Goal: Task Accomplishment & Management: Manage account settings

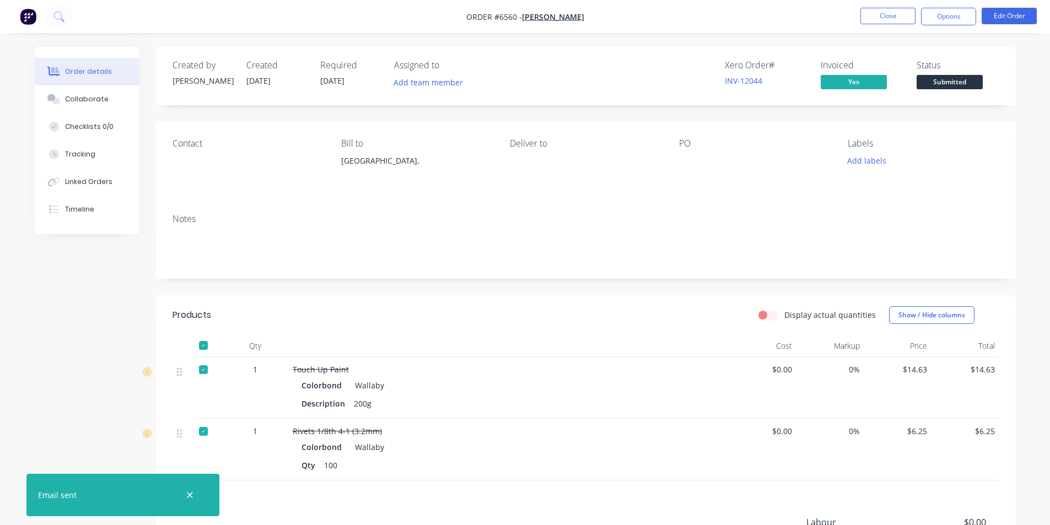
click at [1021, 104] on div "Order details Collaborate Checklists 0/0 Tracking Linked Orders Timeline Order …" at bounding box center [526, 362] width 1004 height 630
click at [969, 84] on span "Submitted" at bounding box center [950, 82] width 66 height 14
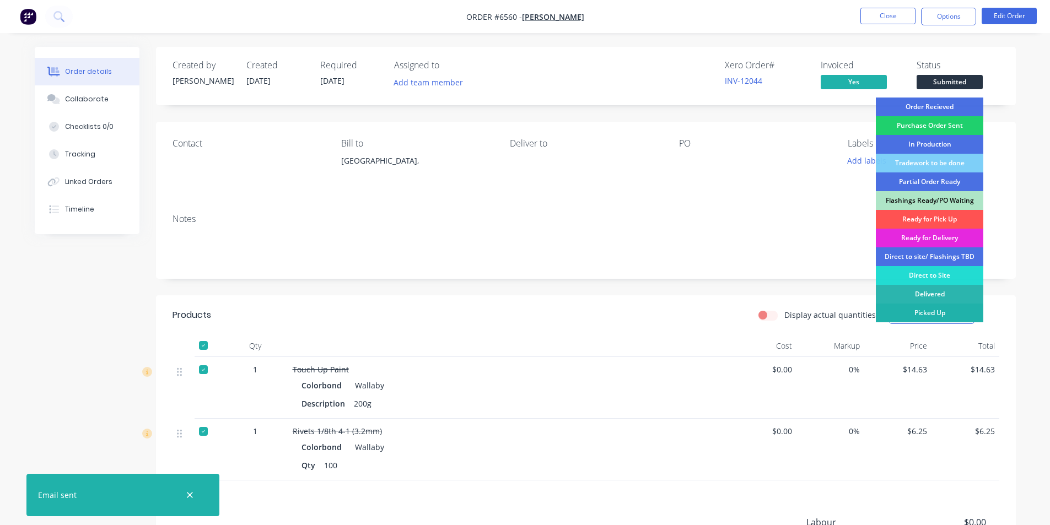
click at [953, 310] on div "Picked Up" at bounding box center [930, 313] width 108 height 19
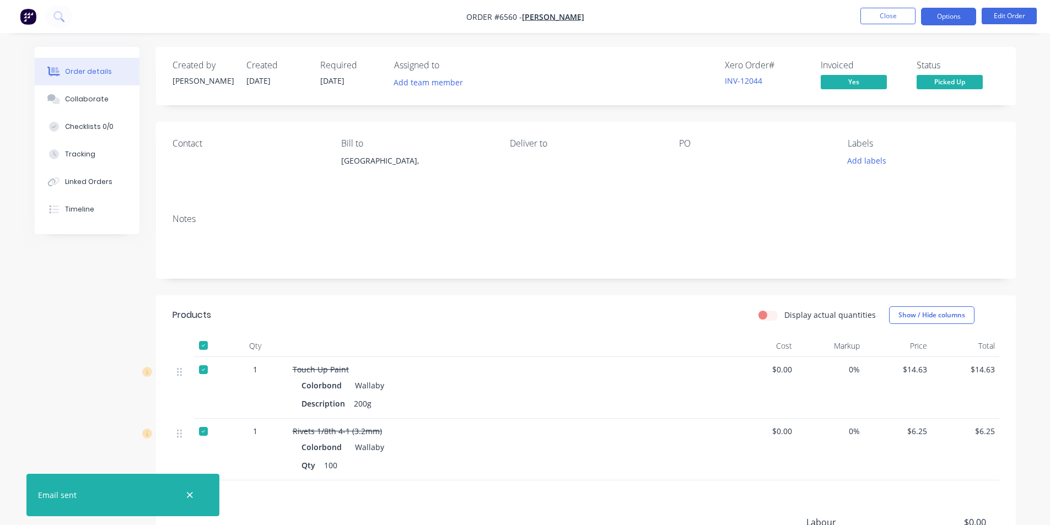
click at [938, 8] on button "Options" at bounding box center [948, 17] width 55 height 18
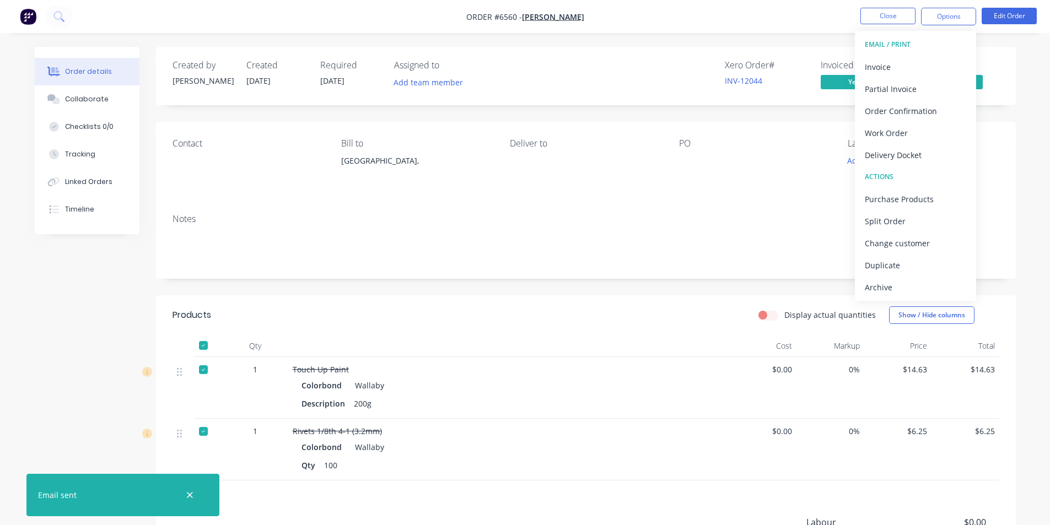
drag, startPoint x: 878, startPoint y: 297, endPoint x: 882, endPoint y: 189, distance: 108.2
click at [878, 297] on button "Archive" at bounding box center [915, 287] width 121 height 22
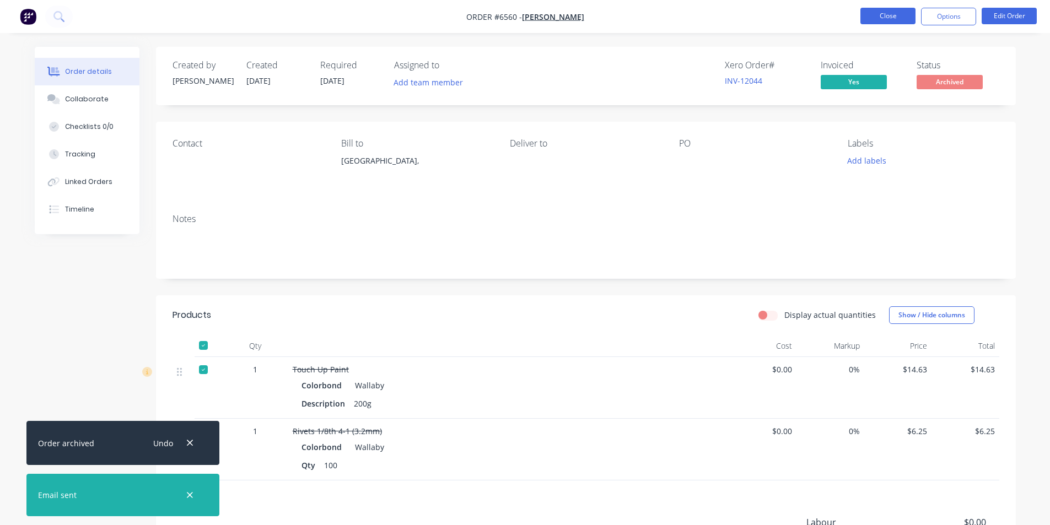
click at [905, 11] on button "Close" at bounding box center [888, 16] width 55 height 17
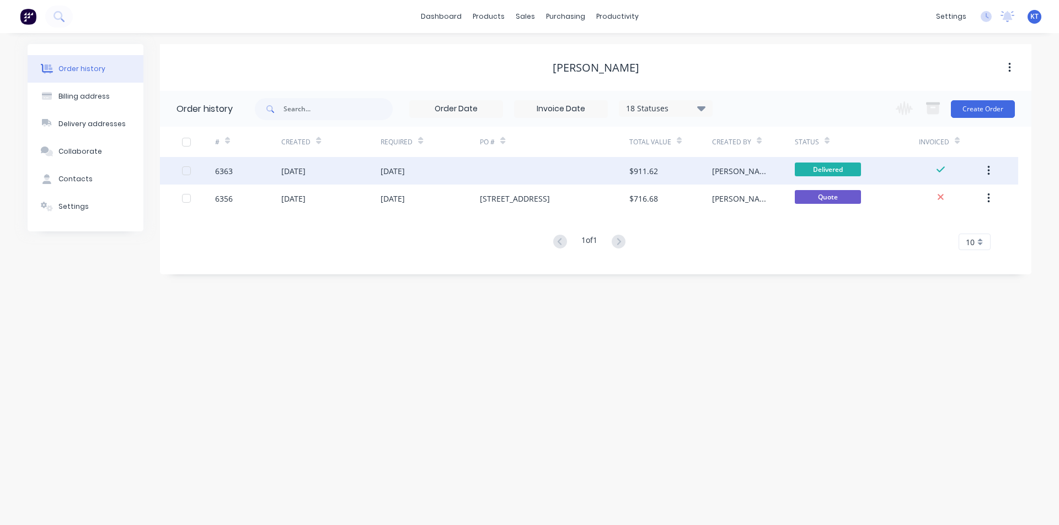
click at [629, 174] on div "$911.62" at bounding box center [643, 171] width 29 height 12
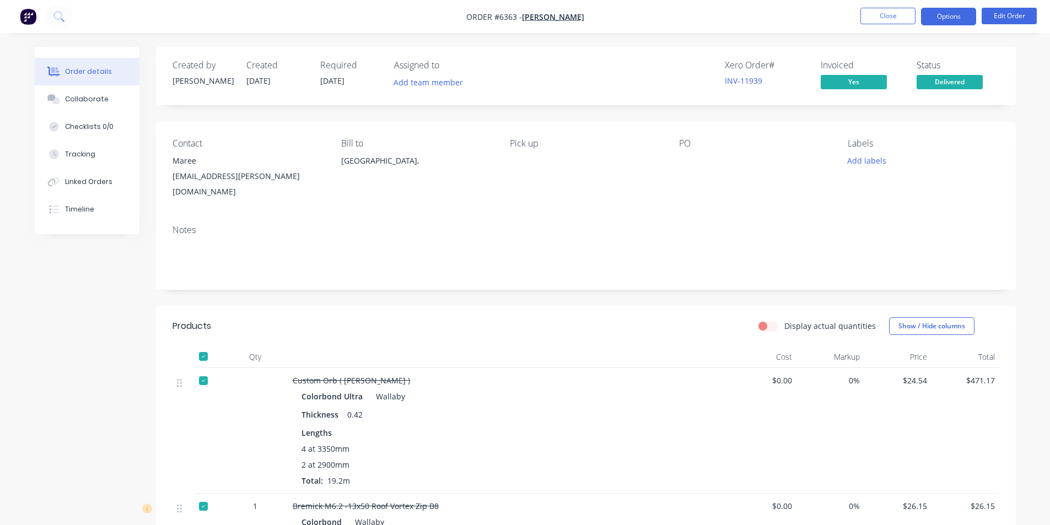
click at [961, 13] on button "Options" at bounding box center [948, 17] width 55 height 18
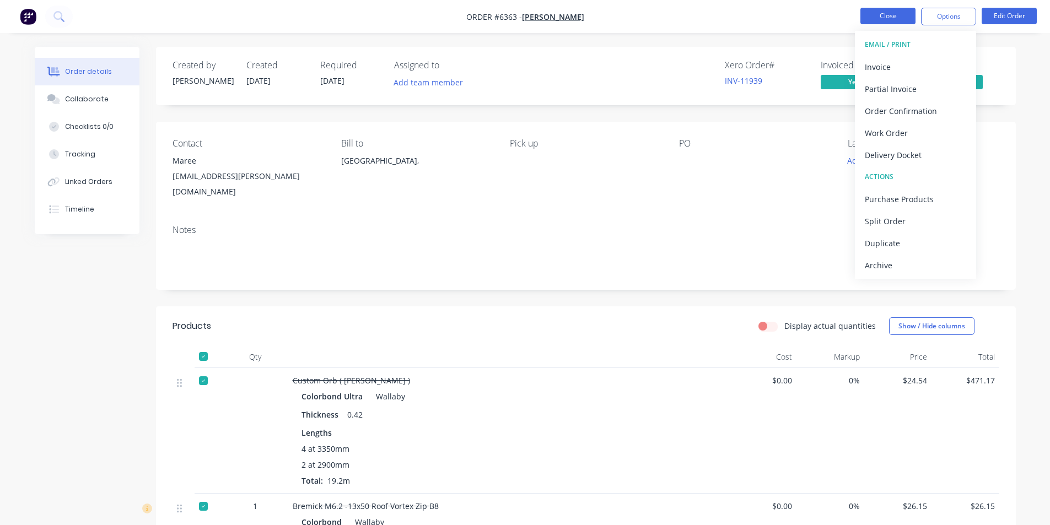
click at [893, 274] on button "Archive" at bounding box center [915, 265] width 121 height 22
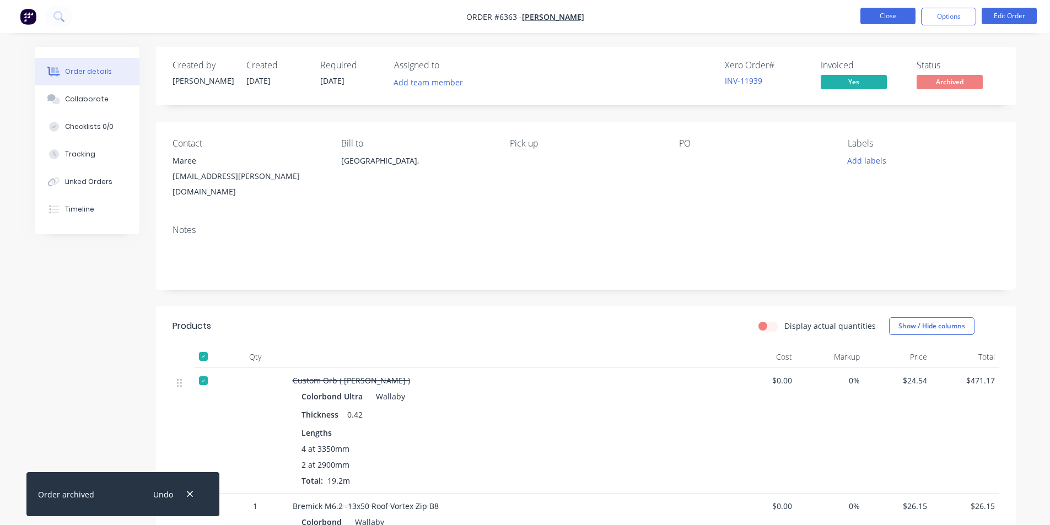
click at [886, 14] on button "Close" at bounding box center [888, 16] width 55 height 17
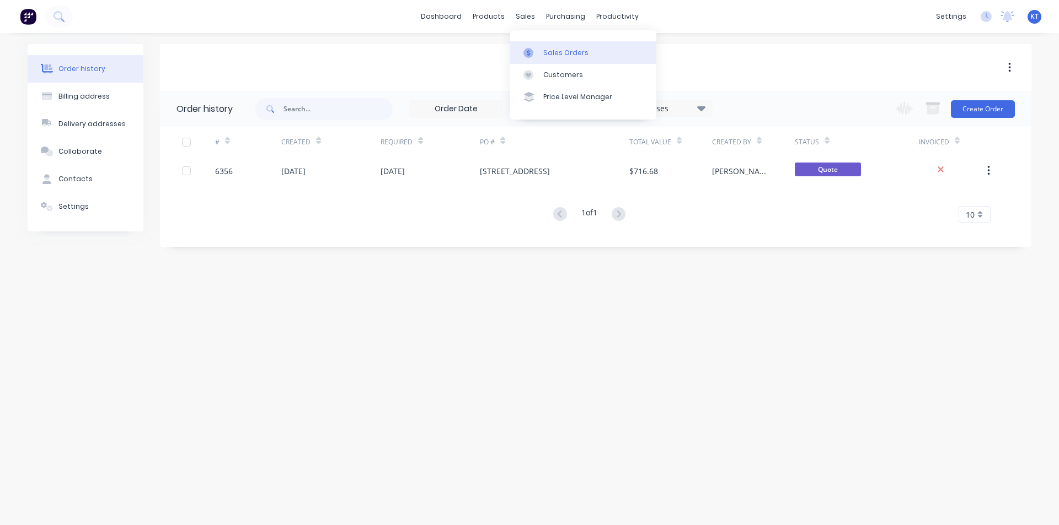
click at [536, 48] on div at bounding box center [531, 53] width 17 height 10
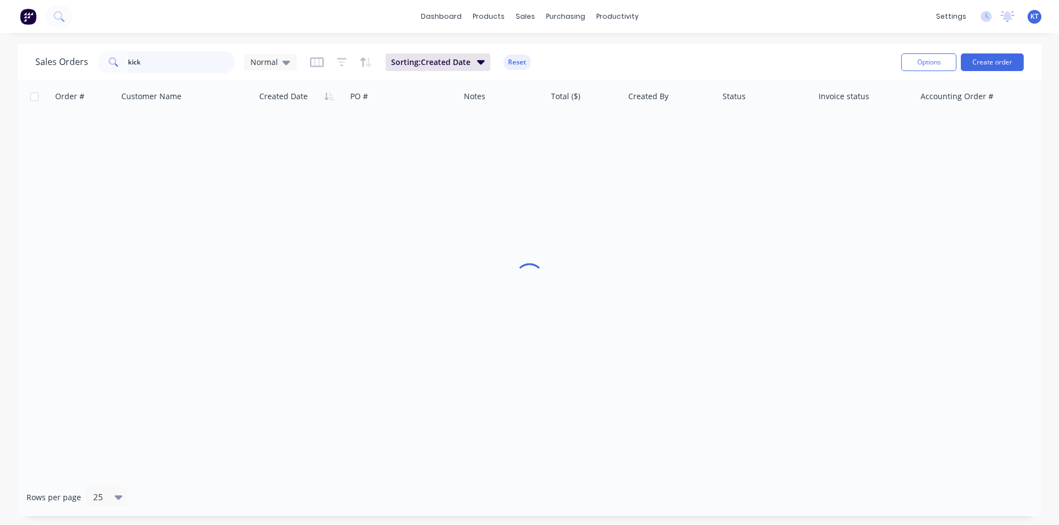
click at [162, 60] on input "kick" at bounding box center [182, 62] width 108 height 22
type input "6558"
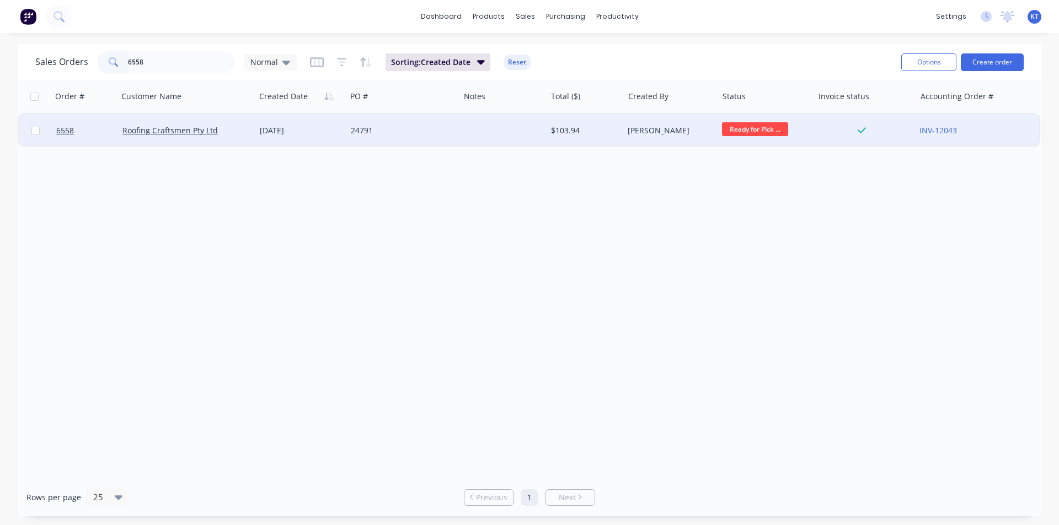
click at [194, 138] on div "Roofing Craftsmen Pty Ltd" at bounding box center [186, 130] width 137 height 33
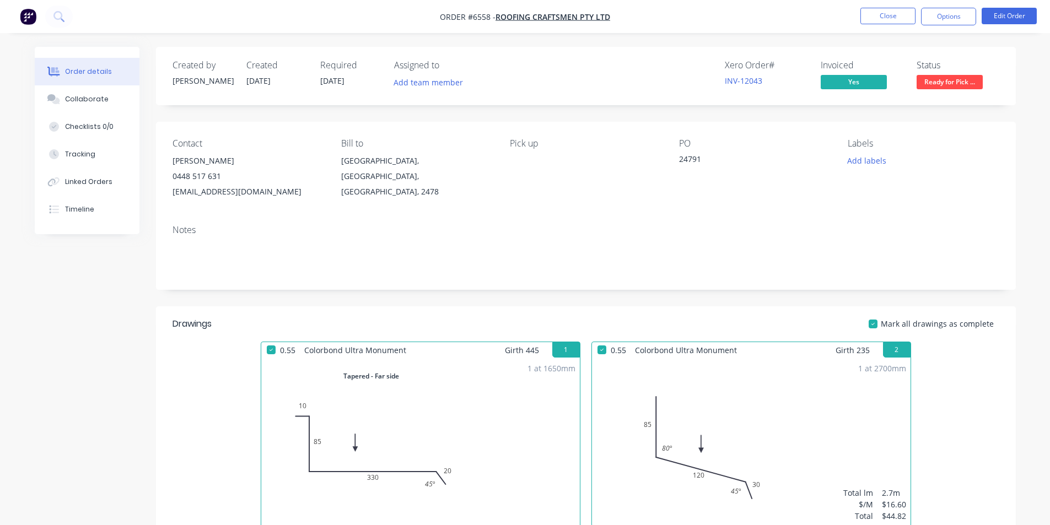
drag, startPoint x: 974, startPoint y: 82, endPoint x: 972, endPoint y: 95, distance: 13.9
click at [973, 82] on span "Ready for Pick ..." at bounding box center [950, 82] width 66 height 14
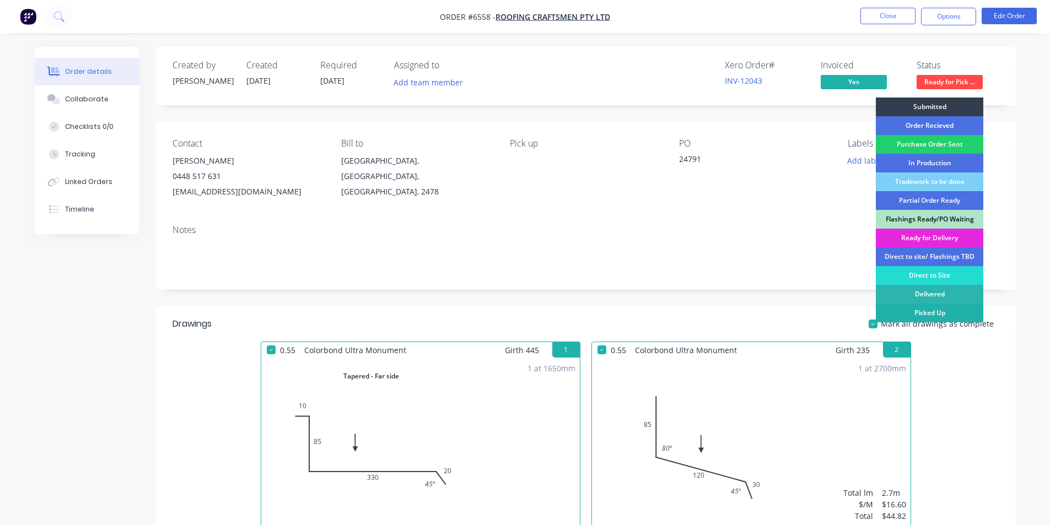
click at [930, 318] on div "Picked Up" at bounding box center [930, 313] width 108 height 19
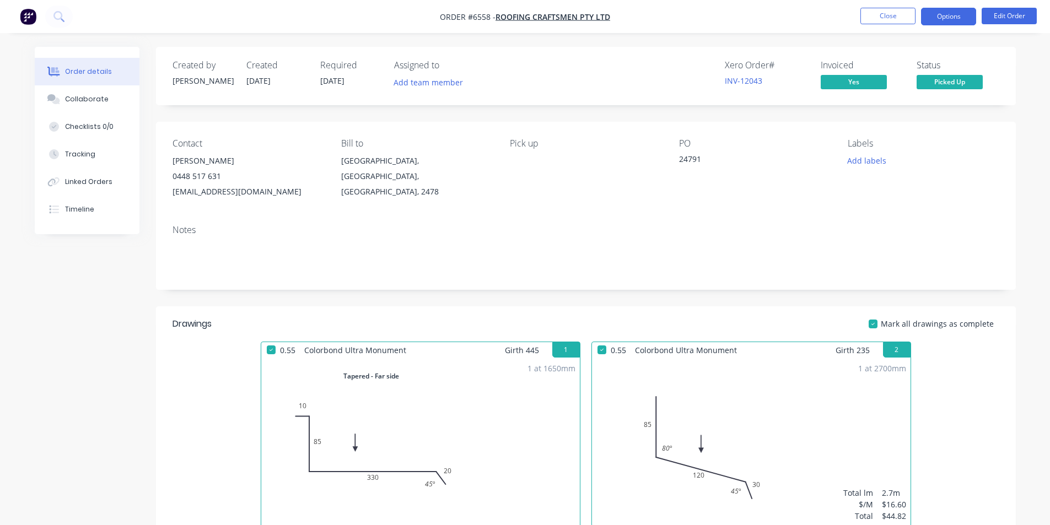
click at [946, 9] on button "Options" at bounding box center [948, 17] width 55 height 18
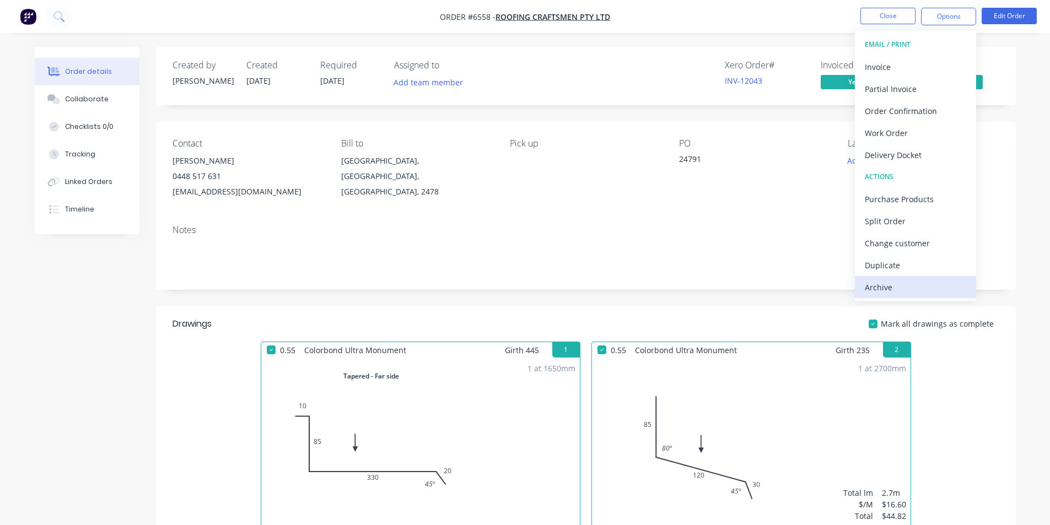
click at [876, 289] on div "Archive" at bounding box center [915, 288] width 101 height 16
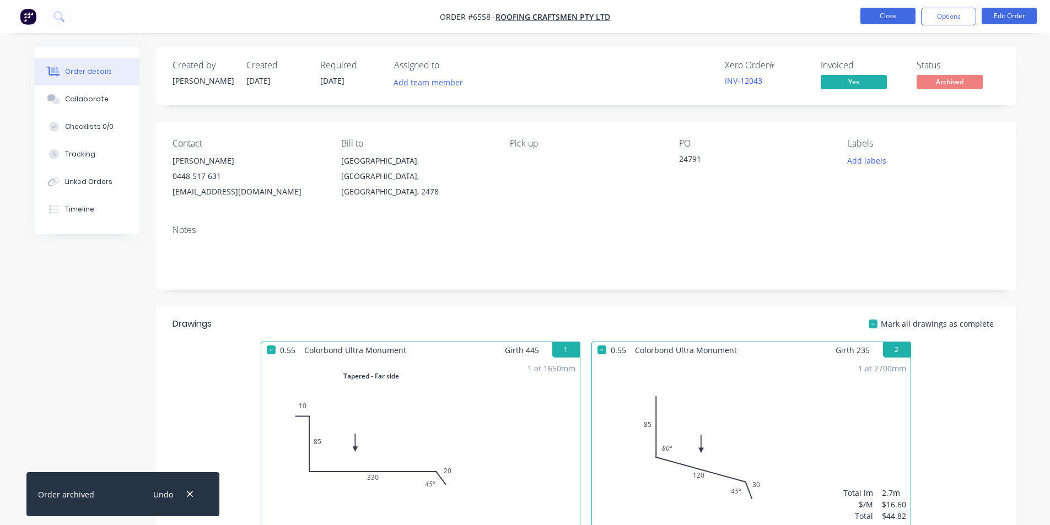
click at [915, 11] on button "Close" at bounding box center [888, 16] width 55 height 17
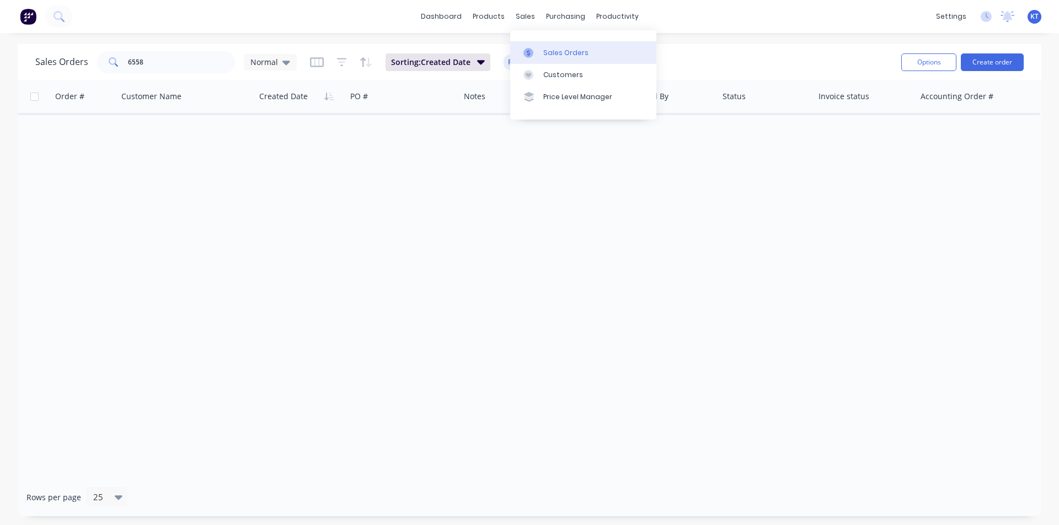
click at [543, 48] on div "Sales Orders" at bounding box center [565, 53] width 45 height 10
click at [458, 21] on link "dashboard" at bounding box center [441, 16] width 52 height 17
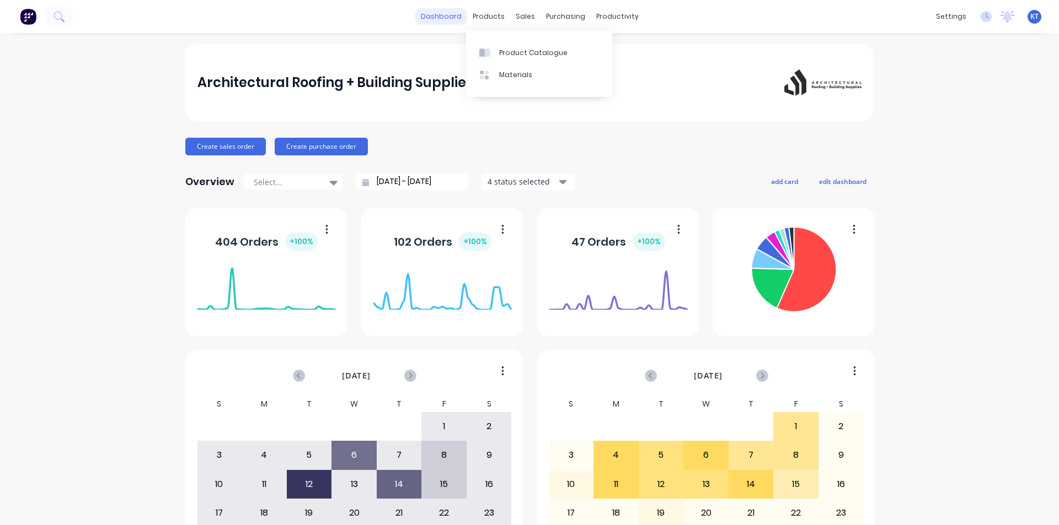
click at [447, 19] on link "dashboard" at bounding box center [441, 16] width 52 height 17
drag, startPoint x: 454, startPoint y: 18, endPoint x: 454, endPoint y: 24, distance: 6.1
click at [454, 18] on link "dashboard" at bounding box center [441, 16] width 52 height 17
click at [993, 383] on div "Architectural Roofing + Building Supplies Pty Ltd Create sales order Create pur…" at bounding box center [529, 332] width 1059 height 576
click at [510, 10] on div "sales" at bounding box center [525, 16] width 30 height 17
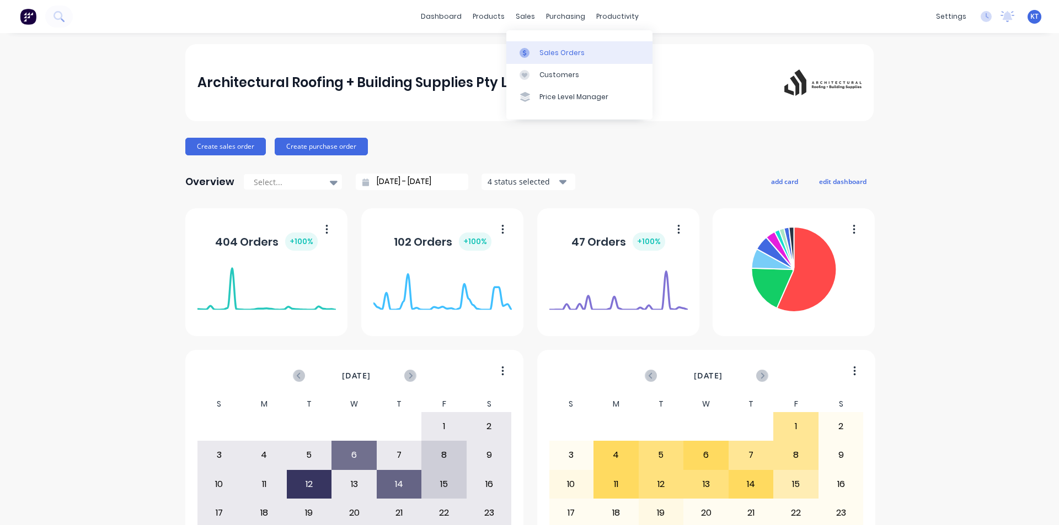
click at [540, 45] on link "Sales Orders" at bounding box center [579, 52] width 146 height 22
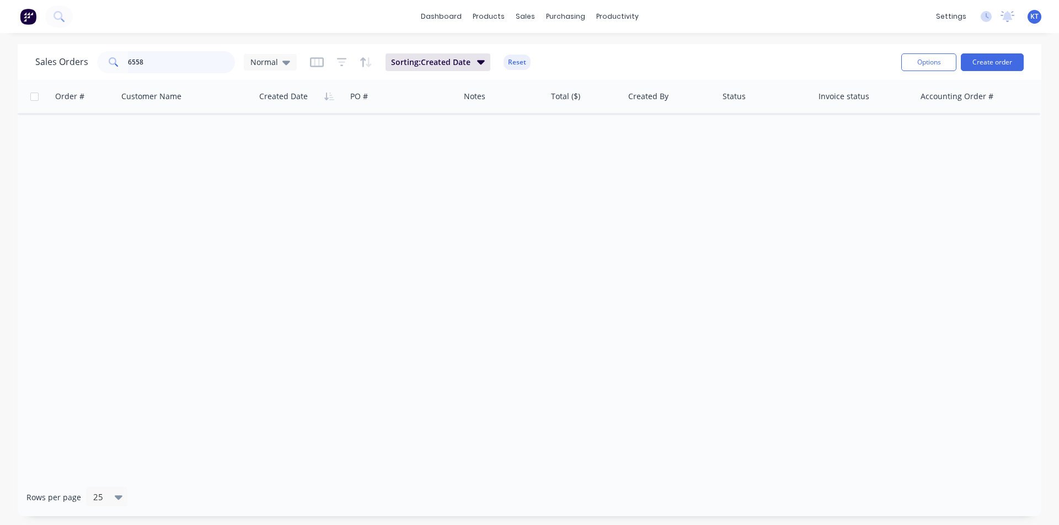
click at [165, 60] on input "6558" at bounding box center [182, 62] width 108 height 22
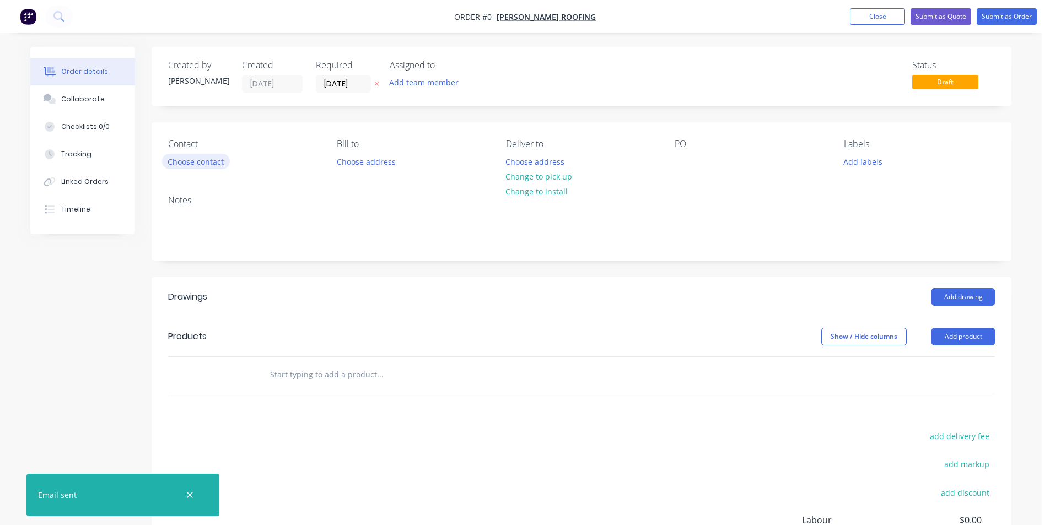
click at [209, 154] on button "Choose contact" at bounding box center [196, 161] width 68 height 15
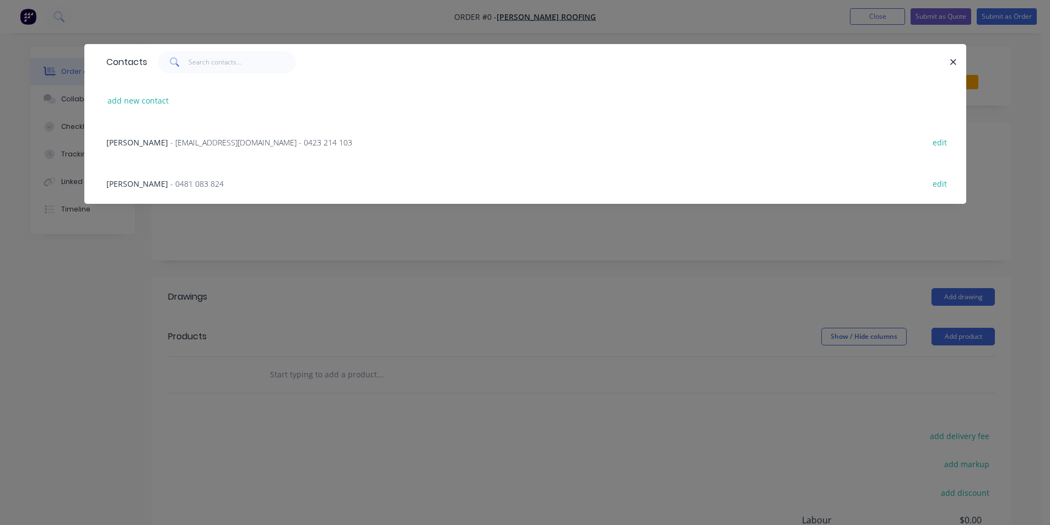
click at [135, 147] on span "Jess Perry" at bounding box center [137, 142] width 62 height 10
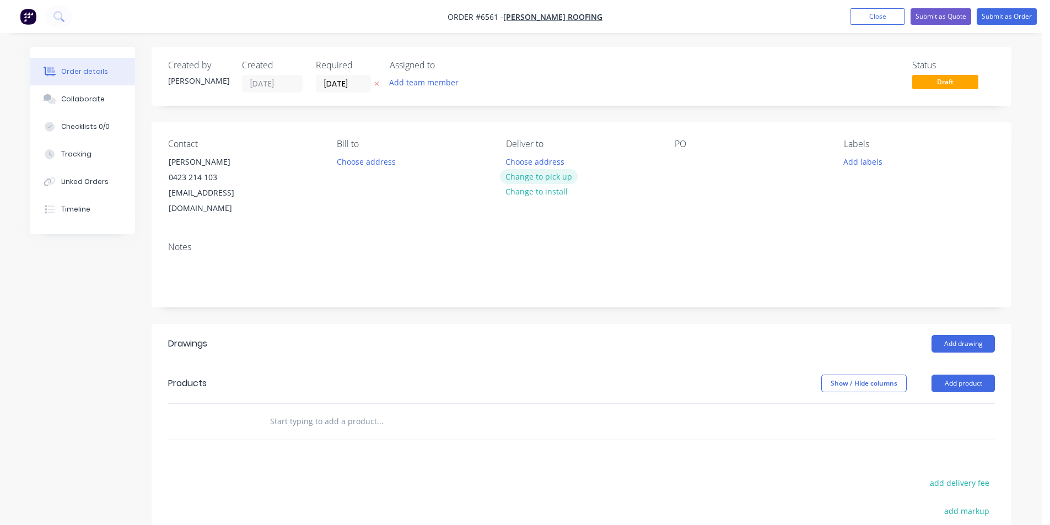
click at [544, 171] on button "Change to pick up" at bounding box center [539, 176] width 78 height 15
click at [694, 162] on div "PO" at bounding box center [750, 178] width 151 height 78
click at [678, 165] on div at bounding box center [684, 162] width 18 height 16
click at [966, 335] on button "Add drawing" at bounding box center [963, 344] width 63 height 18
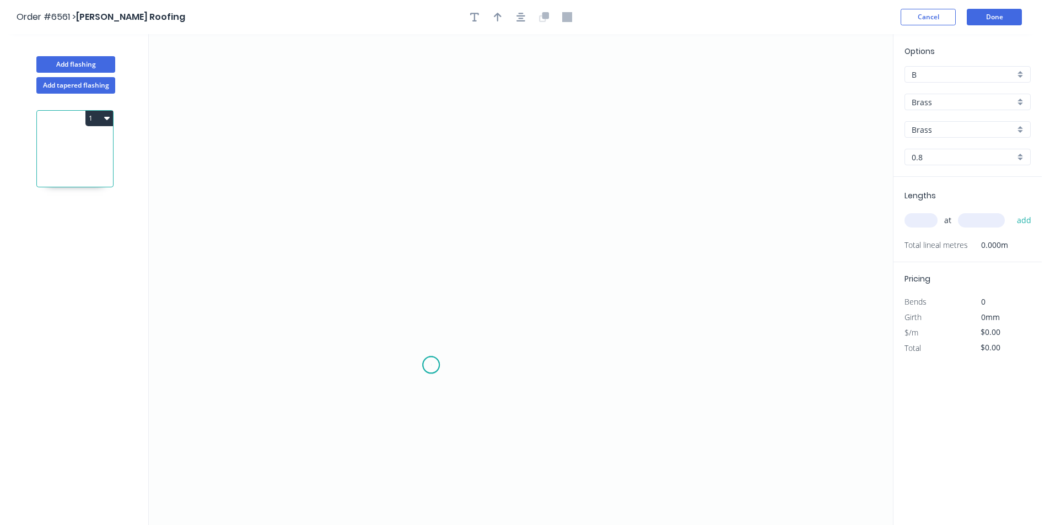
drag, startPoint x: 431, startPoint y: 366, endPoint x: 433, endPoint y: 327, distance: 38.6
click at [431, 366] on icon "0" at bounding box center [521, 279] width 744 height 491
click at [436, 239] on icon "0" at bounding box center [521, 279] width 744 height 491
click at [543, 237] on icon "0 ?" at bounding box center [521, 279] width 744 height 491
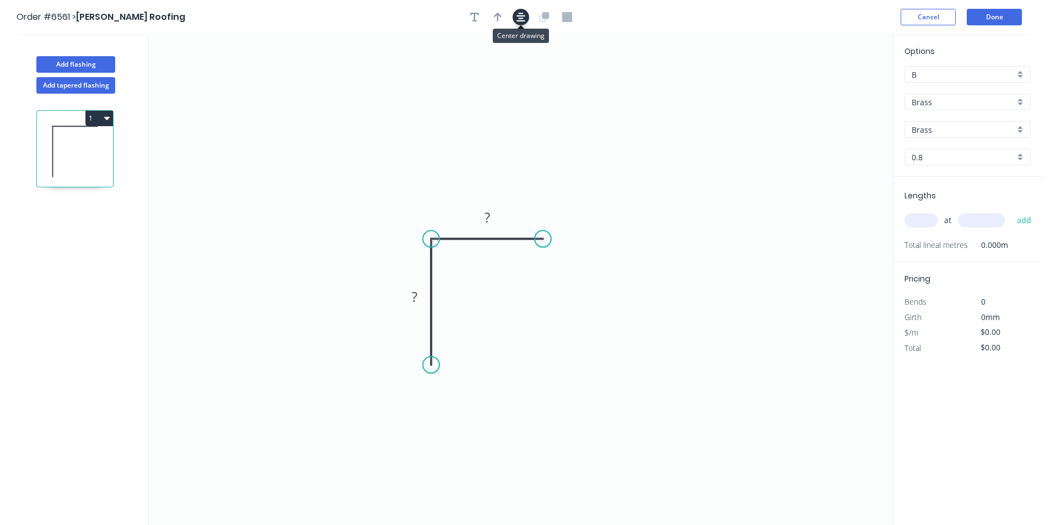
click at [520, 16] on icon "button" at bounding box center [521, 17] width 9 height 9
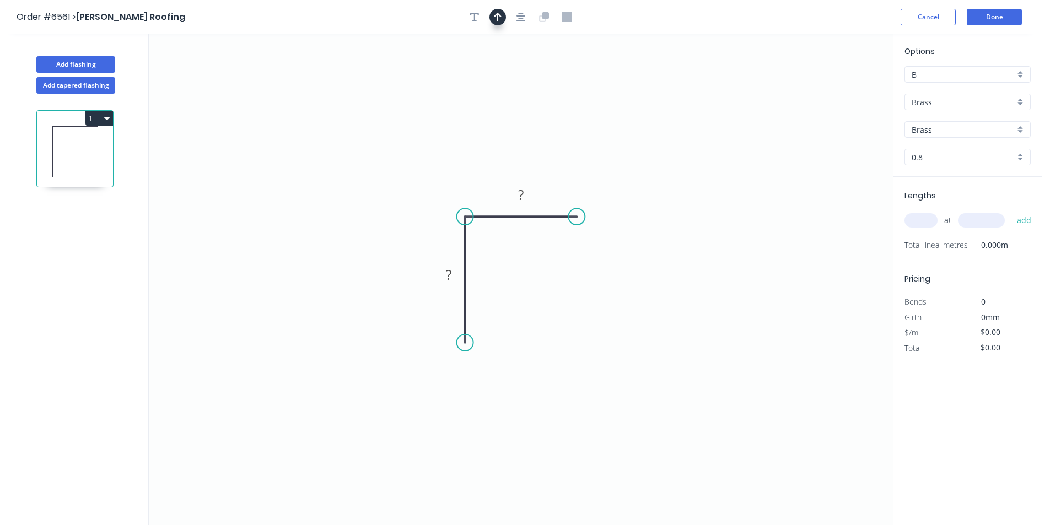
click at [501, 17] on icon "button" at bounding box center [498, 17] width 8 height 9
drag, startPoint x: 839, startPoint y: 87, endPoint x: 477, endPoint y: 166, distance: 370.3
click at [477, 166] on icon at bounding box center [477, 153] width 10 height 35
click at [528, 192] on rect at bounding box center [521, 195] width 22 height 15
type input "$68.36"
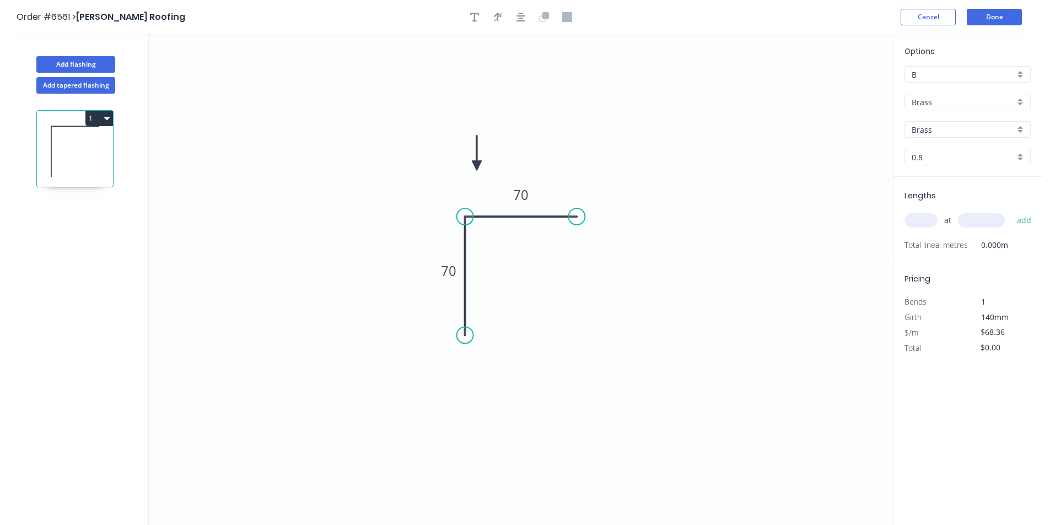
drag, startPoint x: 469, startPoint y: 346, endPoint x: 470, endPoint y: 321, distance: 25.4
click at [467, 335] on circle at bounding box center [465, 335] width 17 height 17
click at [966, 95] on div "Brass" at bounding box center [968, 102] width 126 height 17
click at [957, 148] on div "Colorbond" at bounding box center [967, 142] width 125 height 19
type input "Colorbond"
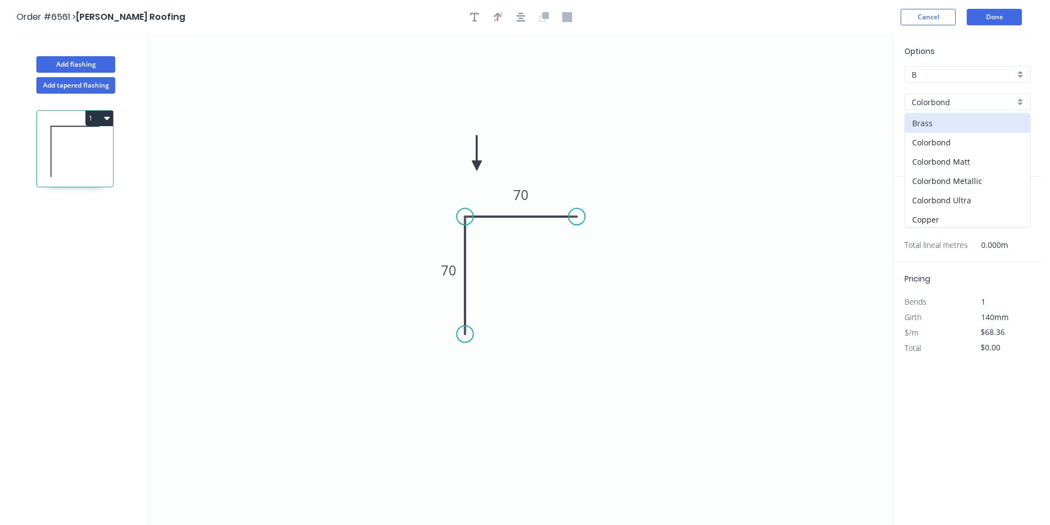
type input "Basalt"
type input "0.55"
type input "$9.09"
click at [952, 131] on input "Basalt" at bounding box center [963, 130] width 103 height 12
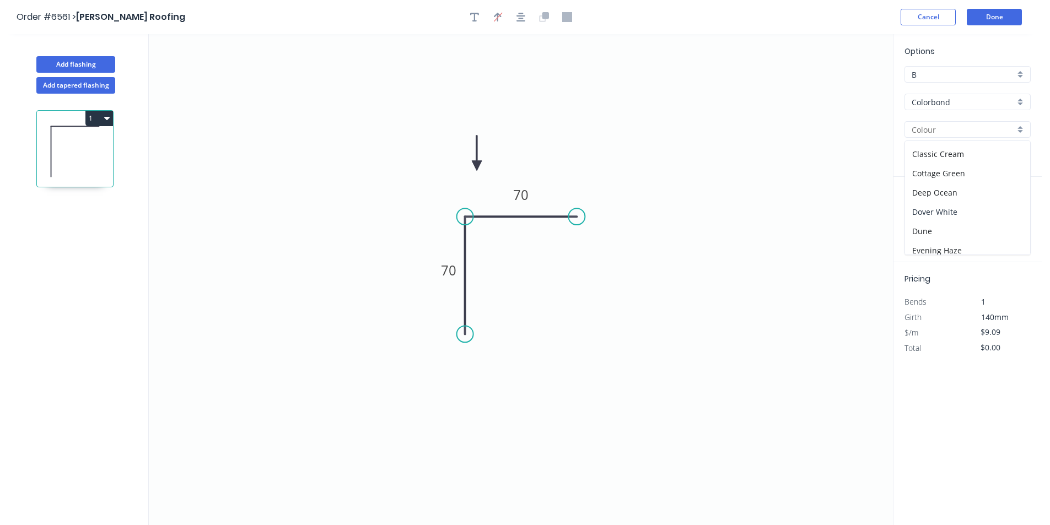
click at [949, 209] on div "Dover White" at bounding box center [967, 211] width 125 height 19
type input "Dover White"
click at [916, 226] on input "text" at bounding box center [921, 220] width 33 height 14
type input "1"
type input "3500"
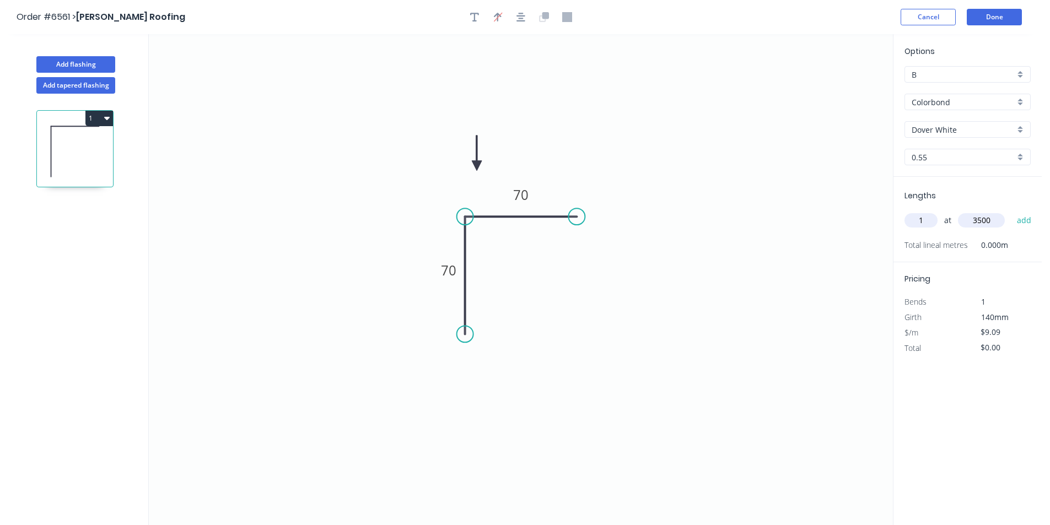
click at [1012, 211] on button "add" at bounding box center [1025, 220] width 26 height 19
type input "$31.82"
click at [998, 19] on button "Done" at bounding box center [994, 17] width 55 height 17
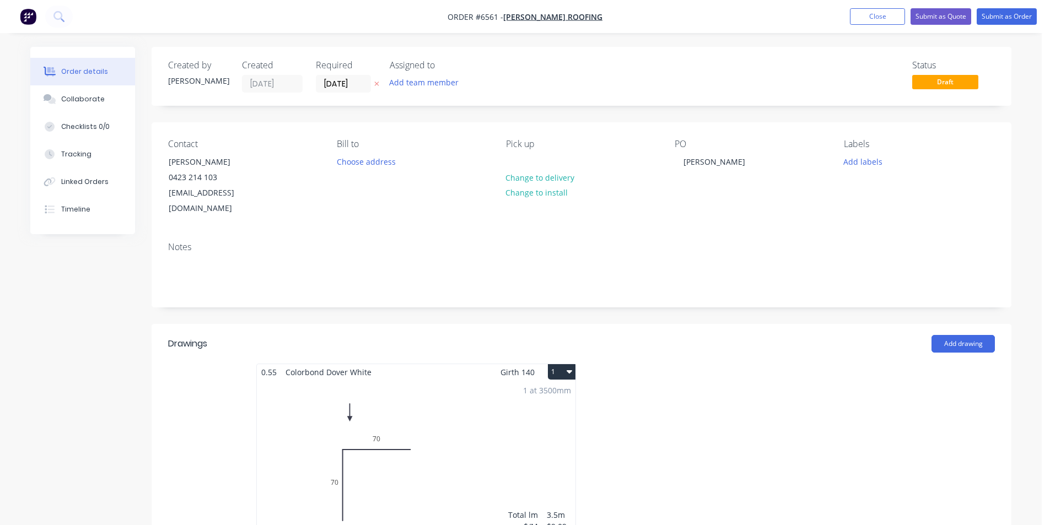
click at [994, 28] on nav "Order #6561 - Jess Perry Roofing Add product Close Submit as Quote Submit as Or…" at bounding box center [525, 16] width 1050 height 33
click at [999, 17] on button "Submit as Order" at bounding box center [1007, 16] width 60 height 17
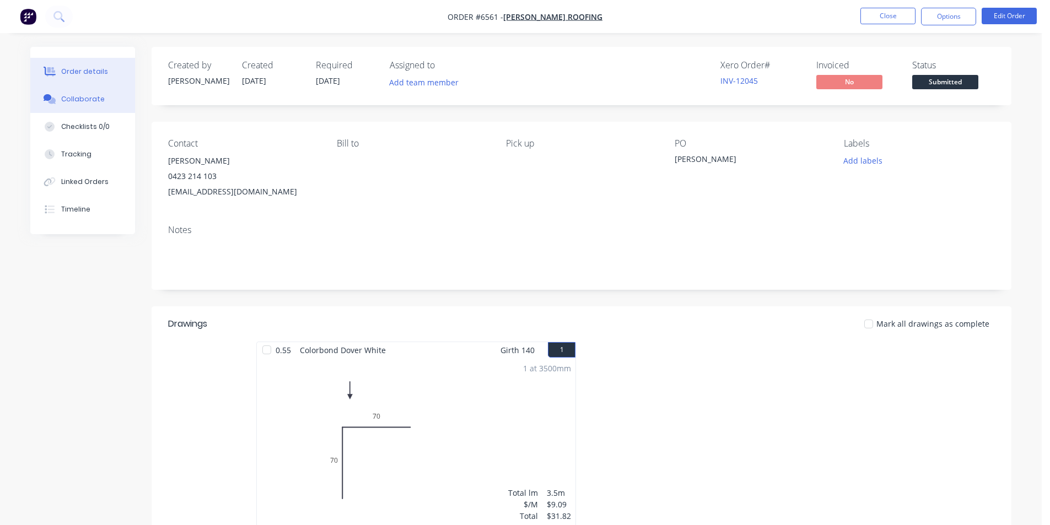
click at [103, 96] on button "Collaborate" at bounding box center [82, 99] width 105 height 28
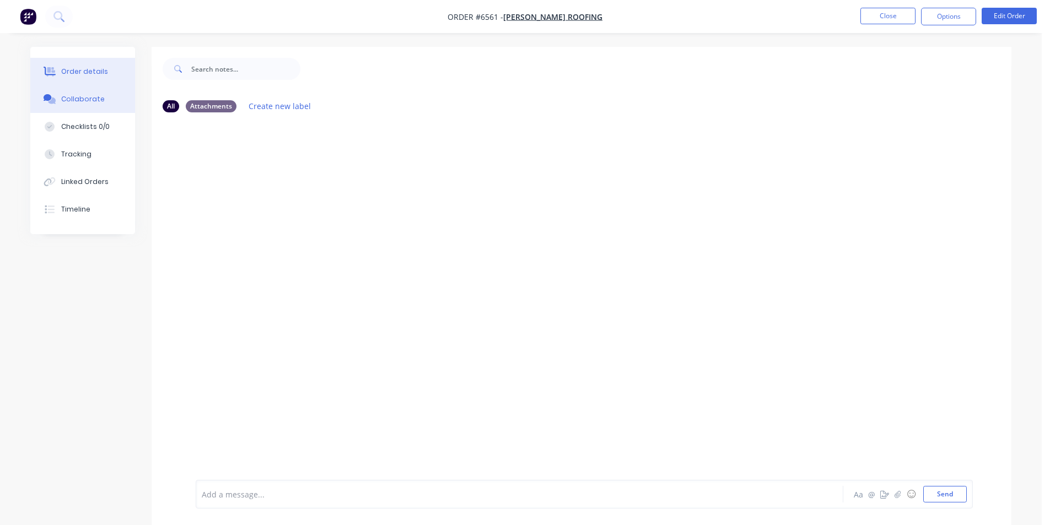
click at [44, 77] on button "Order details" at bounding box center [82, 72] width 105 height 28
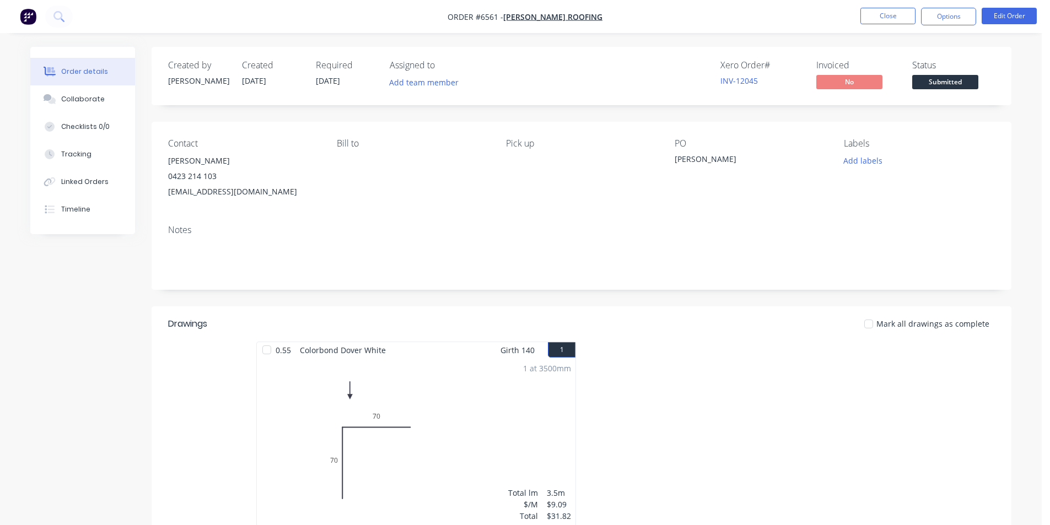
click at [958, 81] on span "Submitted" at bounding box center [946, 82] width 66 height 14
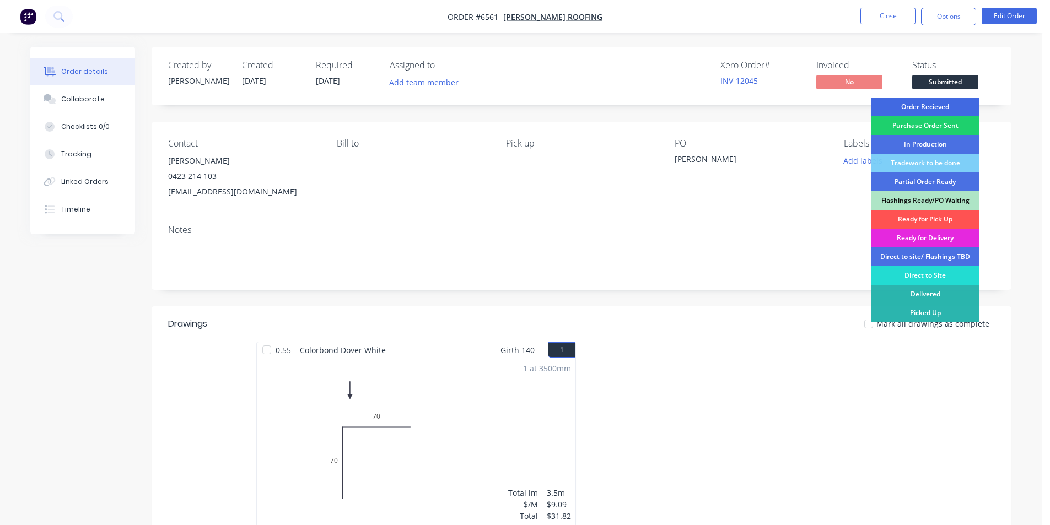
click at [953, 106] on div "Order Recieved" at bounding box center [926, 107] width 108 height 19
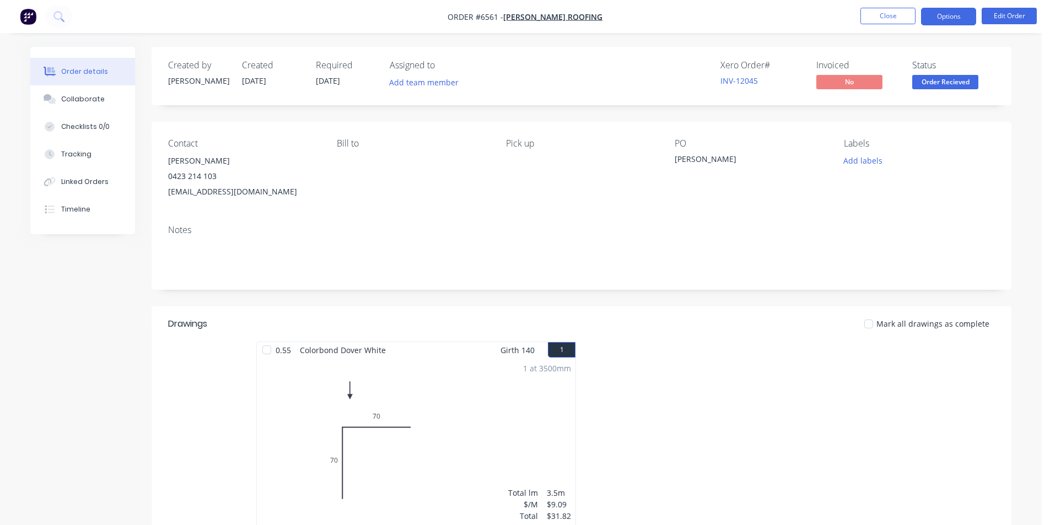
click at [950, 22] on button "Options" at bounding box center [948, 17] width 55 height 18
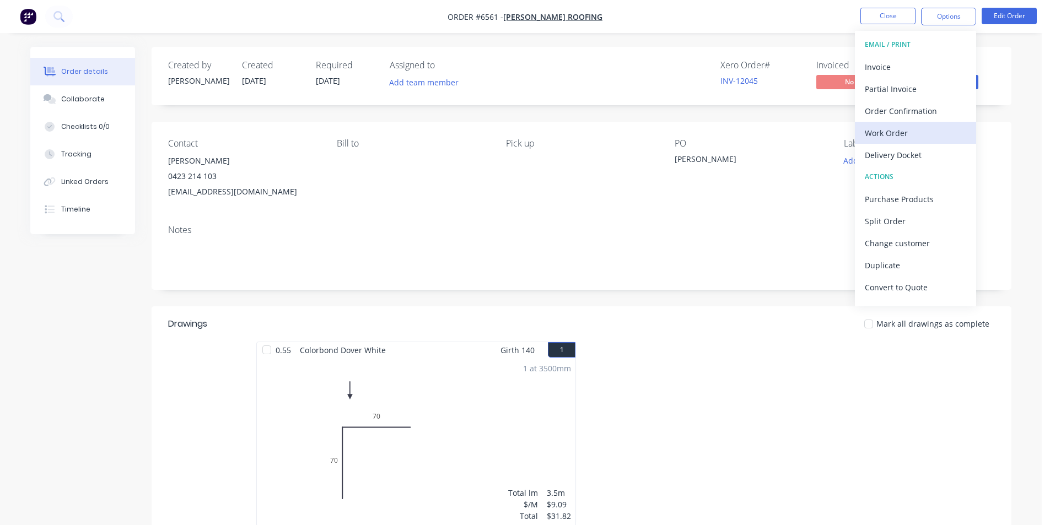
click at [884, 127] on div "Work Order" at bounding box center [915, 133] width 101 height 16
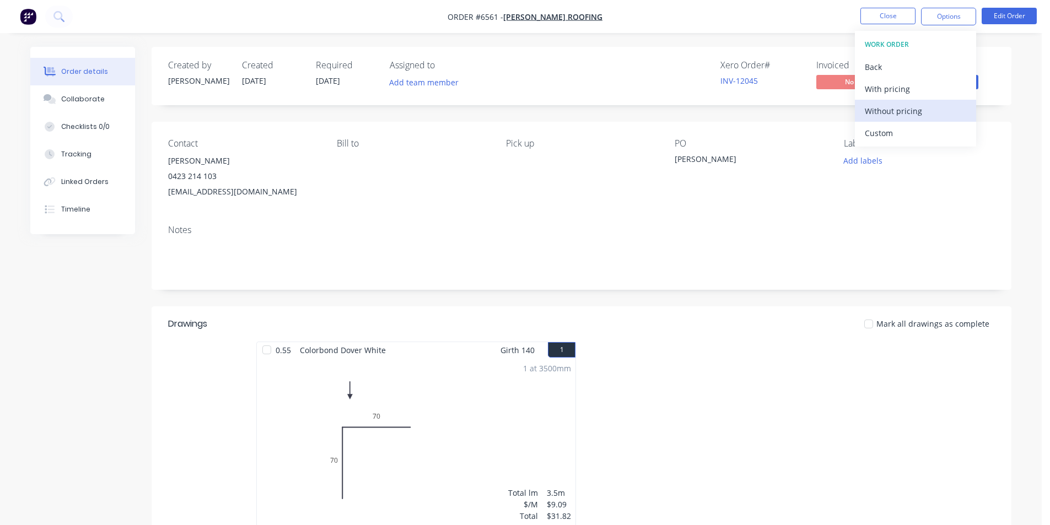
click at [882, 105] on div "Without pricing" at bounding box center [915, 111] width 101 height 16
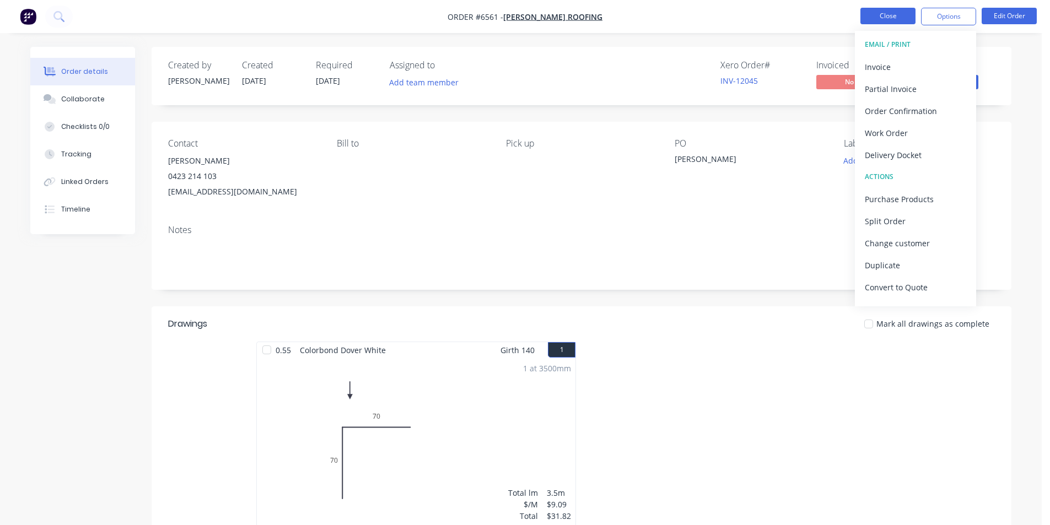
click at [910, 12] on button "Close" at bounding box center [888, 16] width 55 height 17
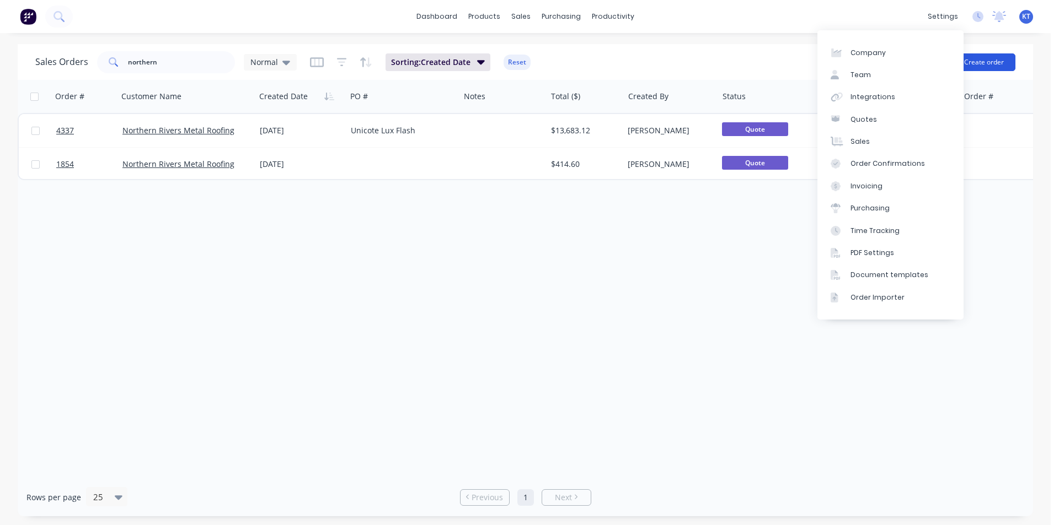
click at [987, 69] on button "Create order" at bounding box center [983, 62] width 63 height 18
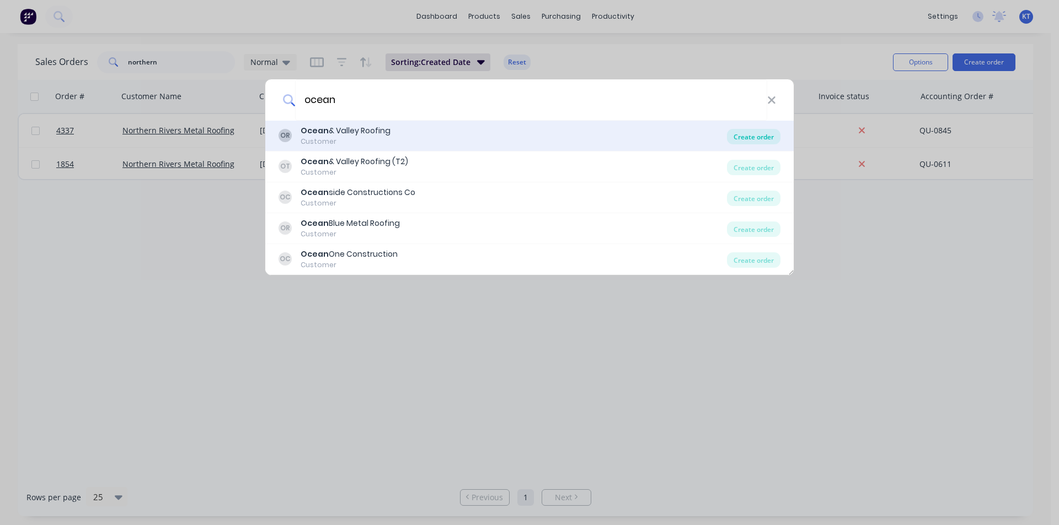
type input "ocean"
click at [739, 137] on div "Create order" at bounding box center [753, 136] width 53 height 15
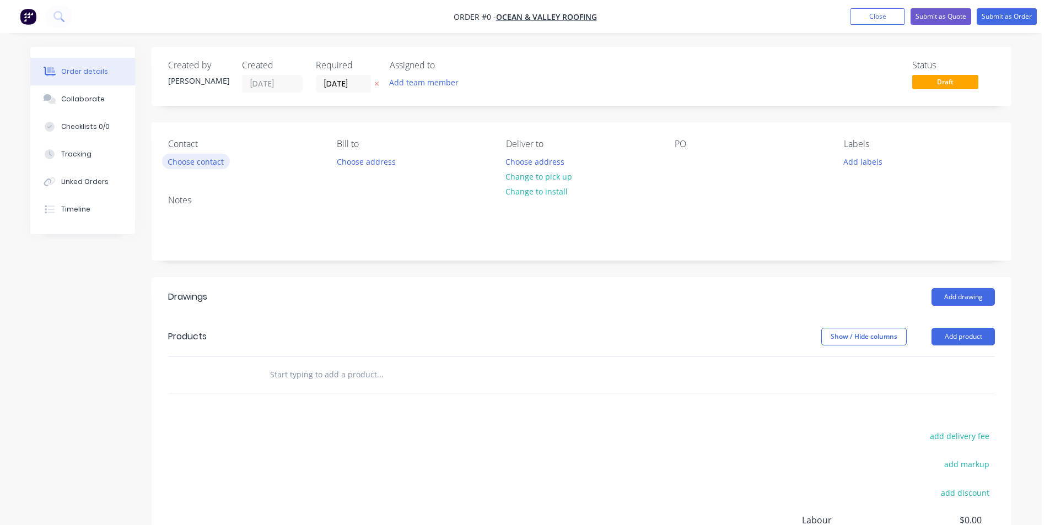
click at [190, 165] on button "Choose contact" at bounding box center [196, 161] width 68 height 15
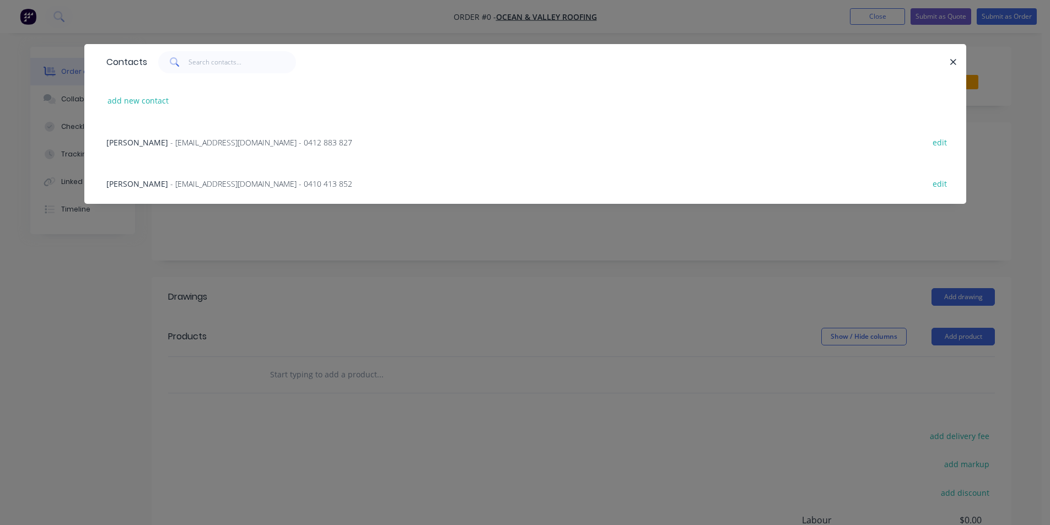
click at [189, 191] on div "Colin - info@oceanvalleyroofing.com - 0410 413 852 edit" at bounding box center [525, 183] width 849 height 41
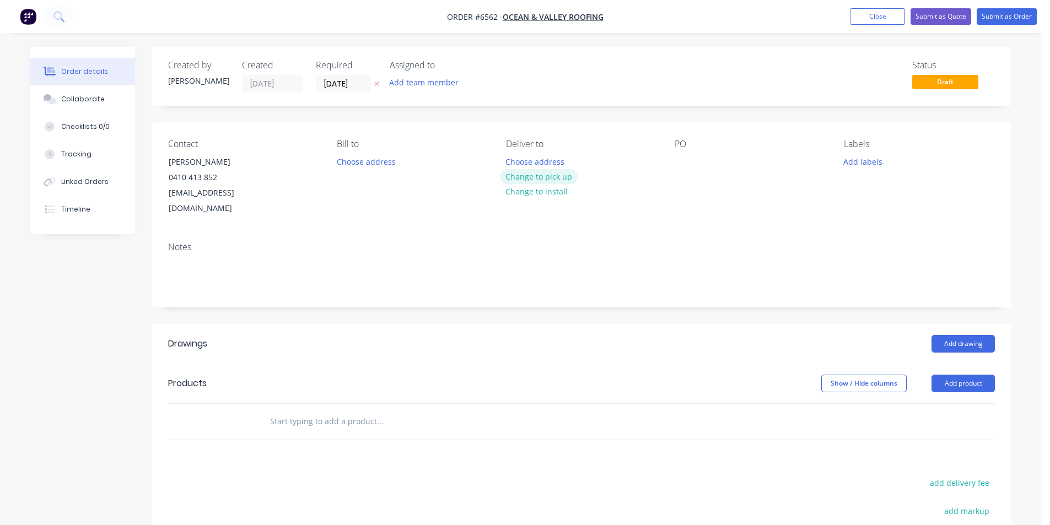
click at [557, 176] on button "Change to pick up" at bounding box center [539, 176] width 78 height 15
click at [964, 335] on button "Add drawing" at bounding box center [963, 344] width 63 height 18
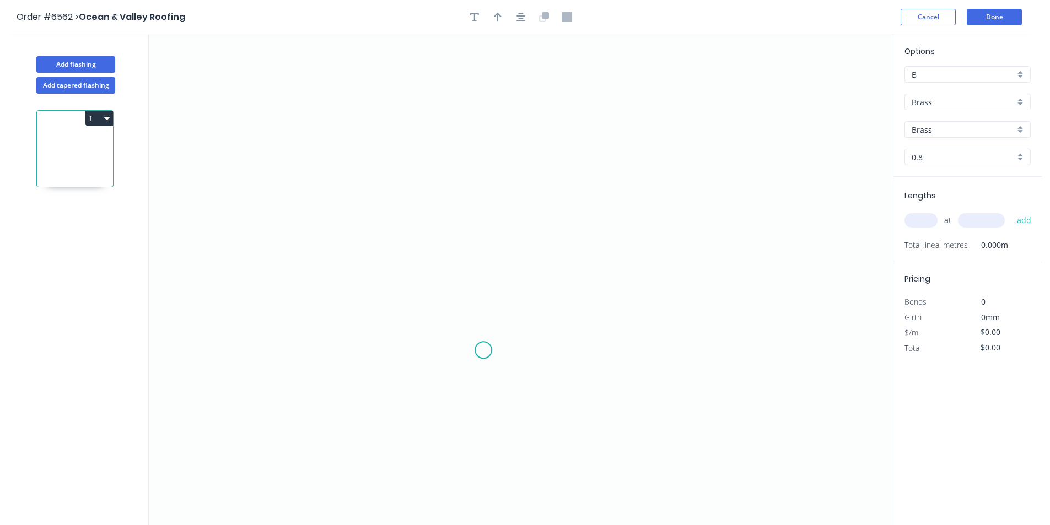
click at [484, 351] on icon "0" at bounding box center [521, 279] width 744 height 491
click at [464, 331] on icon at bounding box center [473, 340] width 19 height 19
click at [489, 310] on icon "0 ?" at bounding box center [521, 279] width 744 height 491
click at [482, 181] on icon "0 ? ?" at bounding box center [521, 279] width 744 height 491
click at [694, 181] on icon "0 ? ? ?" at bounding box center [521, 279] width 744 height 491
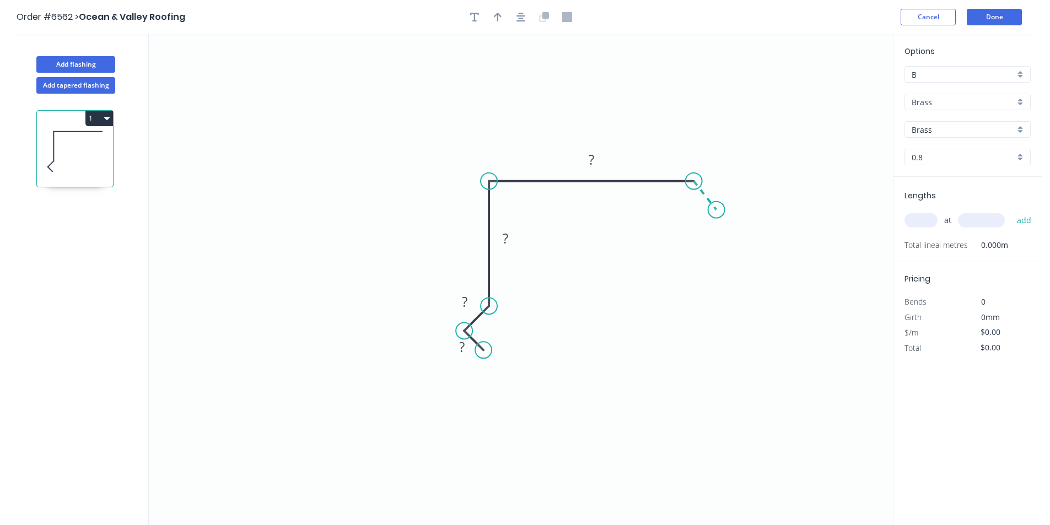
click at [717, 210] on icon "0 ? ? ? ?" at bounding box center [521, 279] width 744 height 491
drag, startPoint x: 487, startPoint y: 355, endPoint x: 500, endPoint y: 369, distance: 18.8
click at [500, 369] on circle at bounding box center [499, 365] width 17 height 17
click at [476, 357] on rect at bounding box center [470, 355] width 22 height 15
click at [510, 238] on rect at bounding box center [506, 239] width 22 height 15
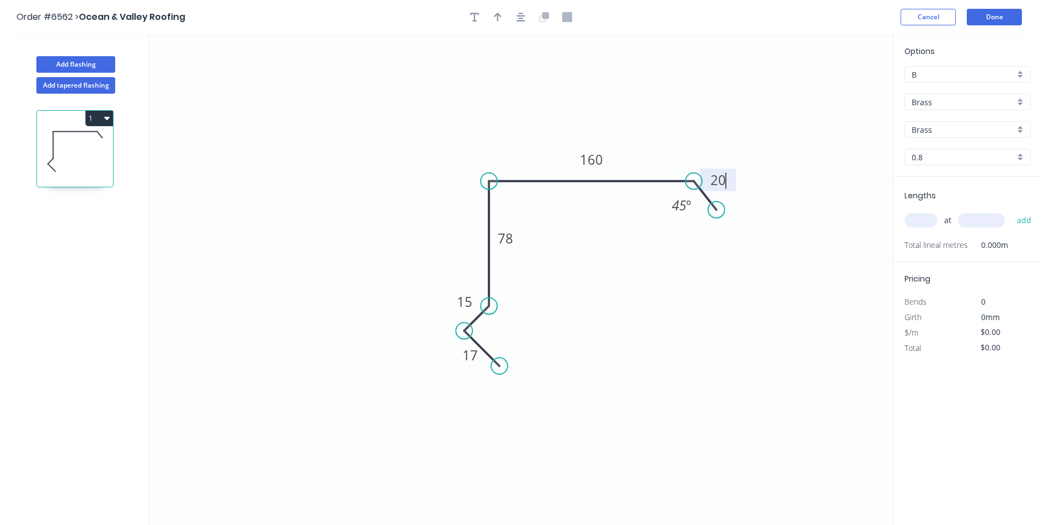
type input "$134.42"
click at [980, 97] on input "Brass" at bounding box center [963, 102] width 103 height 12
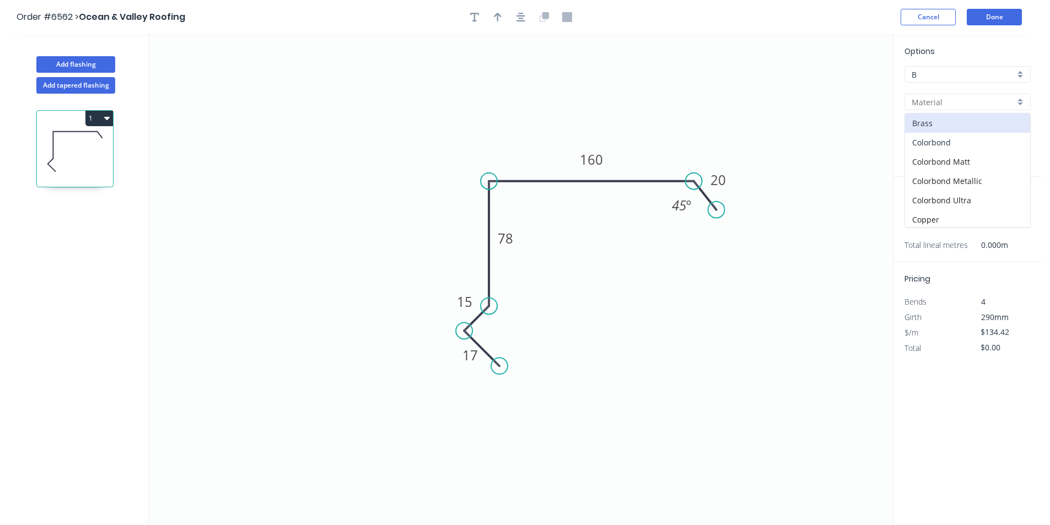
click at [964, 142] on div "Colorbond" at bounding box center [967, 142] width 125 height 19
type input "Colorbond"
type input "Basalt"
type input "0.55"
type input "$14.32"
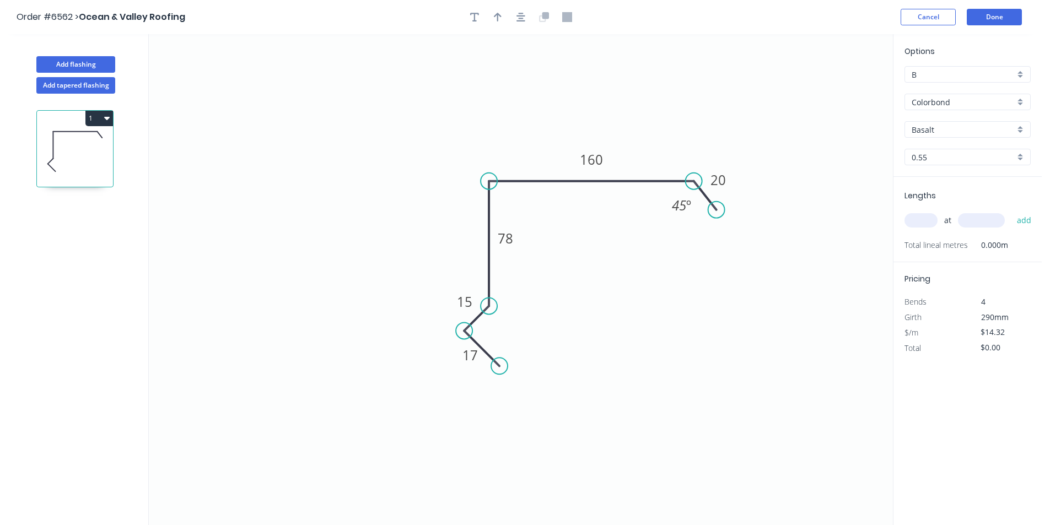
click at [962, 130] on input "Basalt" at bounding box center [963, 130] width 103 height 12
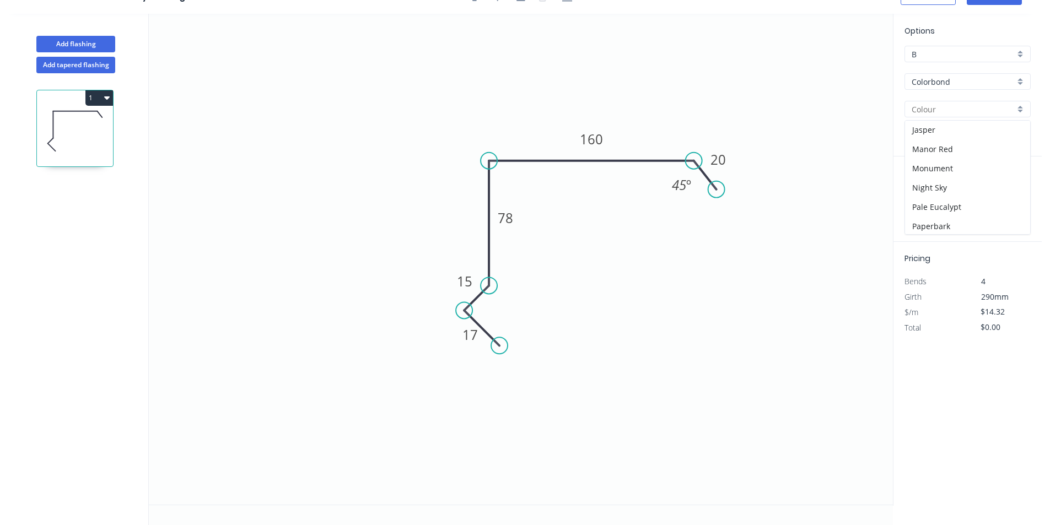
scroll to position [165, 0]
click at [955, 195] on div "Monument" at bounding box center [967, 196] width 125 height 19
type input "Monument"
click at [923, 193] on input "text" at bounding box center [921, 200] width 33 height 14
click at [930, 203] on input "text" at bounding box center [921, 200] width 33 height 14
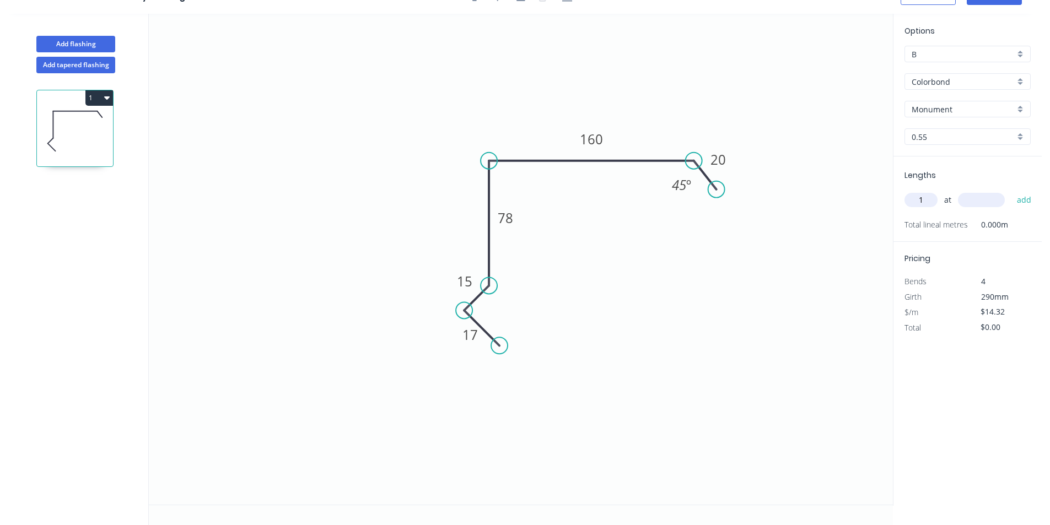
type input "1"
type input "2700"
click at [1012, 191] on button "add" at bounding box center [1025, 200] width 26 height 19
type input "$38.66"
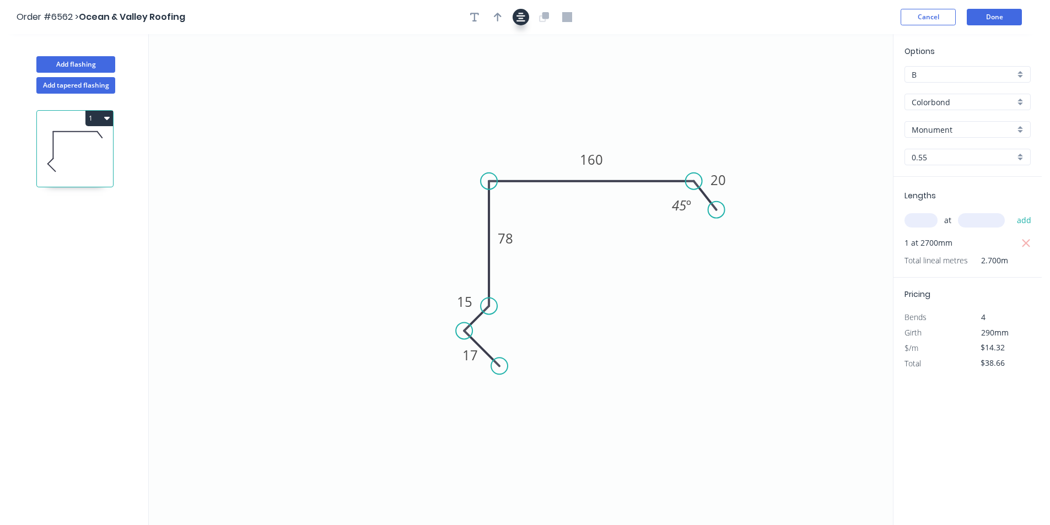
click at [520, 22] on button "button" at bounding box center [521, 17] width 17 height 17
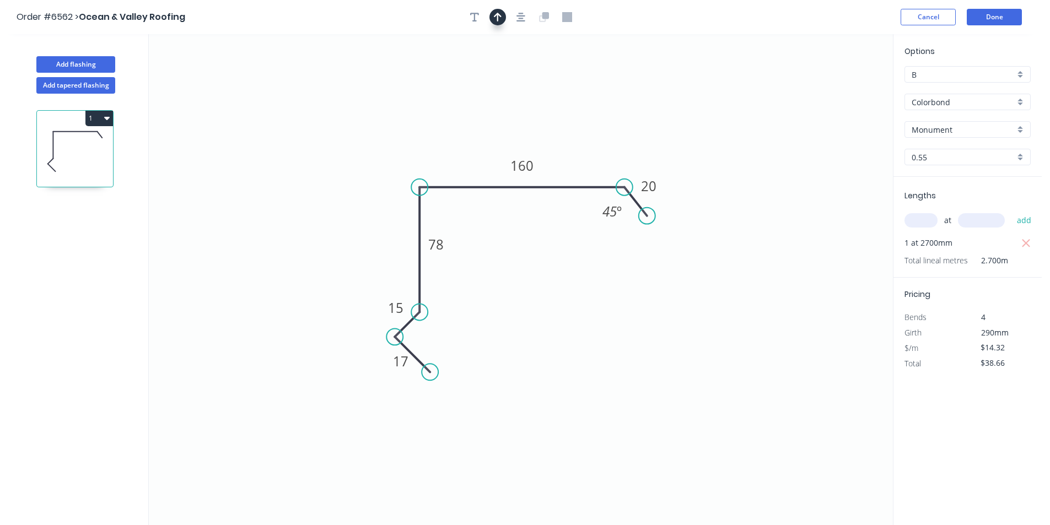
click at [498, 18] on icon "button" at bounding box center [498, 17] width 8 height 9
drag, startPoint x: 835, startPoint y: 87, endPoint x: 546, endPoint y: 151, distance: 295.4
click at [560, 151] on icon at bounding box center [565, 132] width 10 height 35
click at [983, 16] on button "Done" at bounding box center [994, 17] width 55 height 17
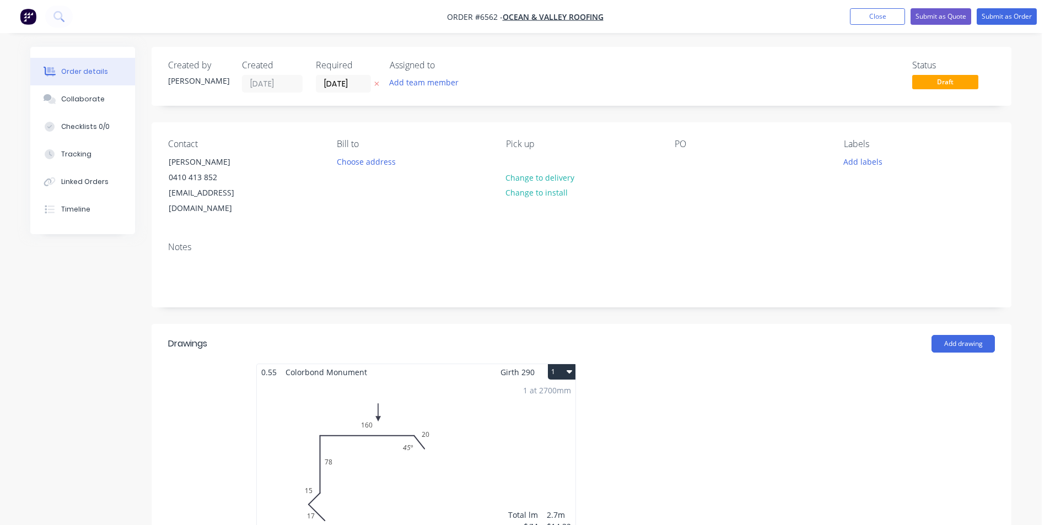
drag, startPoint x: 73, startPoint y: 94, endPoint x: 446, endPoint y: 505, distance: 555.5
click at [73, 94] on button "Collaborate" at bounding box center [82, 99] width 105 height 28
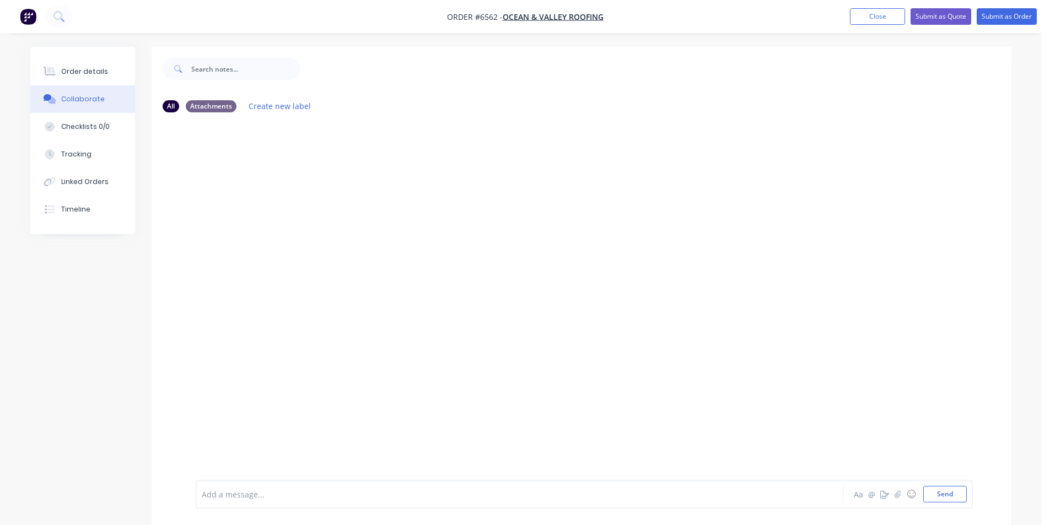
click at [1042, 517] on div at bounding box center [1042, 517] width 0 height 0
click at [904, 491] on button "button" at bounding box center [898, 494] width 13 height 13
click at [947, 491] on button "Send" at bounding box center [946, 494] width 44 height 17
click at [53, 71] on icon at bounding box center [50, 71] width 9 height 9
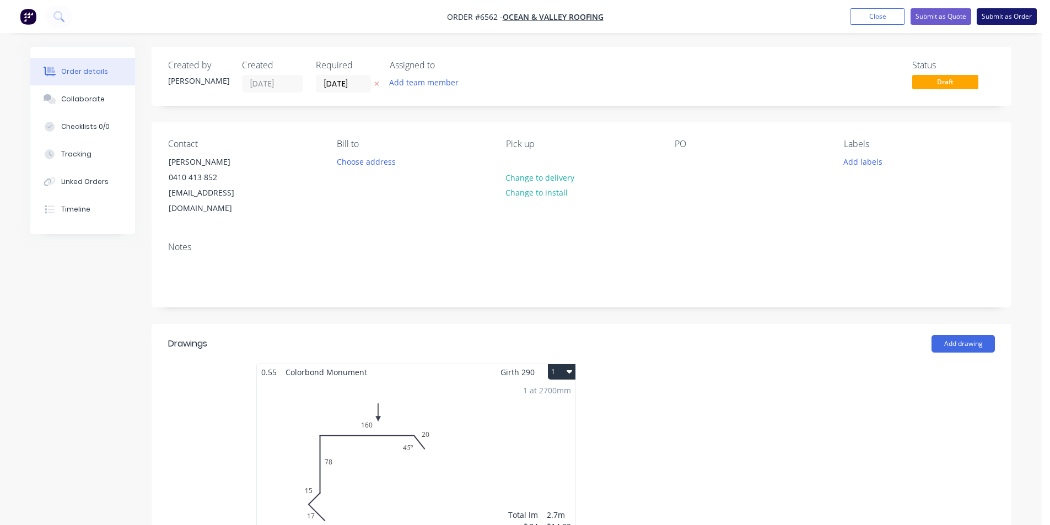
click at [1029, 13] on button "Submit as Order" at bounding box center [1007, 16] width 60 height 17
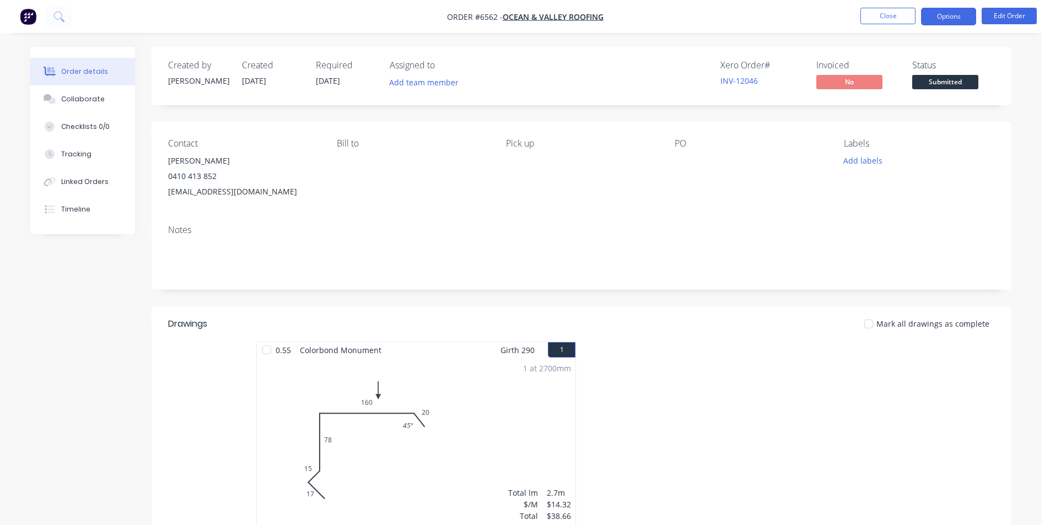
click at [952, 12] on button "Options" at bounding box center [948, 17] width 55 height 18
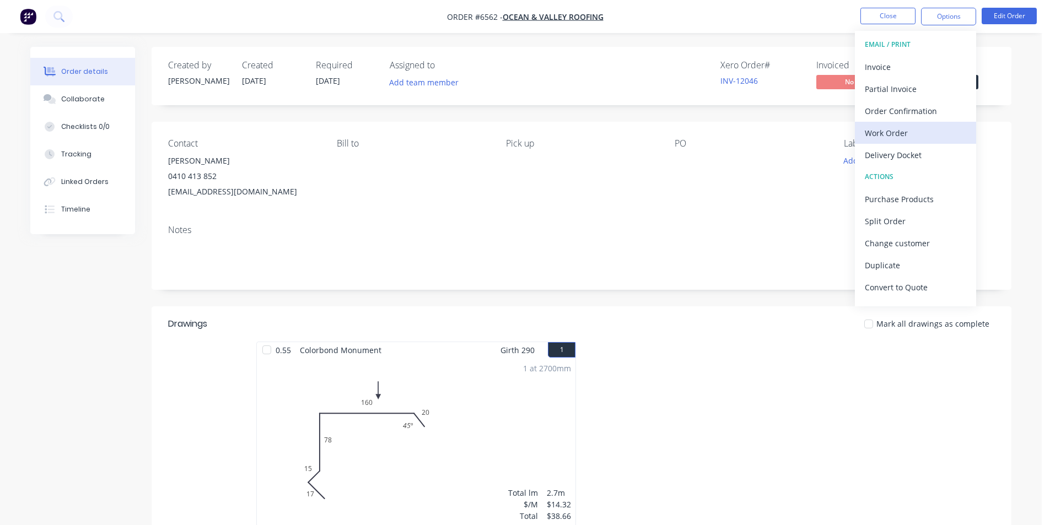
click at [900, 143] on button "Work Order" at bounding box center [915, 133] width 121 height 22
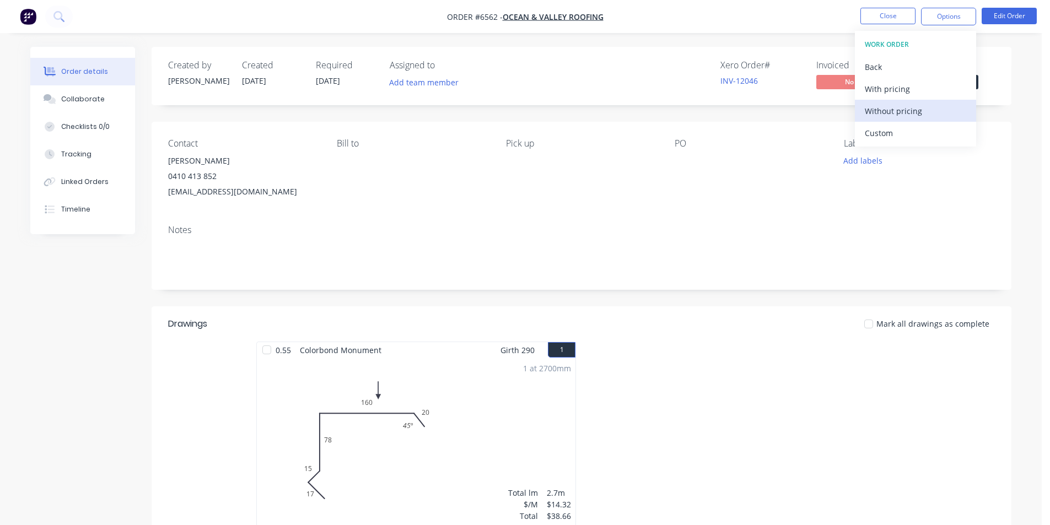
click at [898, 114] on div "Without pricing" at bounding box center [915, 111] width 101 height 16
click at [1013, 209] on div "Order details Collaborate Checklists 0/0 Tracking Linked Orders Timeline Order …" at bounding box center [521, 391] width 1004 height 688
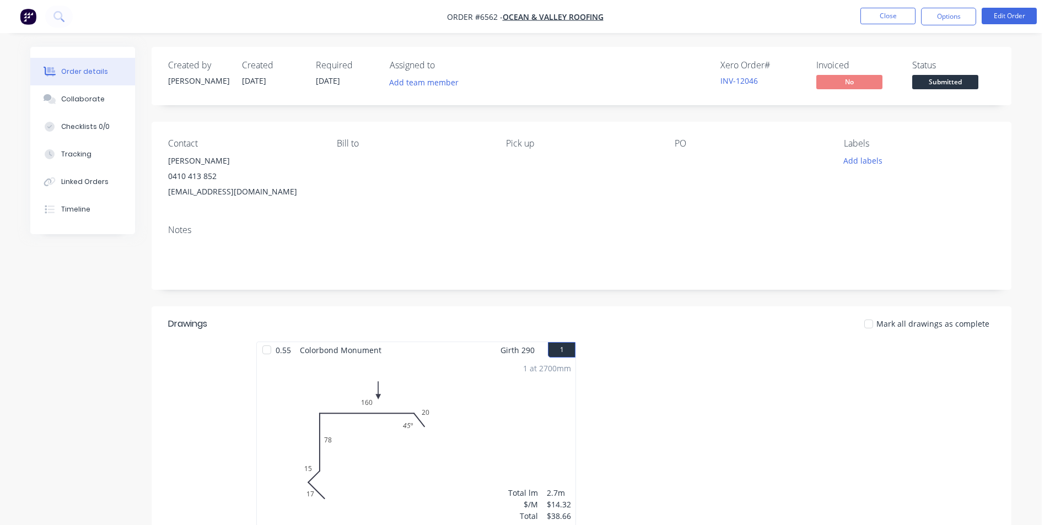
click at [969, 81] on span "Submitted" at bounding box center [946, 82] width 66 height 14
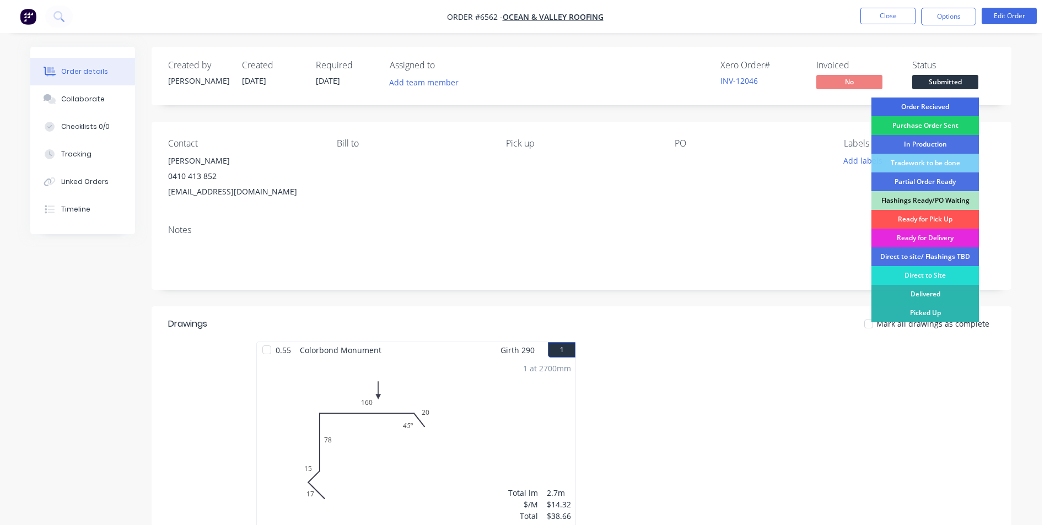
click at [925, 104] on div "Order Recieved" at bounding box center [926, 107] width 108 height 19
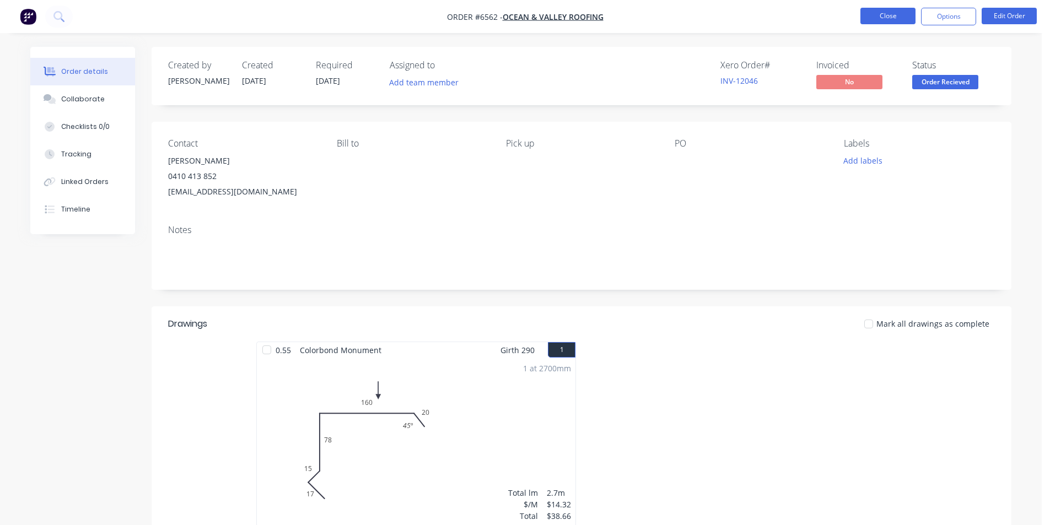
click at [898, 14] on button "Close" at bounding box center [888, 16] width 55 height 17
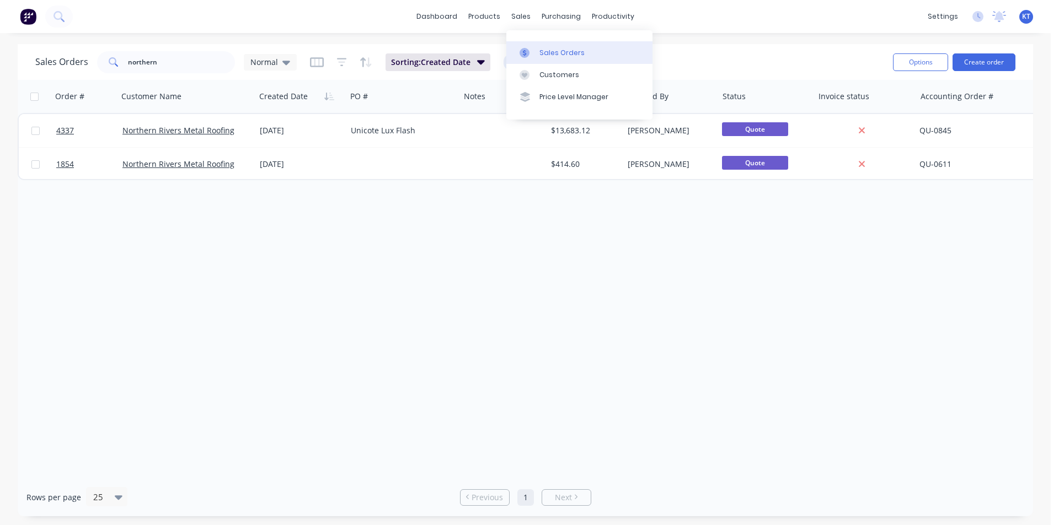
drag, startPoint x: 535, startPoint y: 51, endPoint x: 544, endPoint y: 51, distance: 8.8
click at [535, 51] on div at bounding box center [527, 53] width 17 height 10
click at [980, 61] on button "Create order" at bounding box center [983, 62] width 63 height 18
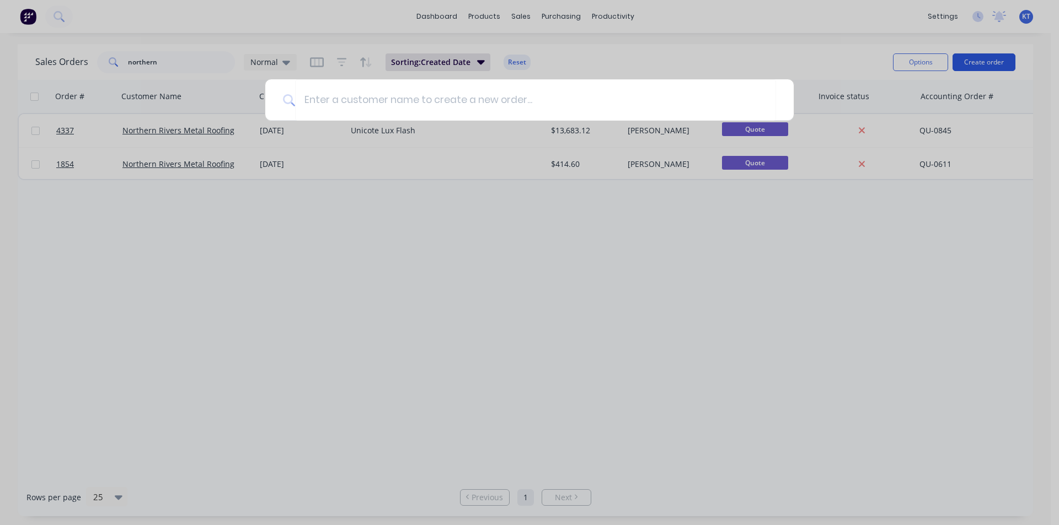
click at [980, 61] on div at bounding box center [529, 262] width 1059 height 525
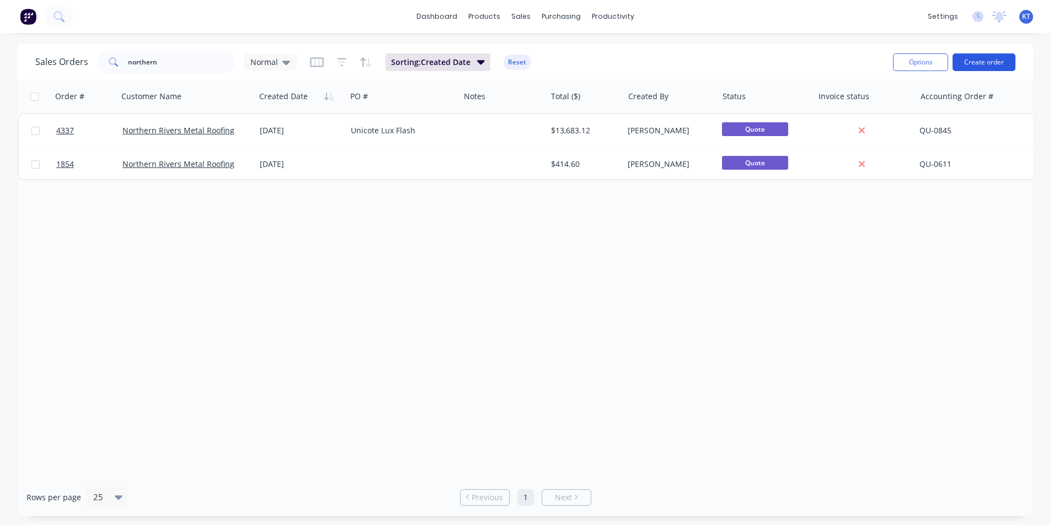
click at [979, 62] on button "Create order" at bounding box center [983, 62] width 63 height 18
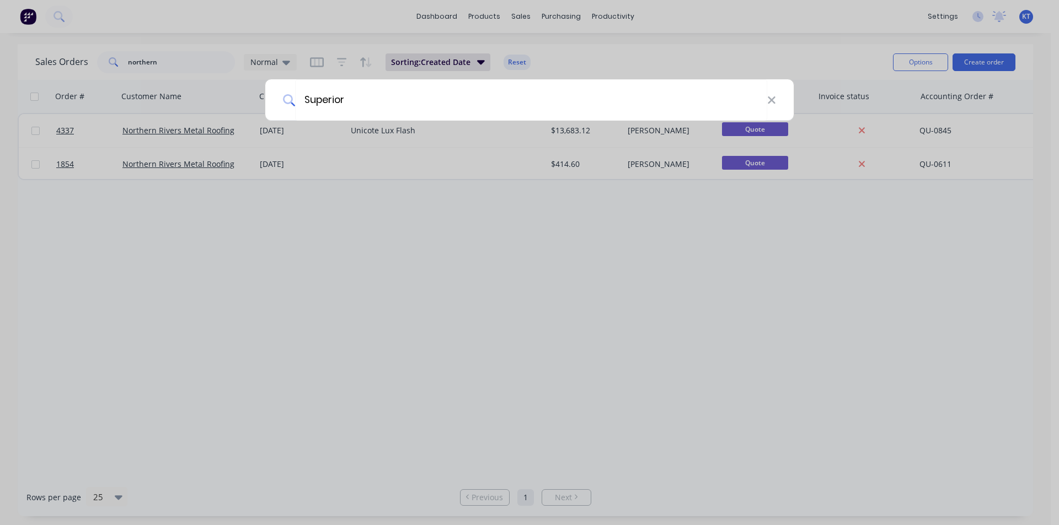
type input "Superior"
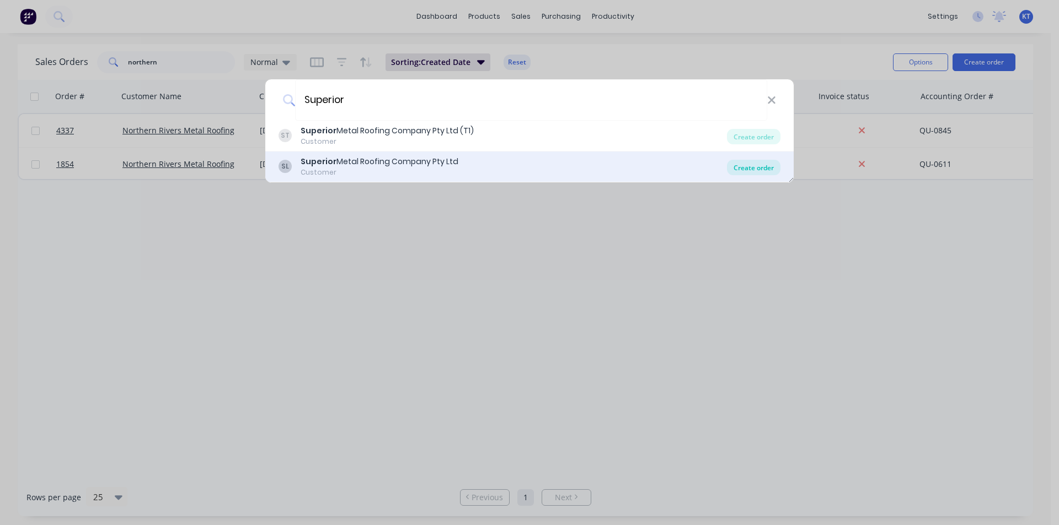
click at [745, 163] on div "Create order" at bounding box center [753, 167] width 53 height 15
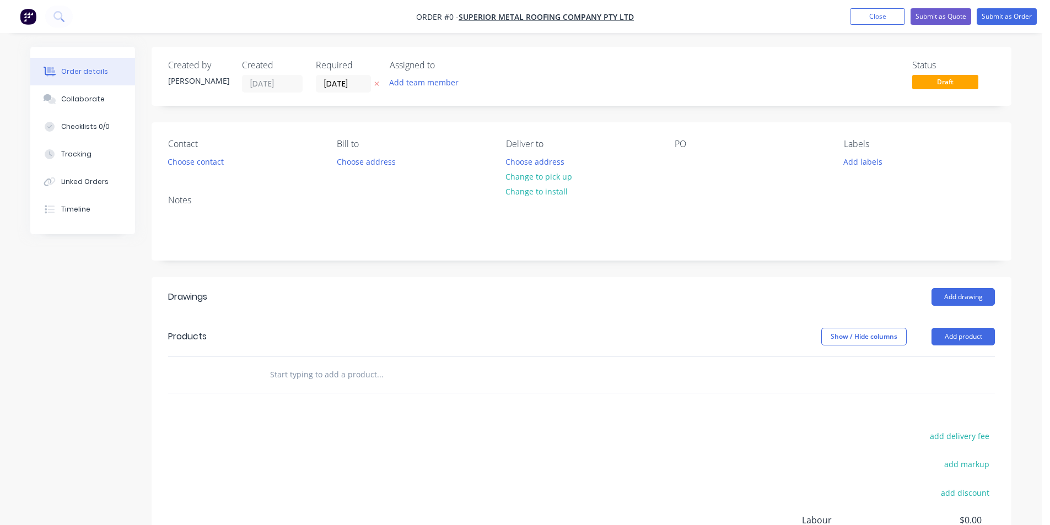
click at [174, 151] on div "Contact Choose contact" at bounding box center [243, 154] width 151 height 31
click at [184, 170] on div "Contact Choose contact" at bounding box center [243, 154] width 151 height 31
click at [187, 162] on button "Choose contact" at bounding box center [196, 161] width 68 height 15
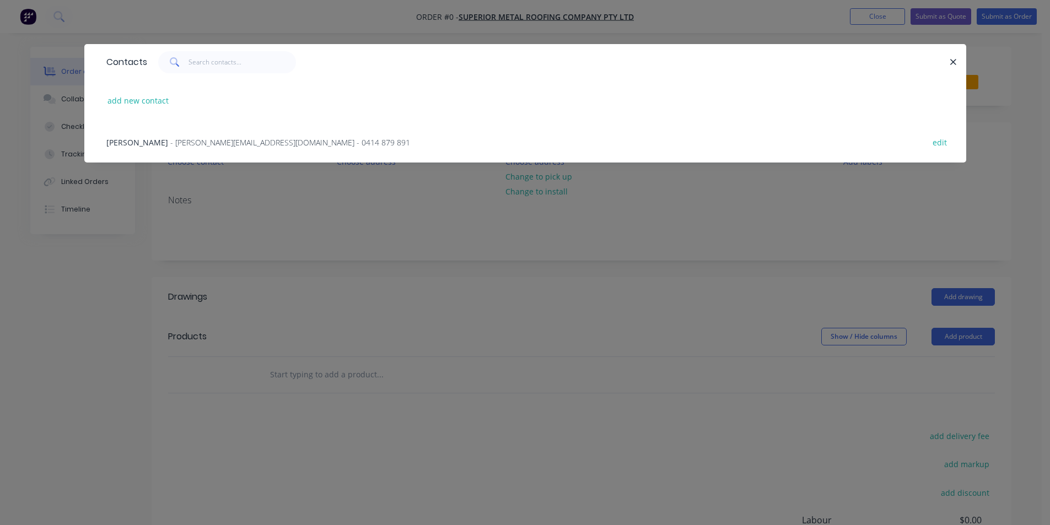
click at [195, 137] on span "- mitch@superiormetalroofing.co - 0414 879 891" at bounding box center [290, 142] width 240 height 10
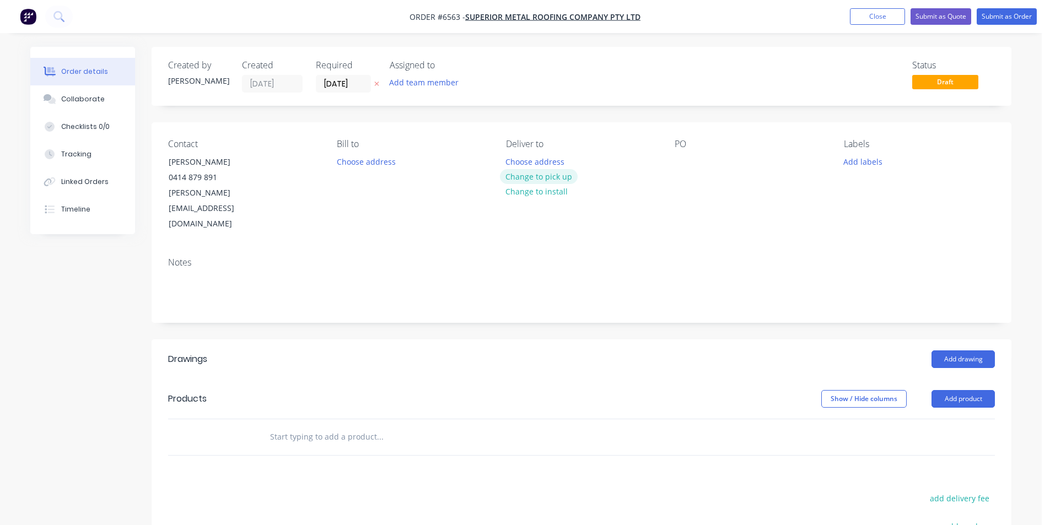
click at [538, 182] on button "Change to pick up" at bounding box center [539, 176] width 78 height 15
click at [678, 162] on div at bounding box center [684, 162] width 18 height 16
click at [978, 390] on button "Add product" at bounding box center [963, 399] width 63 height 18
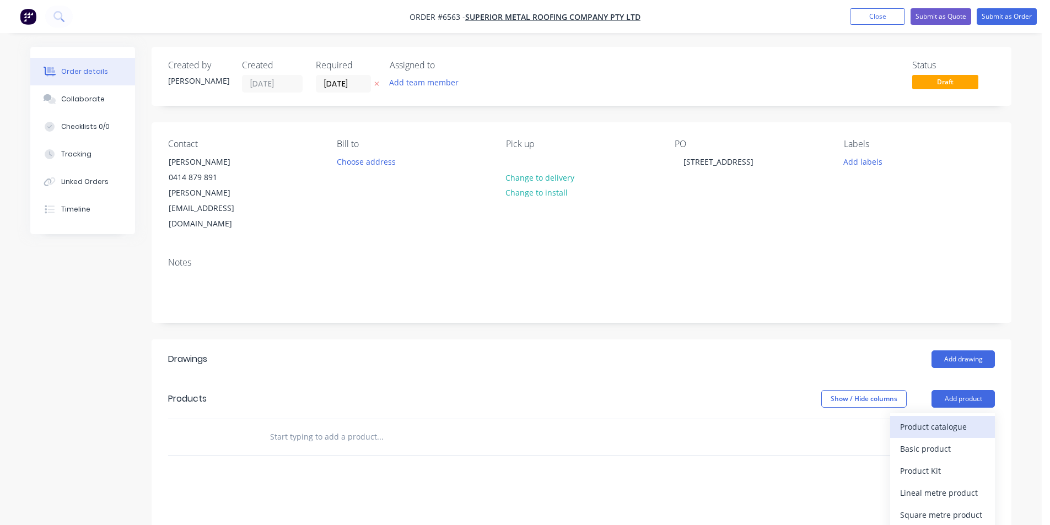
click at [974, 419] on div "Product catalogue" at bounding box center [942, 427] width 85 height 16
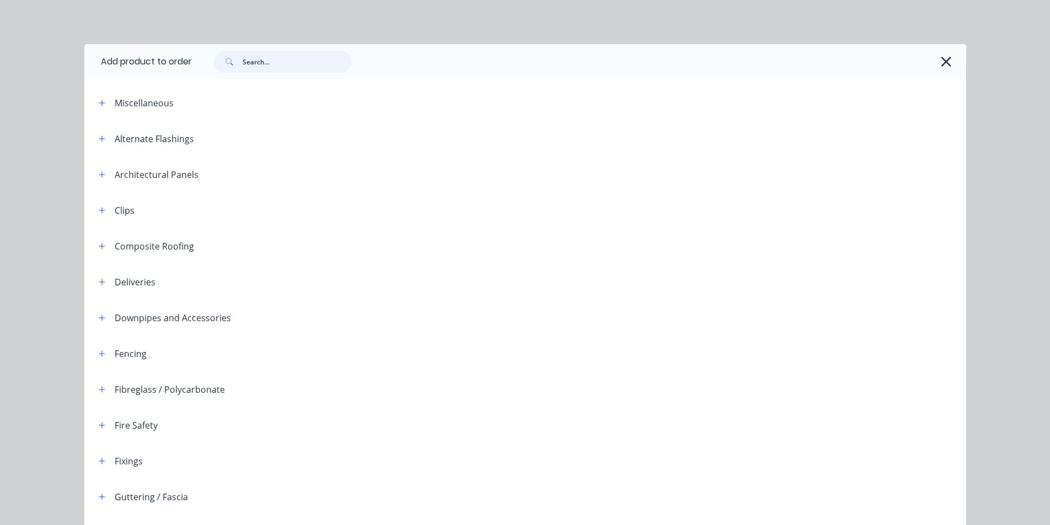
click at [311, 66] on input "text" at bounding box center [297, 62] width 109 height 22
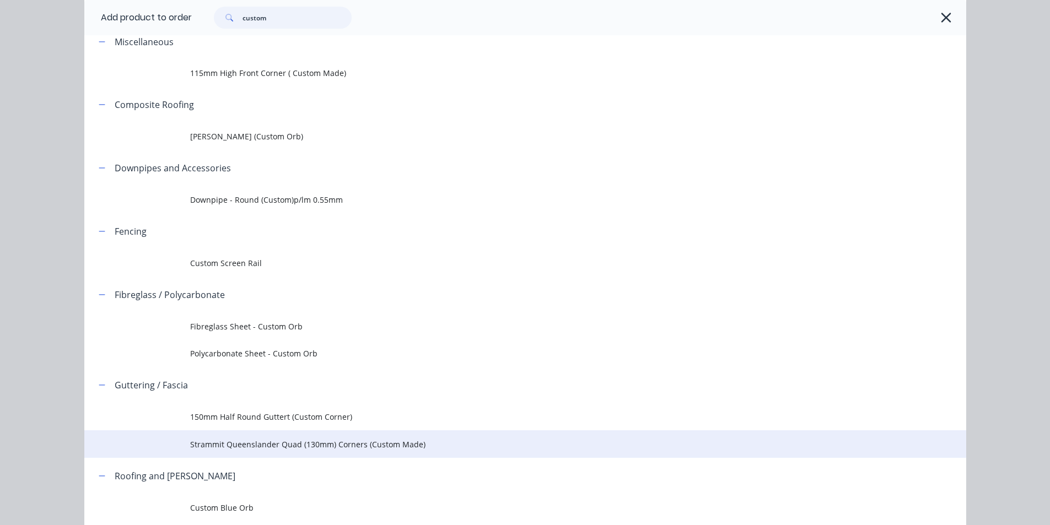
scroll to position [133, 0]
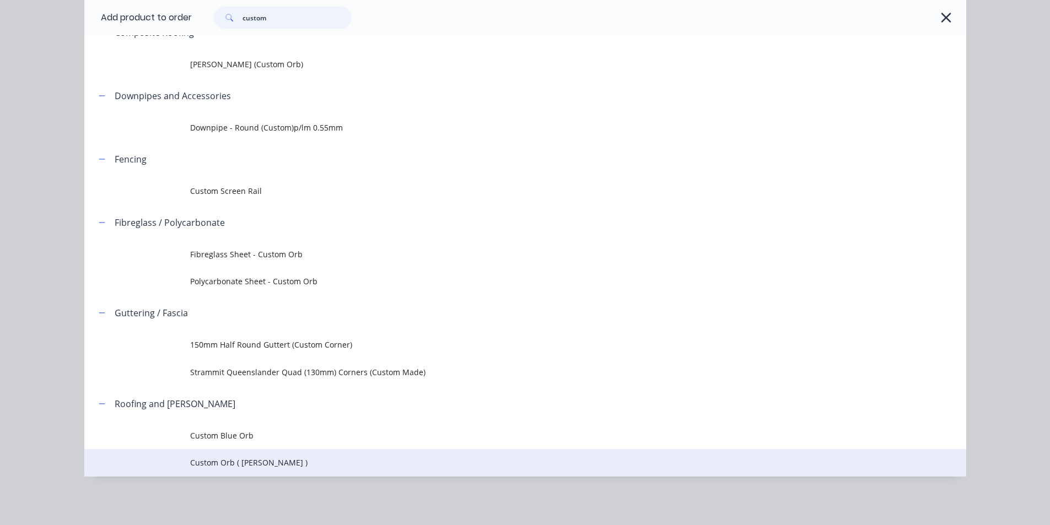
type input "custom"
click at [268, 467] on span "Custom Orb ( Corro )" at bounding box center [500, 463] width 621 height 12
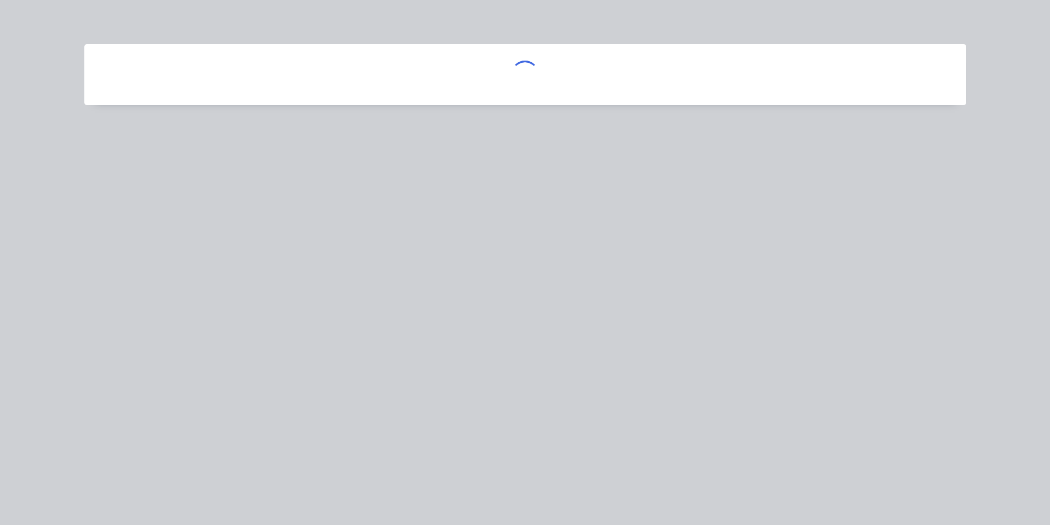
scroll to position [0, 0]
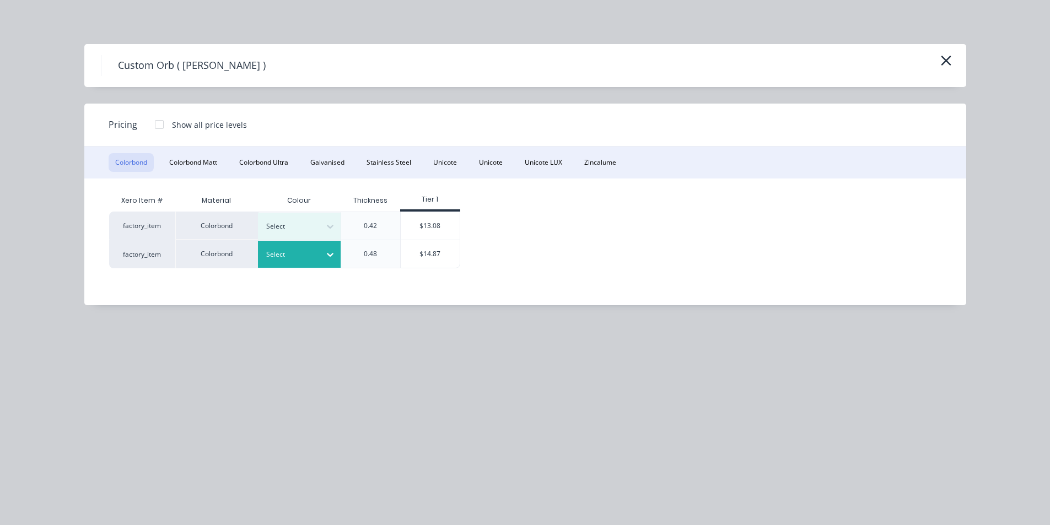
click at [323, 263] on div at bounding box center [330, 255] width 20 height 18
click at [419, 251] on div "$14.87" at bounding box center [430, 254] width 59 height 28
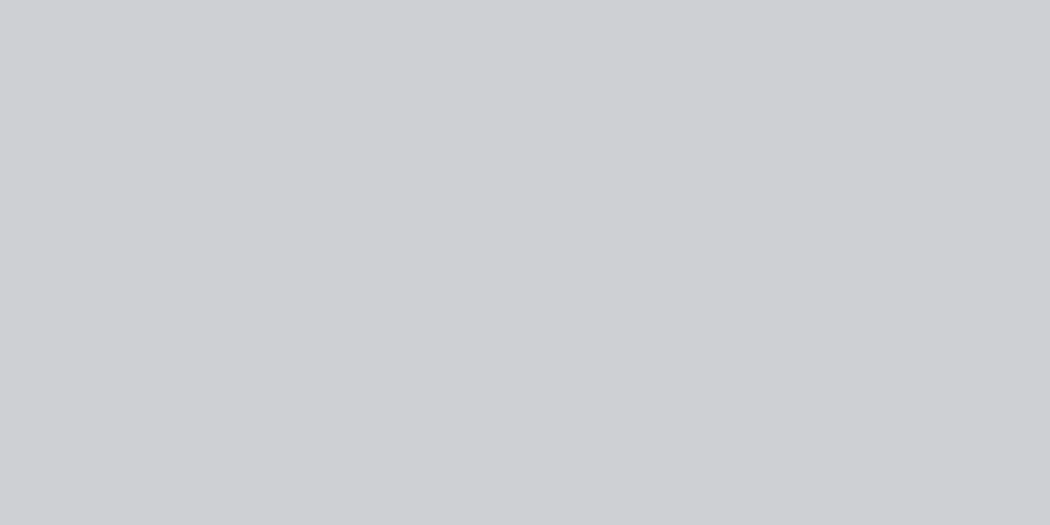
type input "$14.87"
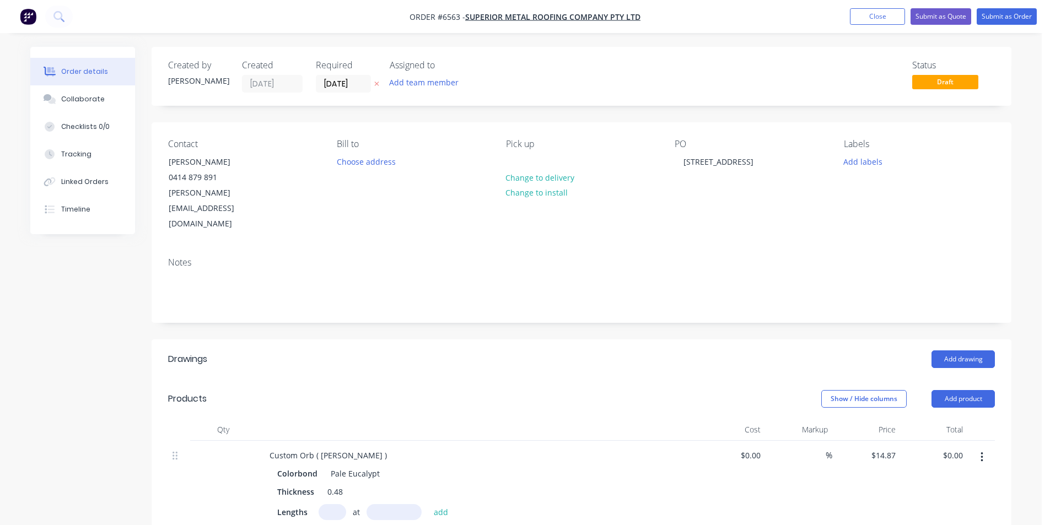
click at [325, 505] on input "text" at bounding box center [333, 513] width 28 height 16
type input "1"
type input "3300"
click at [428, 505] on button "add" at bounding box center [441, 512] width 26 height 15
type input "$49.07"
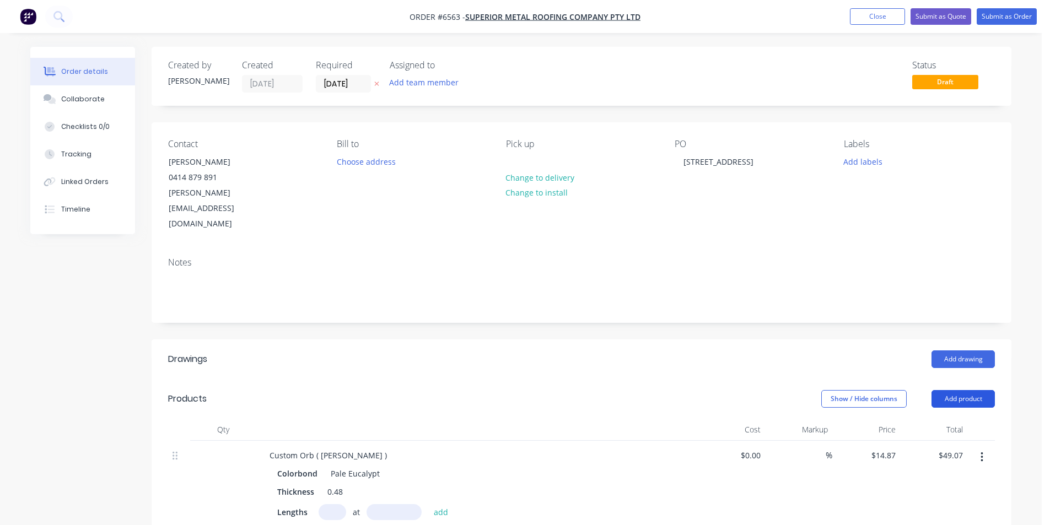
click at [942, 390] on button "Add product" at bounding box center [963, 399] width 63 height 18
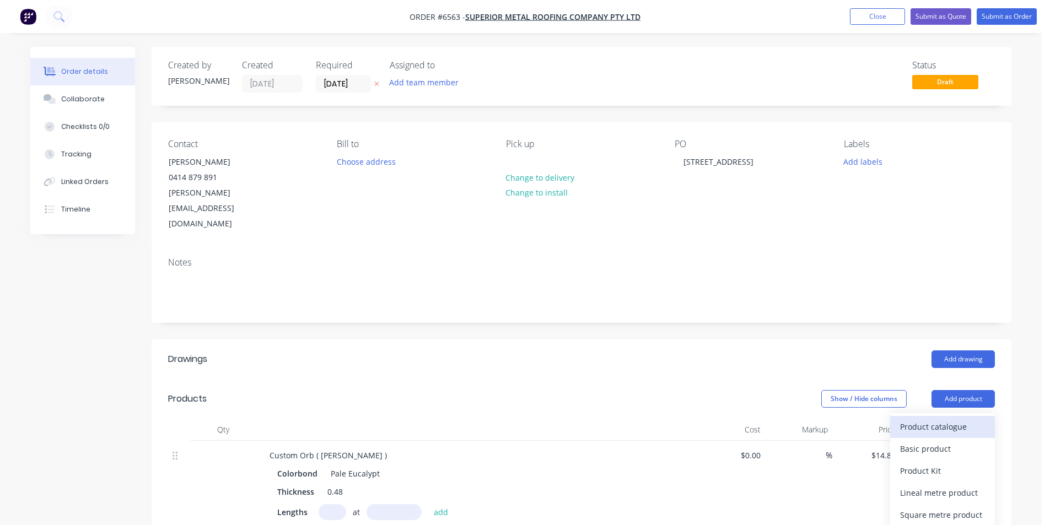
click at [963, 419] on div "Product catalogue" at bounding box center [942, 427] width 85 height 16
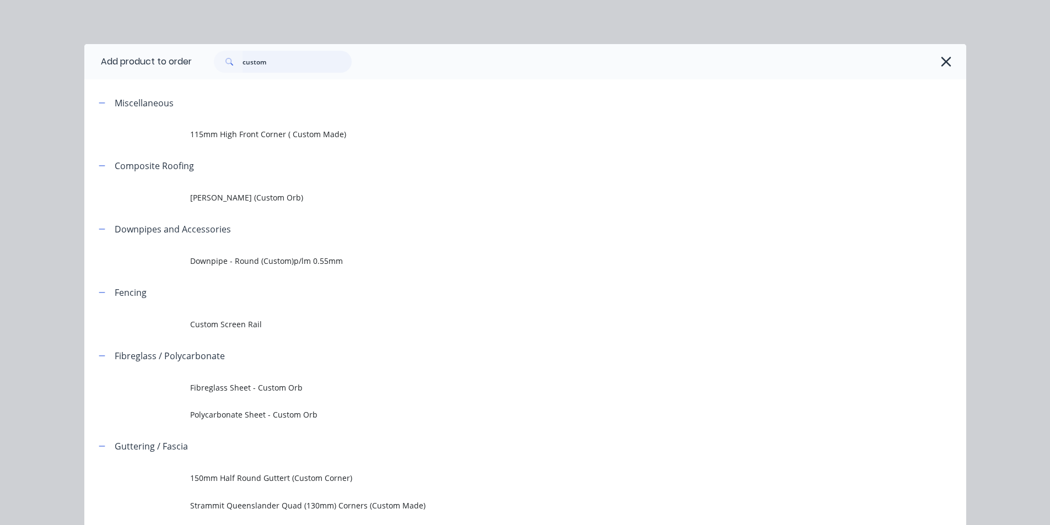
click at [264, 65] on input "custom" at bounding box center [297, 62] width 109 height 22
click at [263, 69] on input "custom" at bounding box center [297, 62] width 109 height 22
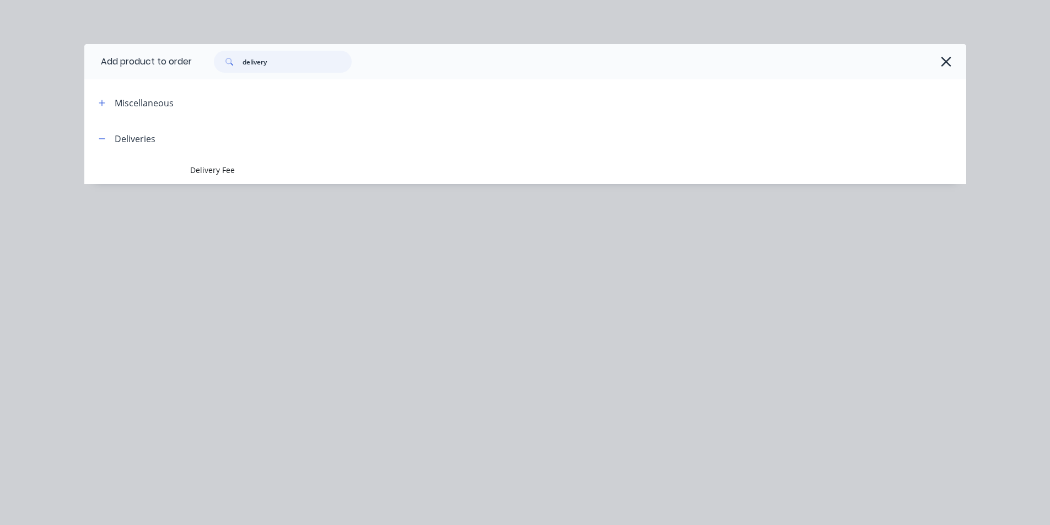
type input "delivery"
click at [254, 174] on span "Delivery Fee" at bounding box center [500, 170] width 621 height 12
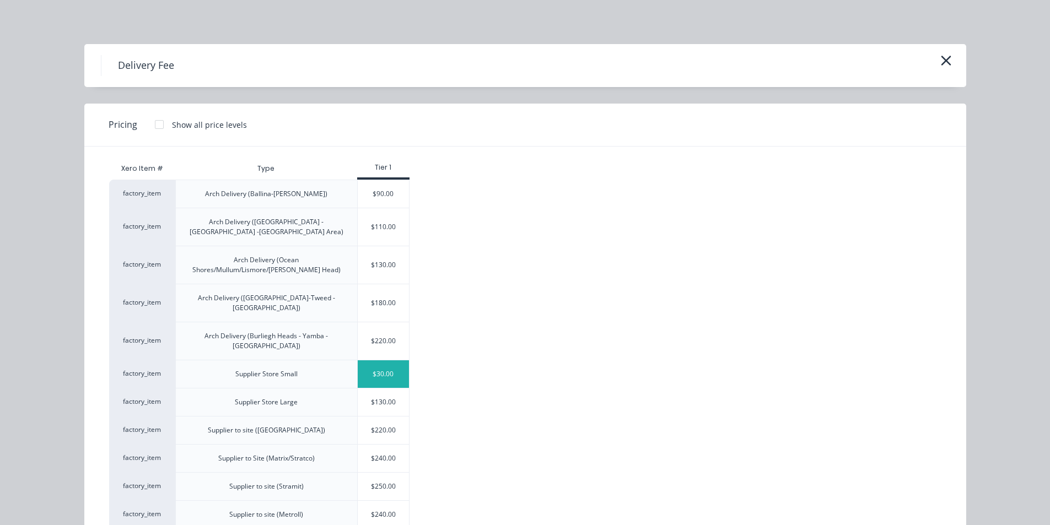
click at [395, 361] on div "$30.00" at bounding box center [384, 375] width 52 height 28
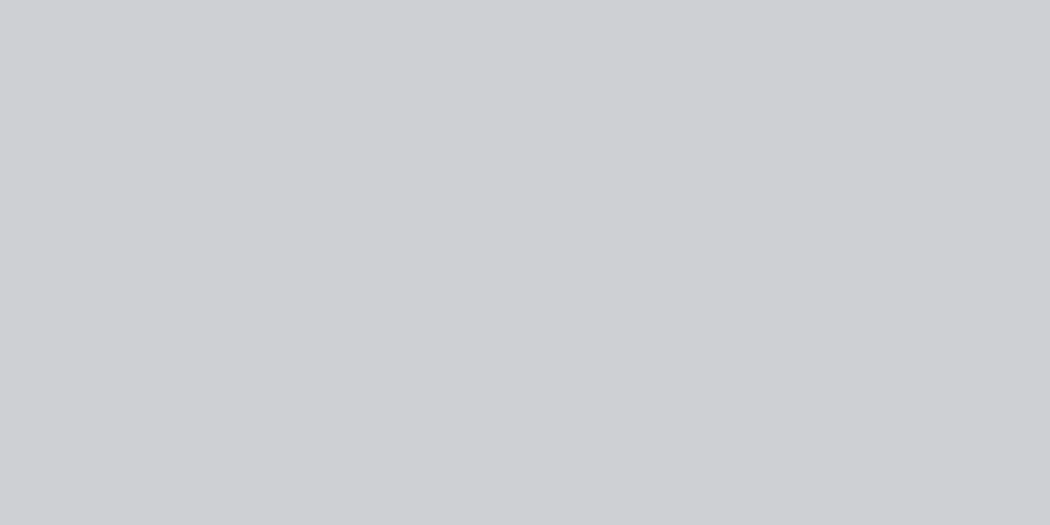
type input "$30.00"
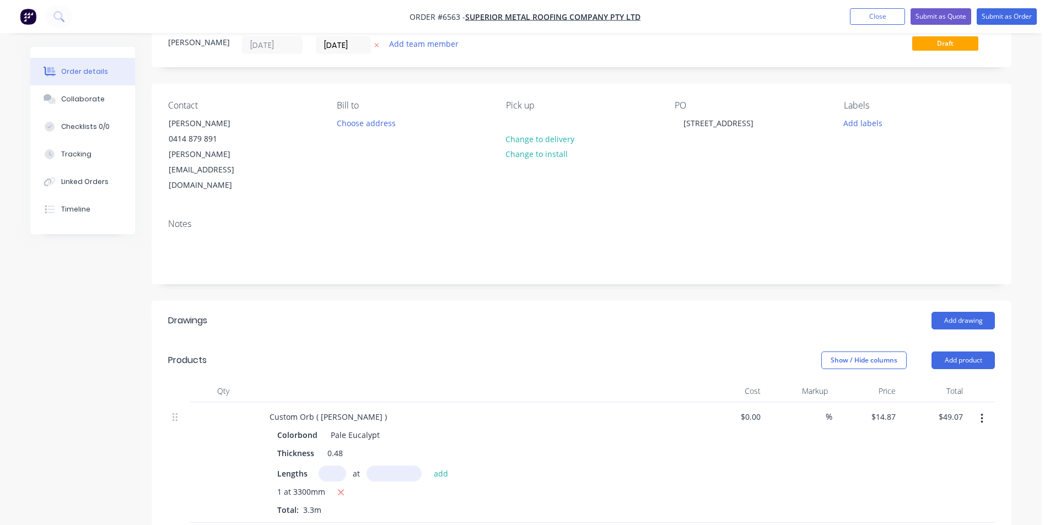
scroll to position [0, 0]
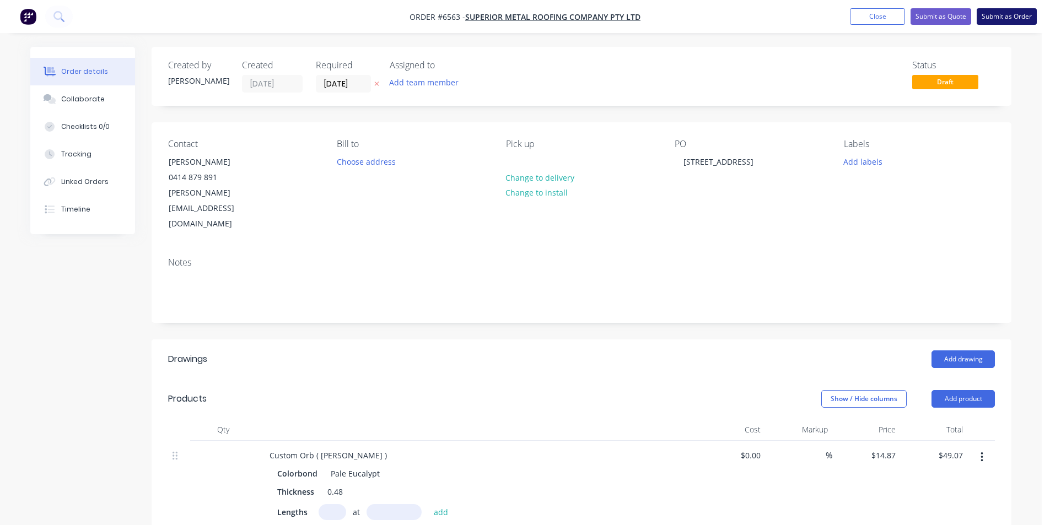
click at [1011, 17] on button "Submit as Order" at bounding box center [1007, 16] width 60 height 17
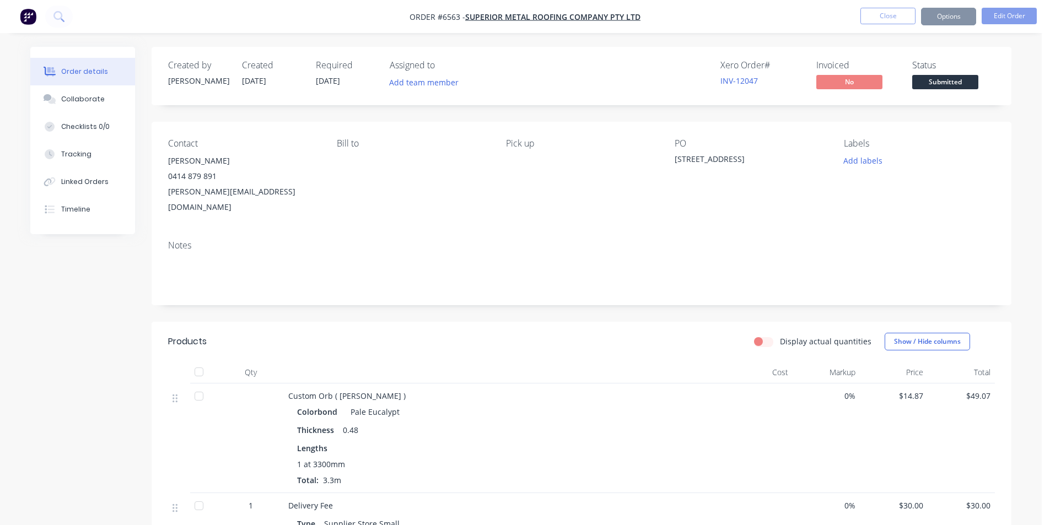
click at [968, 79] on span "Submitted" at bounding box center [946, 82] width 66 height 14
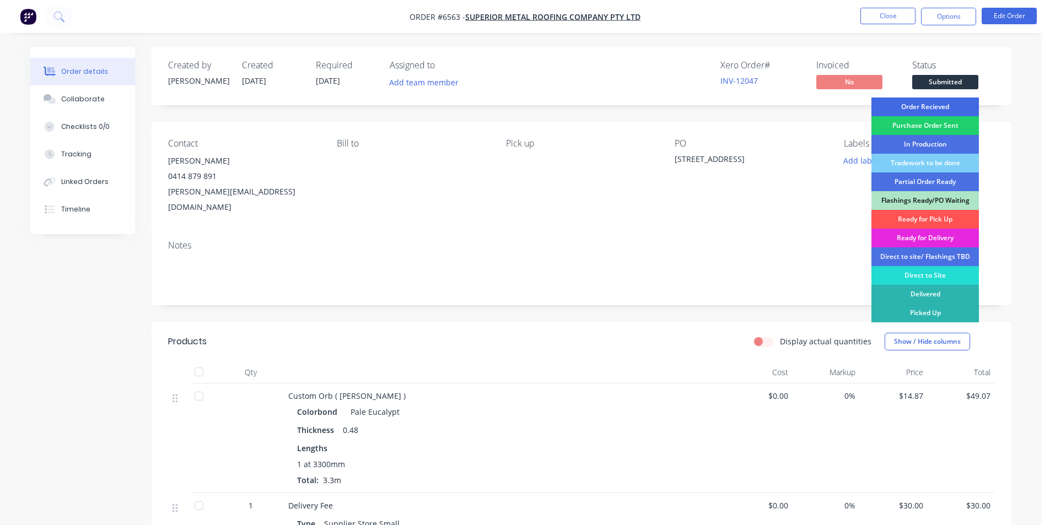
click at [958, 101] on div "Order Recieved" at bounding box center [926, 107] width 108 height 19
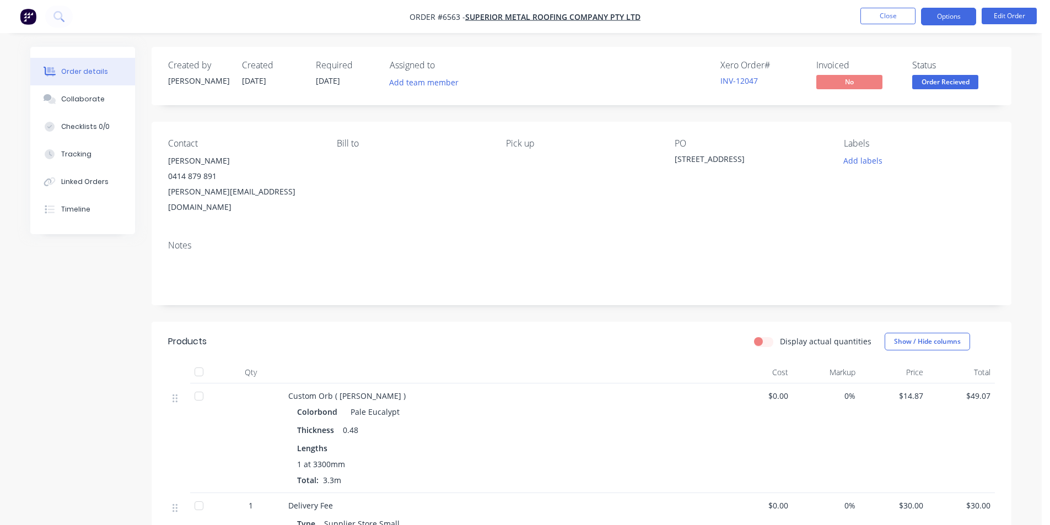
click at [944, 17] on button "Options" at bounding box center [948, 17] width 55 height 18
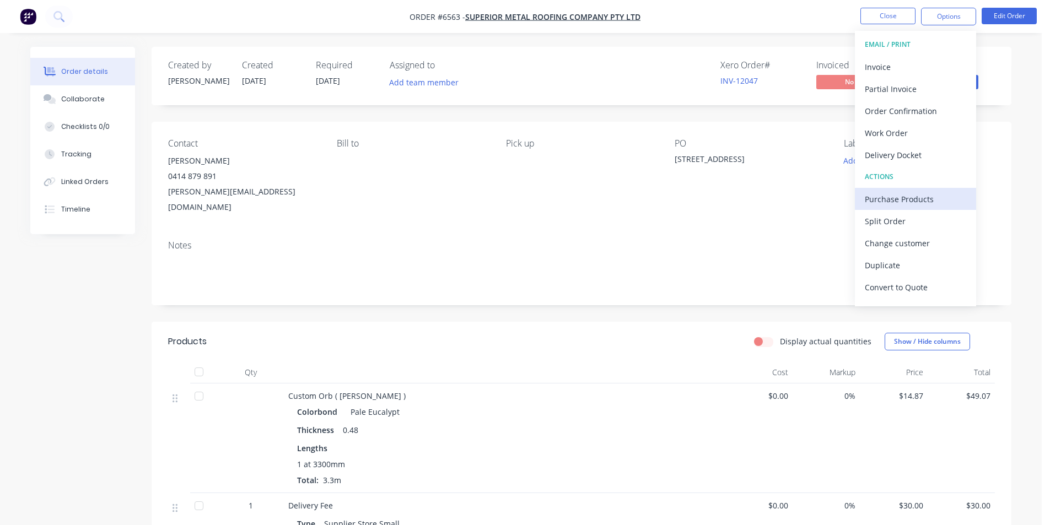
click at [907, 201] on div "Purchase Products" at bounding box center [915, 199] width 101 height 16
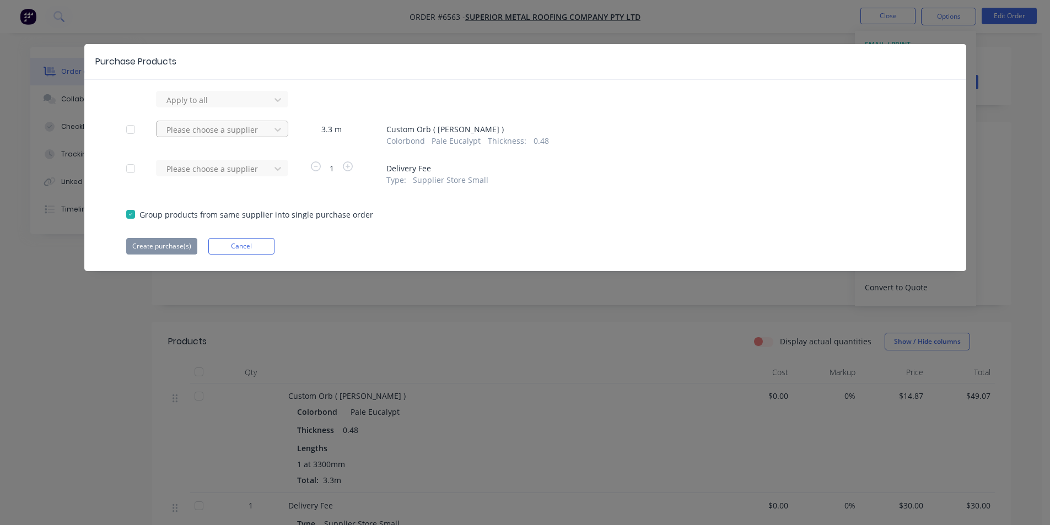
click at [217, 107] on div at bounding box center [214, 100] width 99 height 14
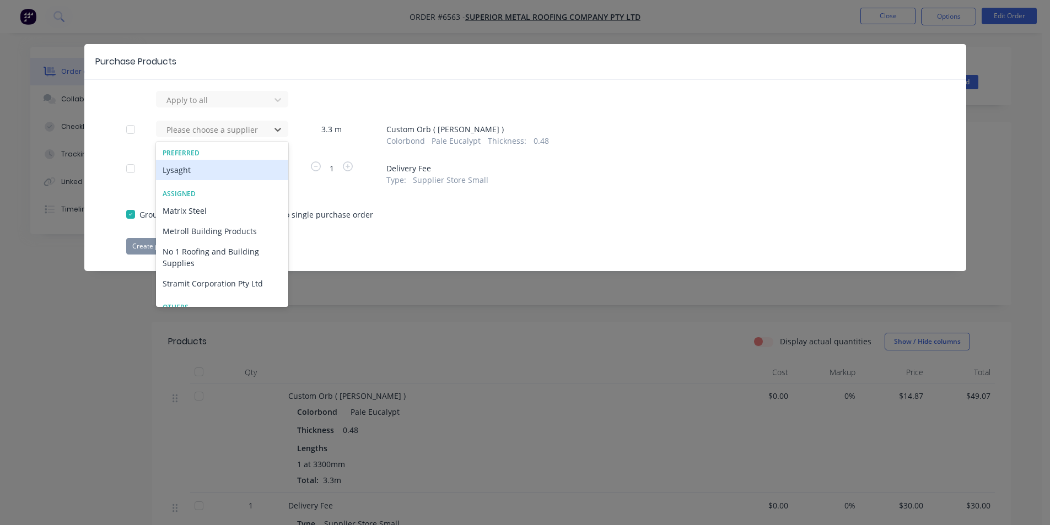
click at [199, 170] on div "Lysaght" at bounding box center [222, 170] width 132 height 20
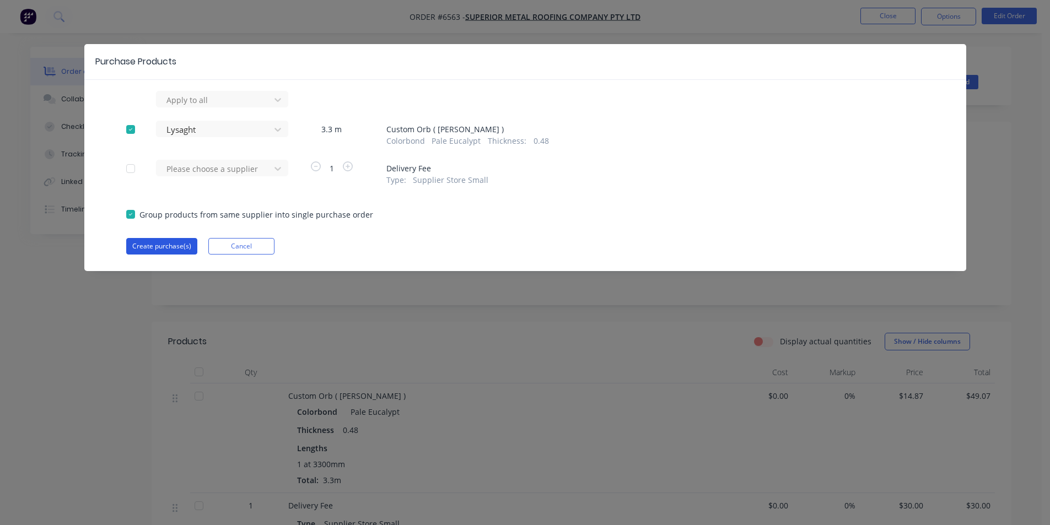
click at [148, 239] on button "Create purchase(s)" at bounding box center [161, 246] width 71 height 17
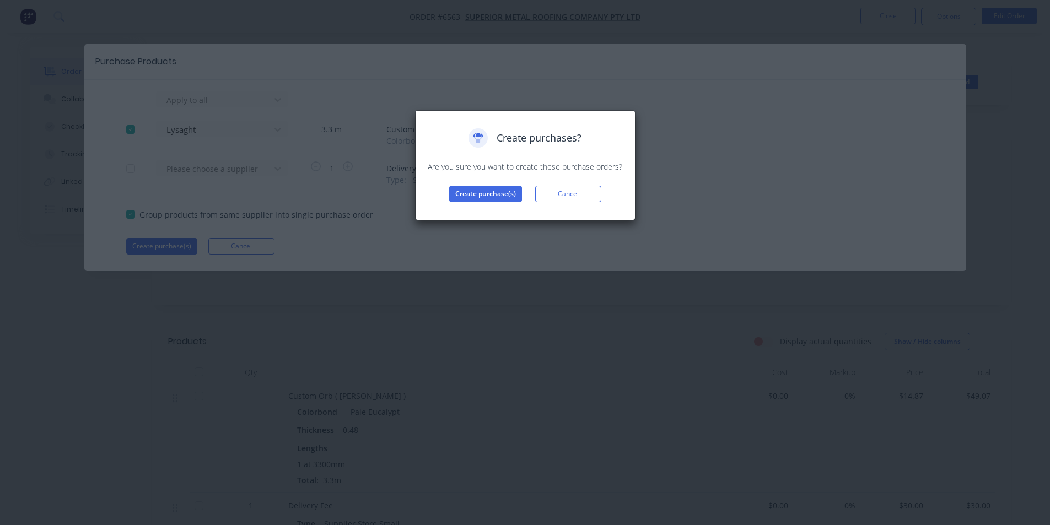
click at [491, 184] on div "Create purchases? Are you sure you want to create these purchase orders? Create…" at bounding box center [525, 165] width 197 height 74
click at [491, 193] on button "Create purchase(s)" at bounding box center [485, 194] width 73 height 17
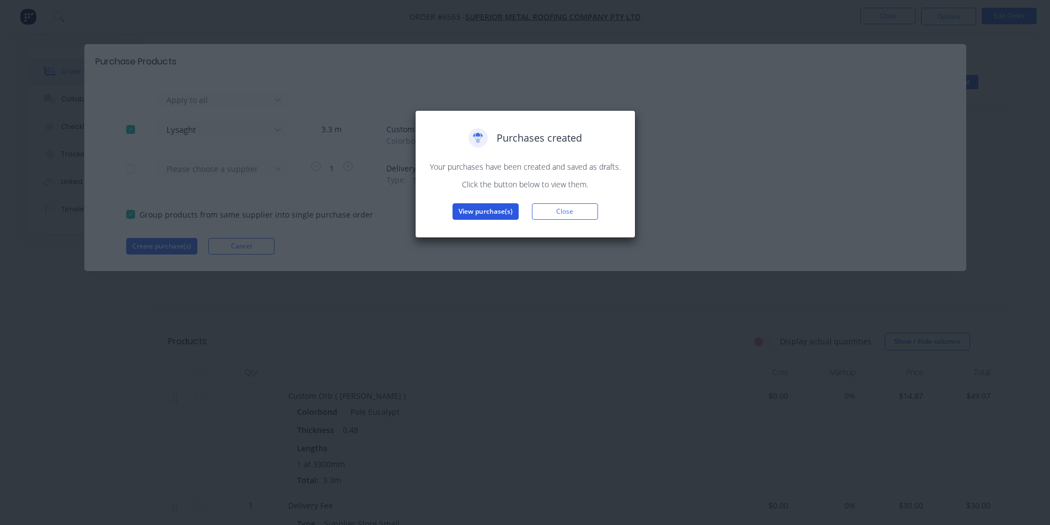
click at [484, 213] on button "View purchase(s)" at bounding box center [486, 211] width 66 height 17
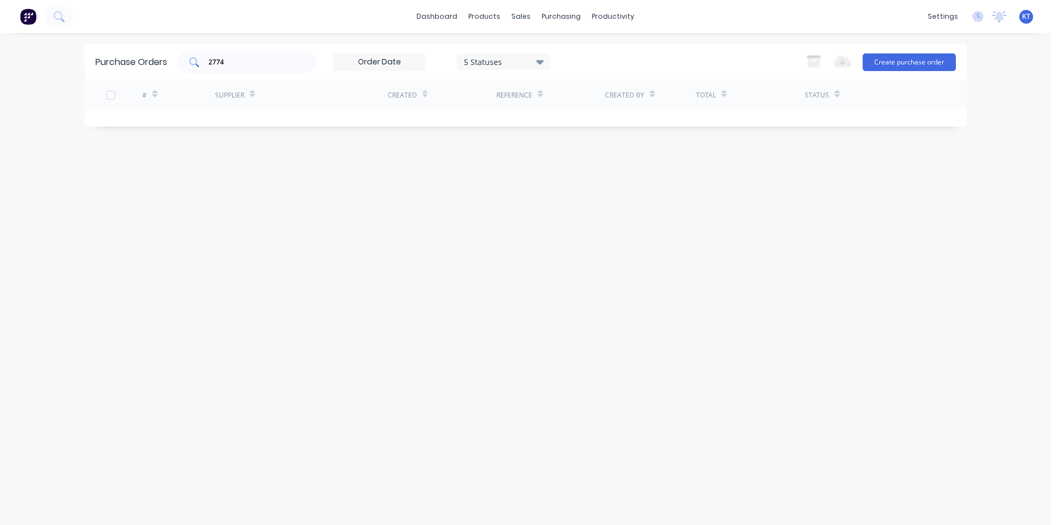
click at [237, 57] on input "2774" at bounding box center [253, 62] width 92 height 11
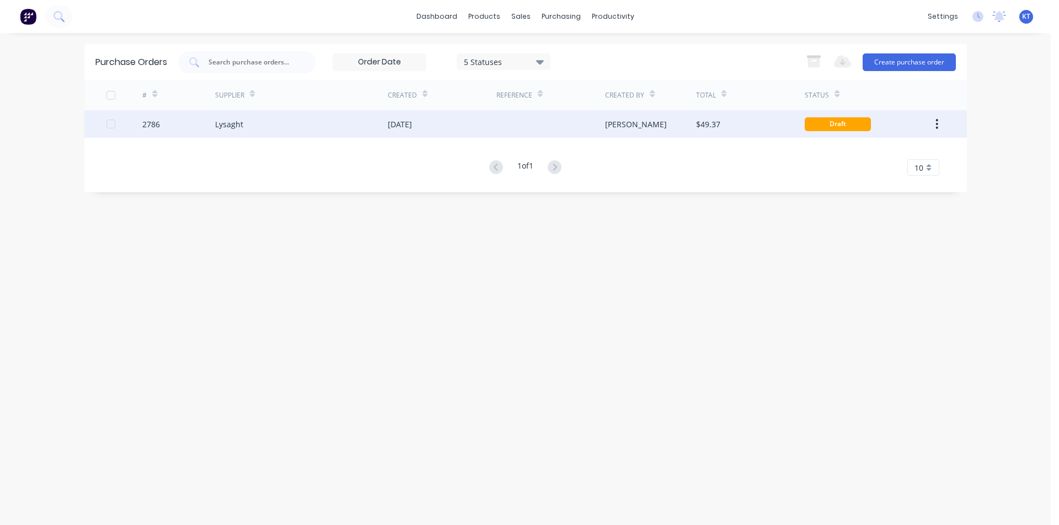
click at [388, 130] on div "[DATE]" at bounding box center [442, 124] width 109 height 28
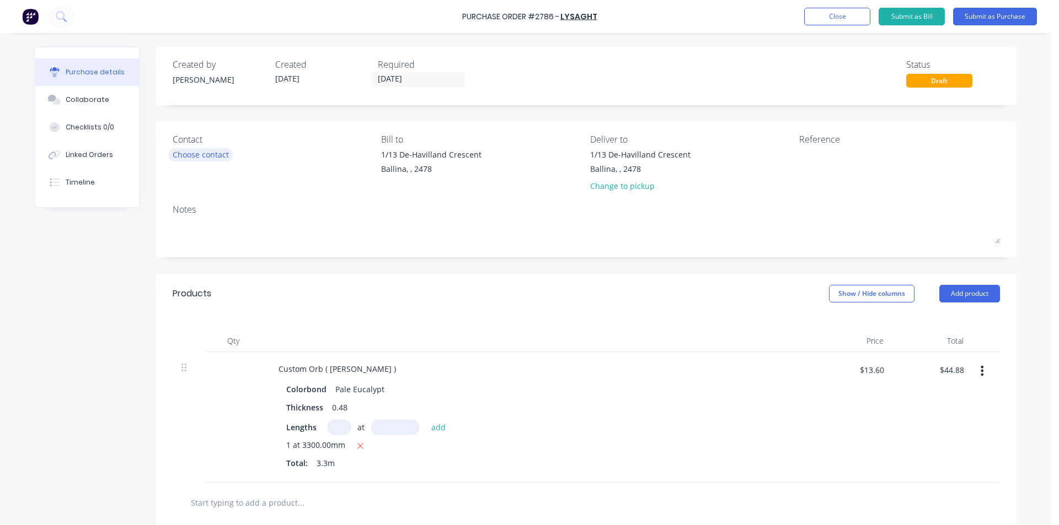
click at [175, 151] on div "Choose contact" at bounding box center [201, 155] width 56 height 12
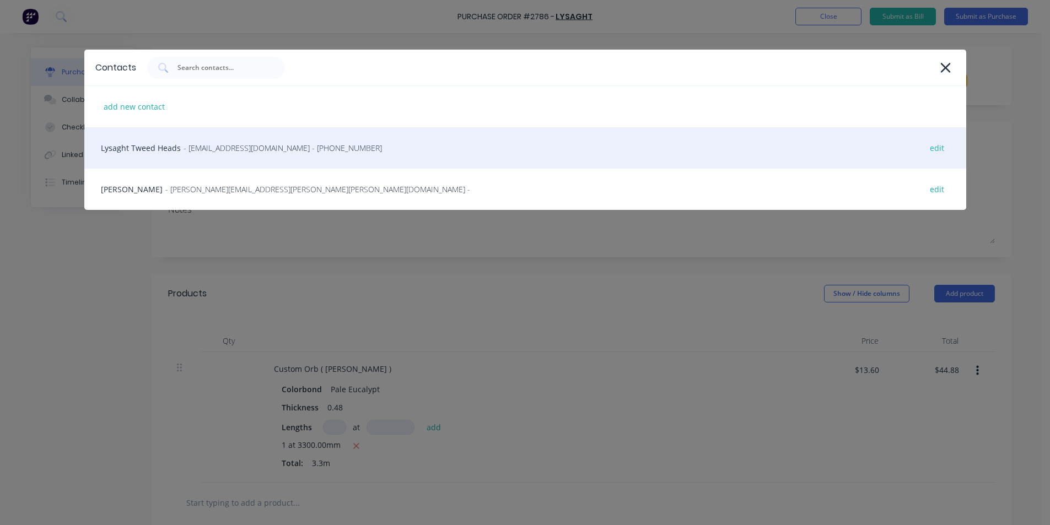
click at [217, 159] on div "Lysaght Tweed Heads - gcnsales@lysaght.com - (02) 6674 7100 edit" at bounding box center [525, 147] width 882 height 41
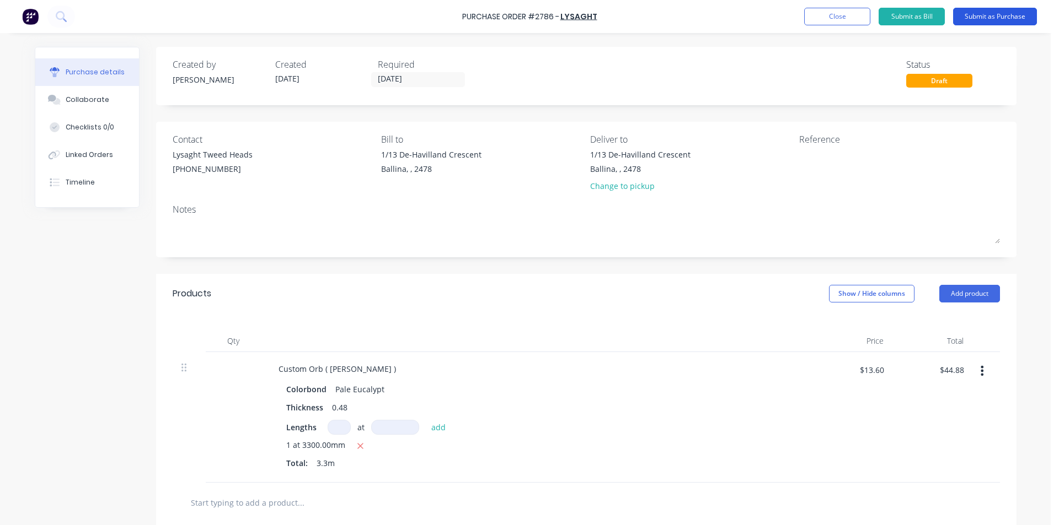
click at [996, 16] on button "Submit as Purchase" at bounding box center [995, 17] width 84 height 18
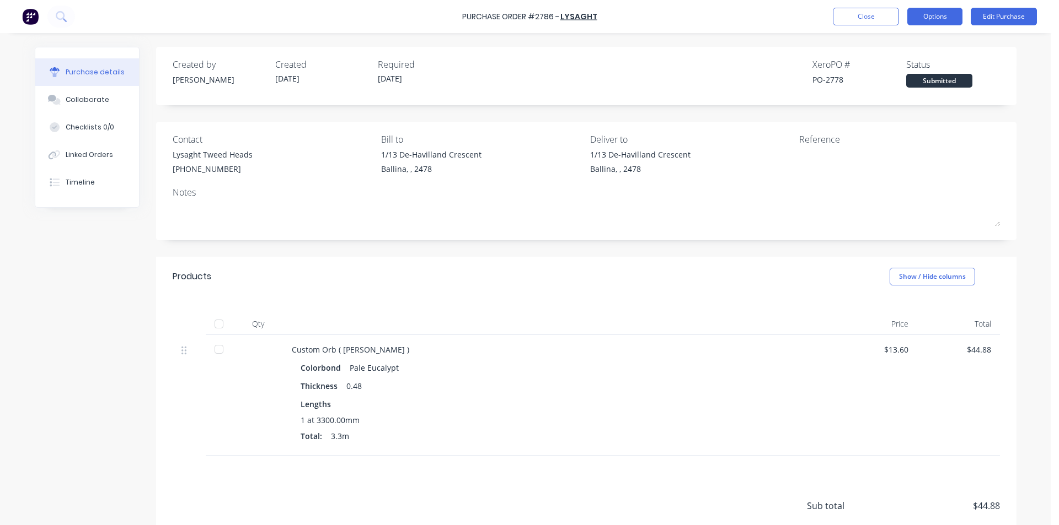
click at [930, 18] on button "Options" at bounding box center [934, 17] width 55 height 18
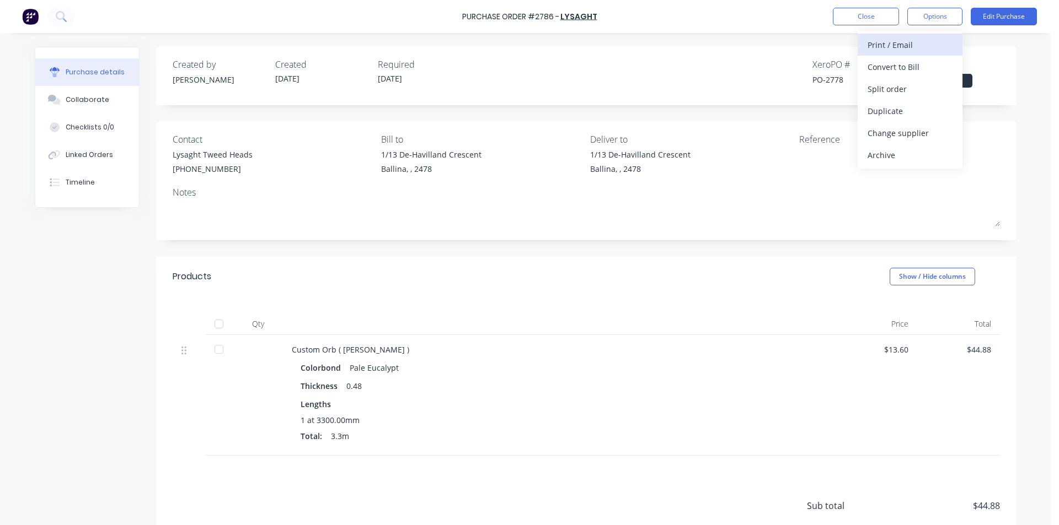
click at [909, 39] on div "Print / Email" at bounding box center [909, 45] width 85 height 16
click at [900, 81] on div "Without pricing" at bounding box center [909, 89] width 85 height 16
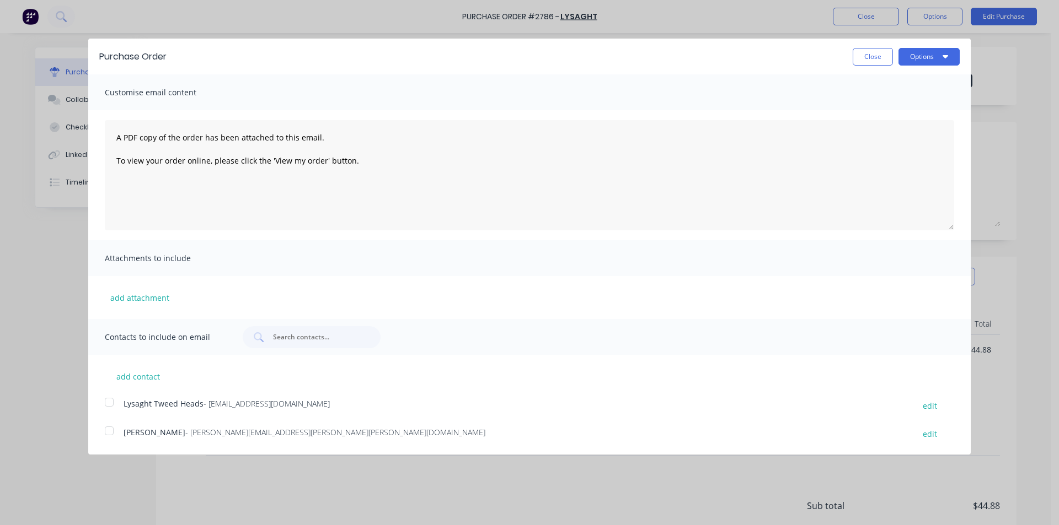
click at [103, 399] on div at bounding box center [109, 403] width 22 height 22
click at [924, 46] on div "Purchase Order Close Options" at bounding box center [529, 57] width 882 height 36
click at [920, 58] on button "Options" at bounding box center [928, 57] width 61 height 18
click at [942, 112] on div "Email" at bounding box center [907, 107] width 85 height 16
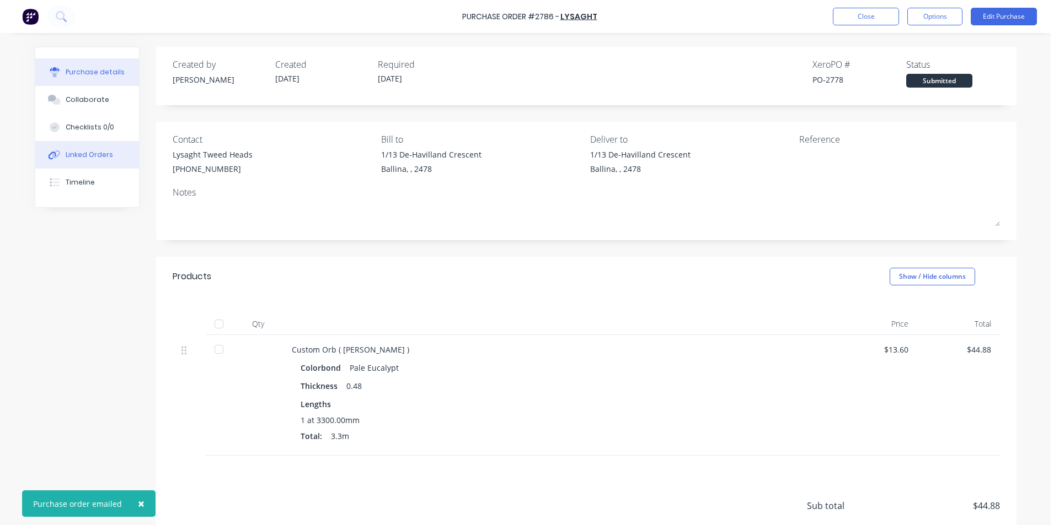
click at [87, 168] on button "Linked Orders" at bounding box center [87, 155] width 104 height 28
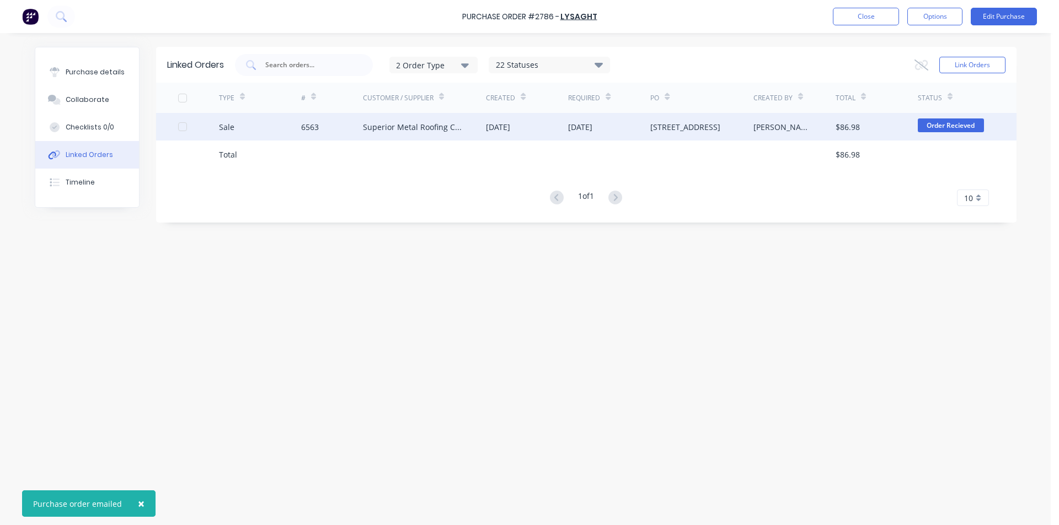
click at [402, 121] on div "Superior Metal Roofing Company Pty Ltd" at bounding box center [413, 127] width 101 height 12
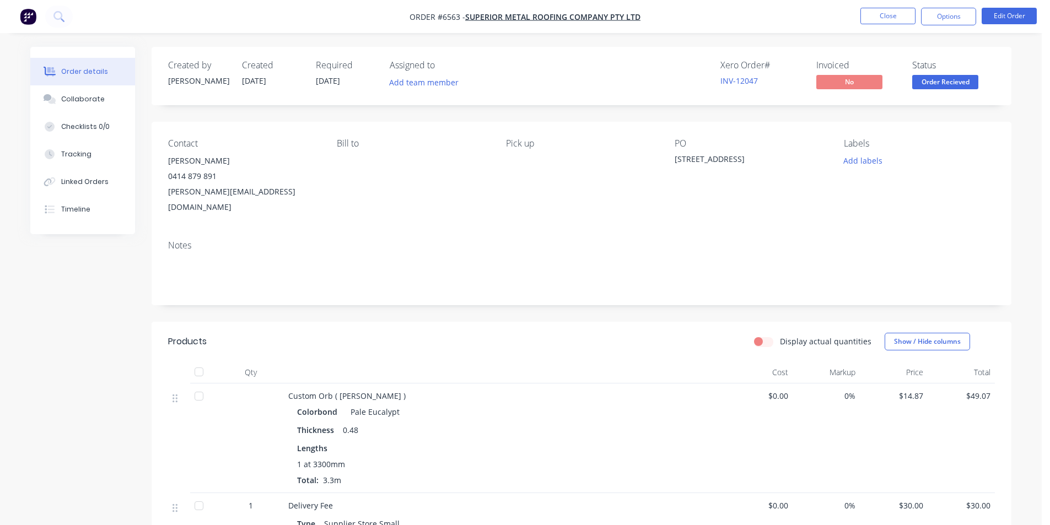
click at [969, 81] on span "Order Recieved" at bounding box center [946, 82] width 66 height 14
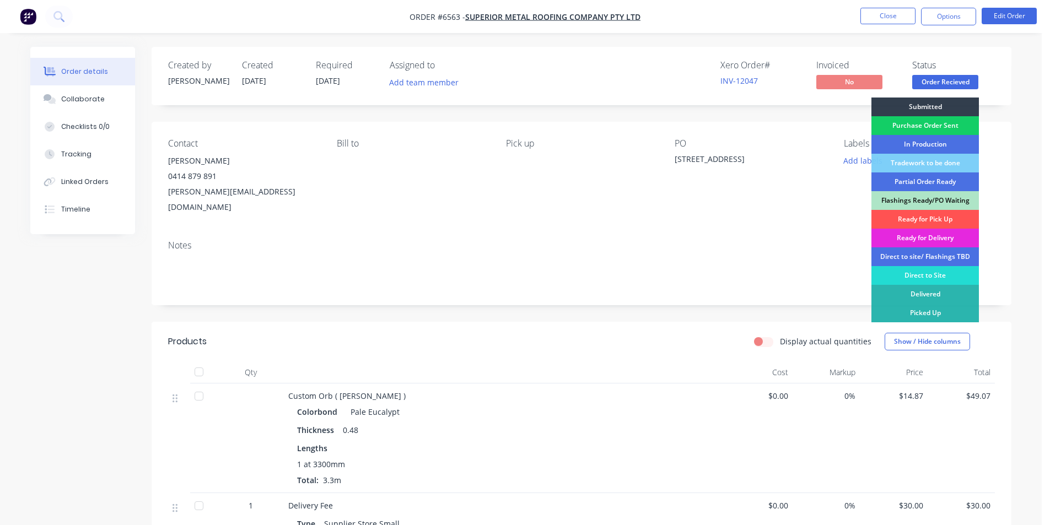
click at [942, 124] on div "Purchase Order Sent" at bounding box center [926, 125] width 108 height 19
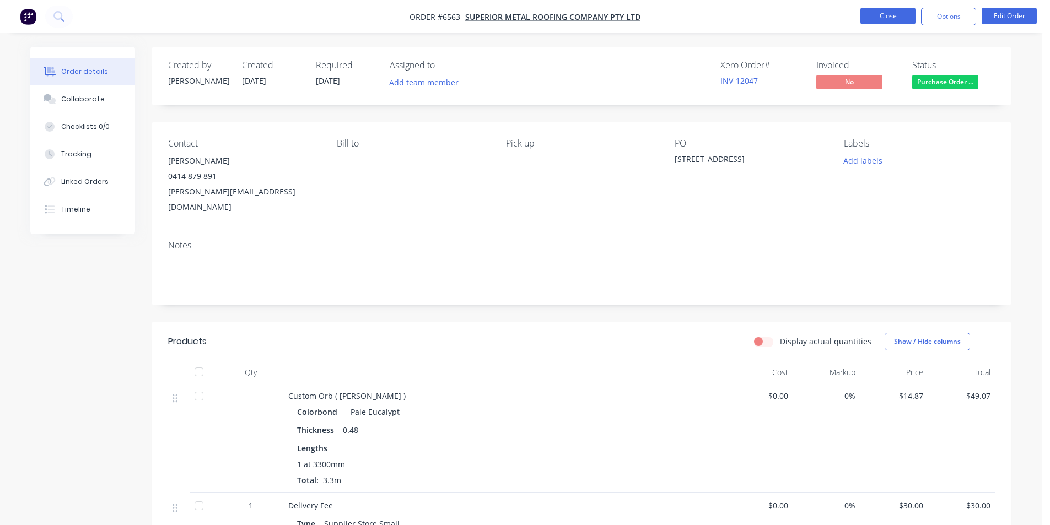
click at [875, 18] on button "Close" at bounding box center [888, 16] width 55 height 17
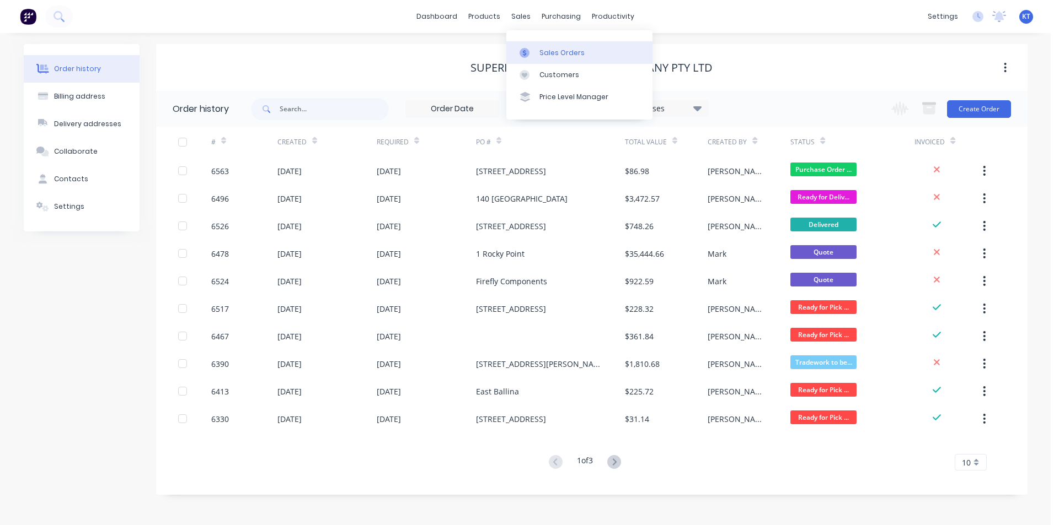
click at [543, 55] on div "Sales Orders" at bounding box center [561, 53] width 45 height 10
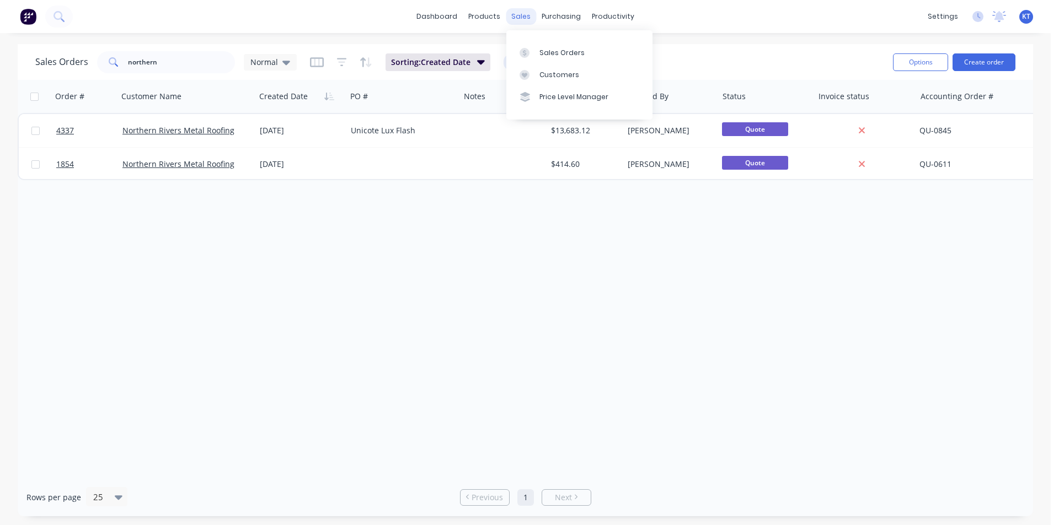
click at [531, 17] on div "sales" at bounding box center [521, 16] width 30 height 17
click at [540, 45] on link "Sales Orders" at bounding box center [579, 52] width 146 height 22
click at [210, 63] on input "northern" at bounding box center [182, 62] width 108 height 22
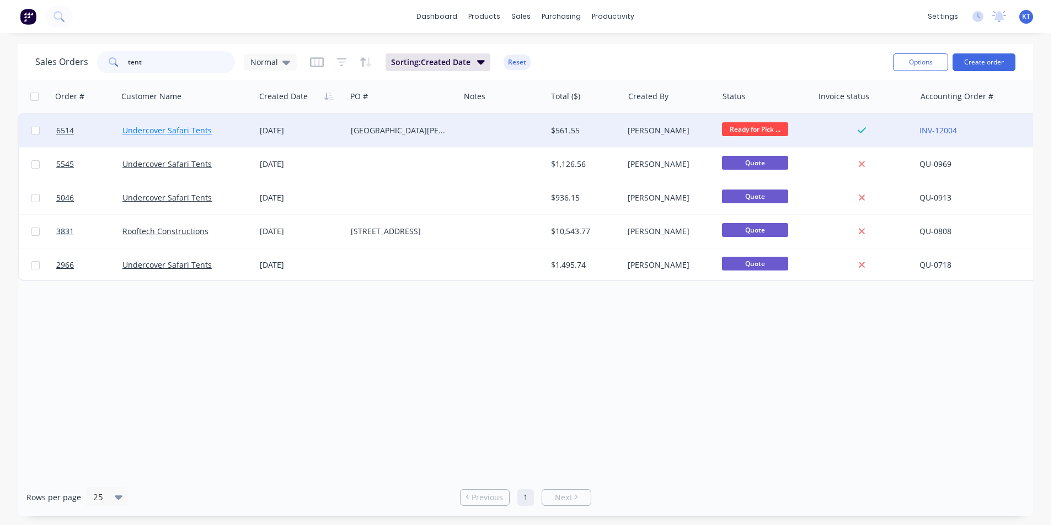
type input "tent"
click at [180, 130] on link "Undercover Safari Tents" at bounding box center [166, 130] width 89 height 10
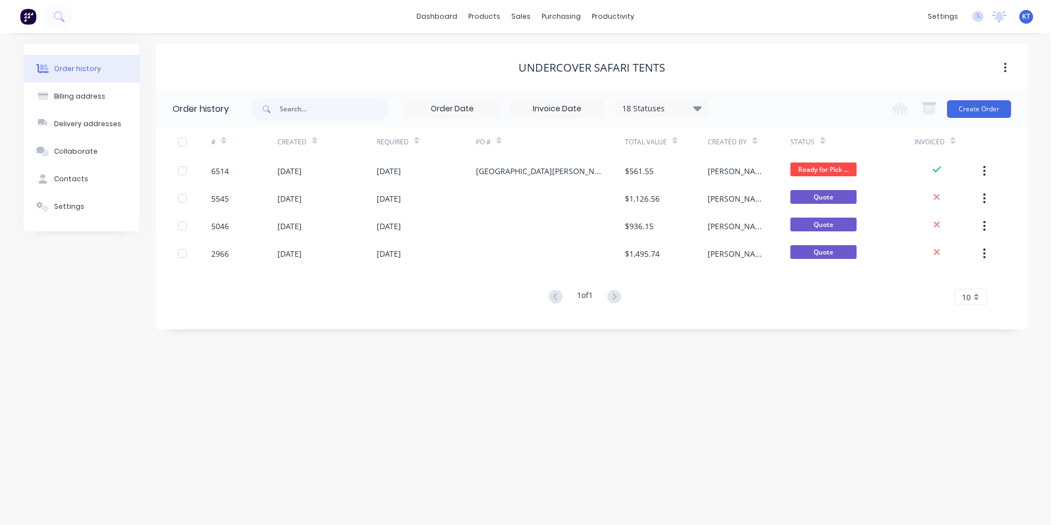
click at [624, 173] on div "Broken Head Building, Alcorn st" at bounding box center [550, 171] width 149 height 28
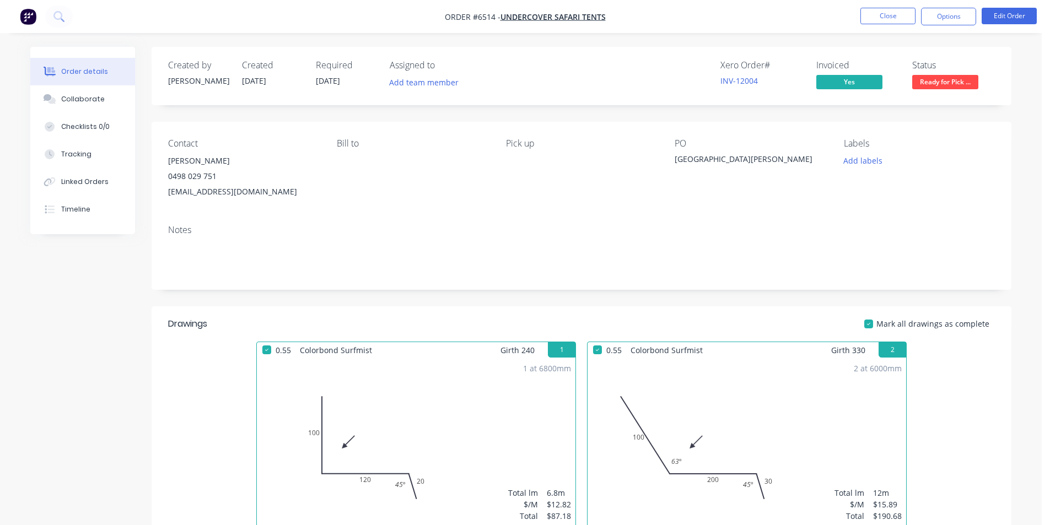
click at [966, 84] on span "Ready for Pick ..." at bounding box center [946, 82] width 66 height 14
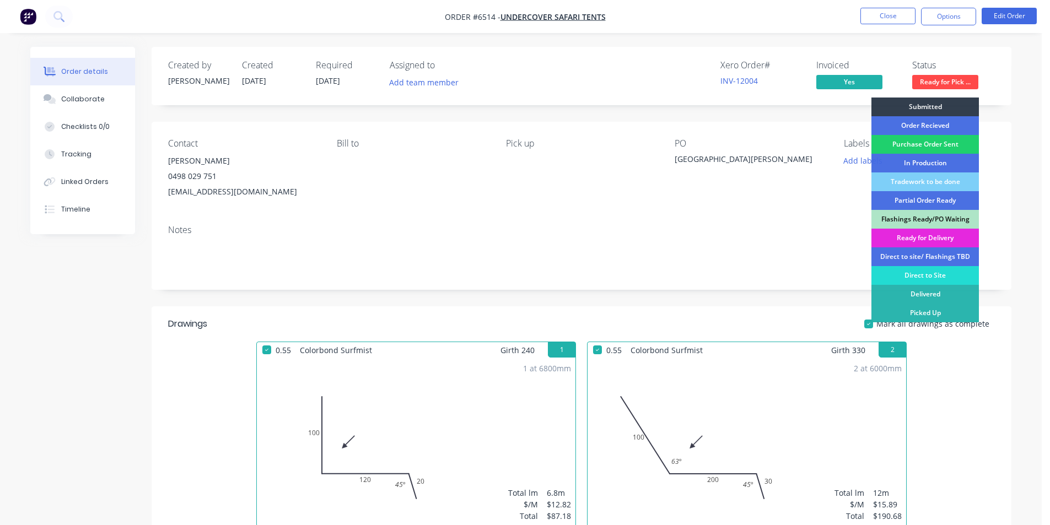
click at [945, 312] on div "Picked Up" at bounding box center [926, 313] width 108 height 19
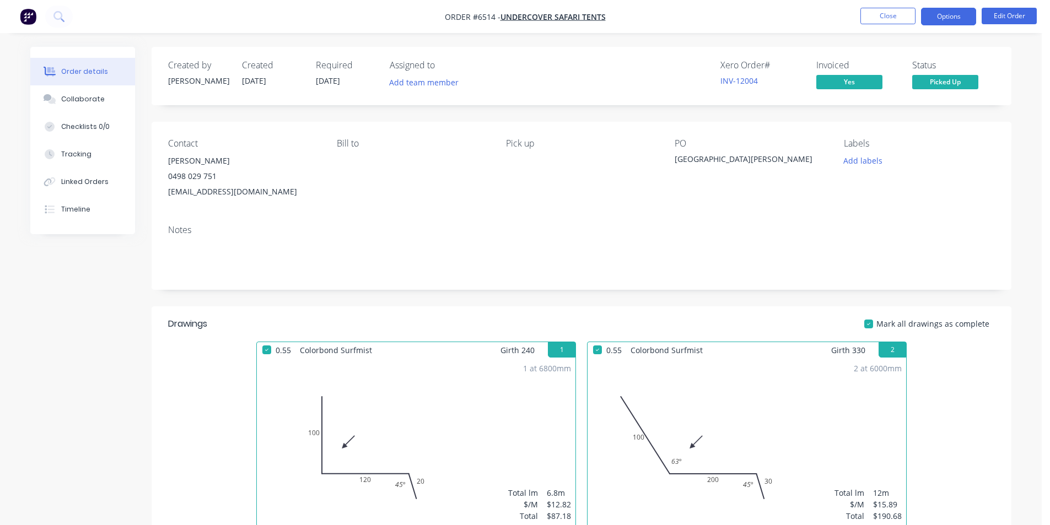
click at [946, 8] on button "Options" at bounding box center [948, 17] width 55 height 18
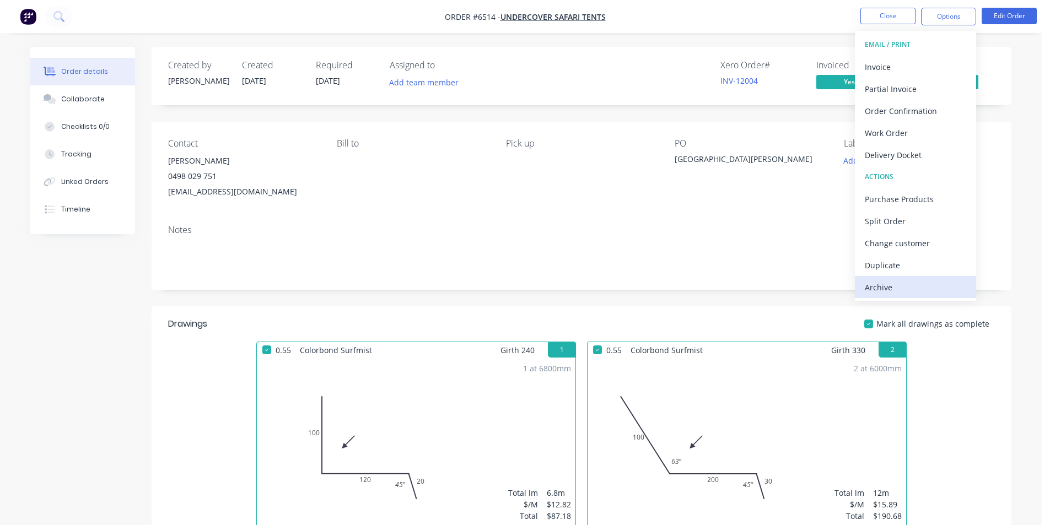
click at [875, 294] on div "Archive" at bounding box center [915, 288] width 101 height 16
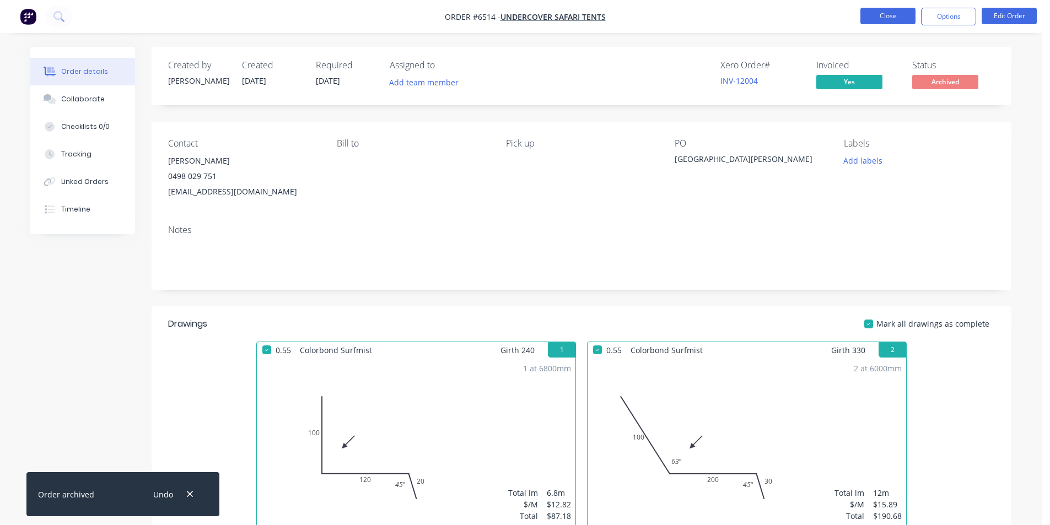
click at [882, 19] on button "Close" at bounding box center [888, 16] width 55 height 17
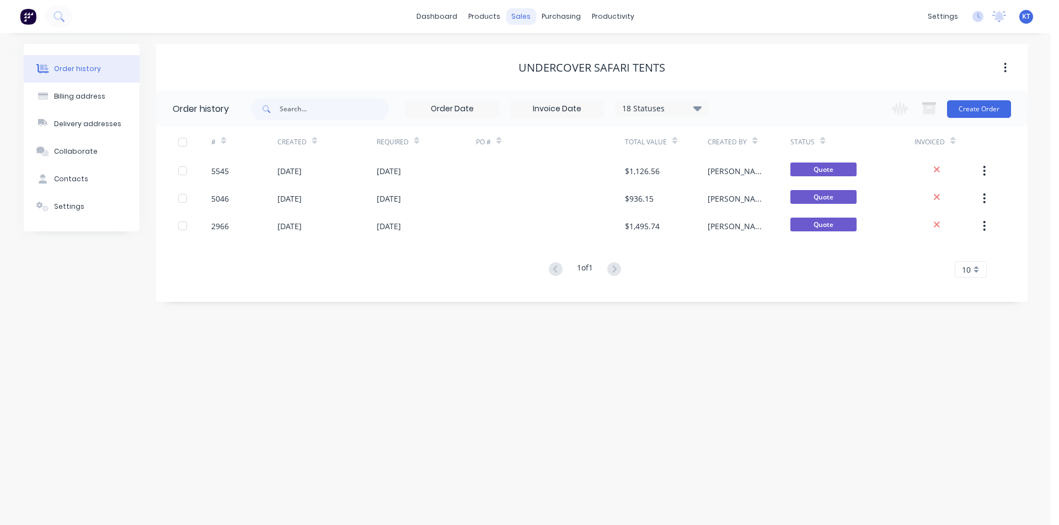
drag, startPoint x: 525, startPoint y: 20, endPoint x: 508, endPoint y: 28, distance: 19.0
click at [524, 20] on div "sales" at bounding box center [521, 16] width 30 height 17
click at [524, 50] on icon at bounding box center [524, 53] width 10 height 10
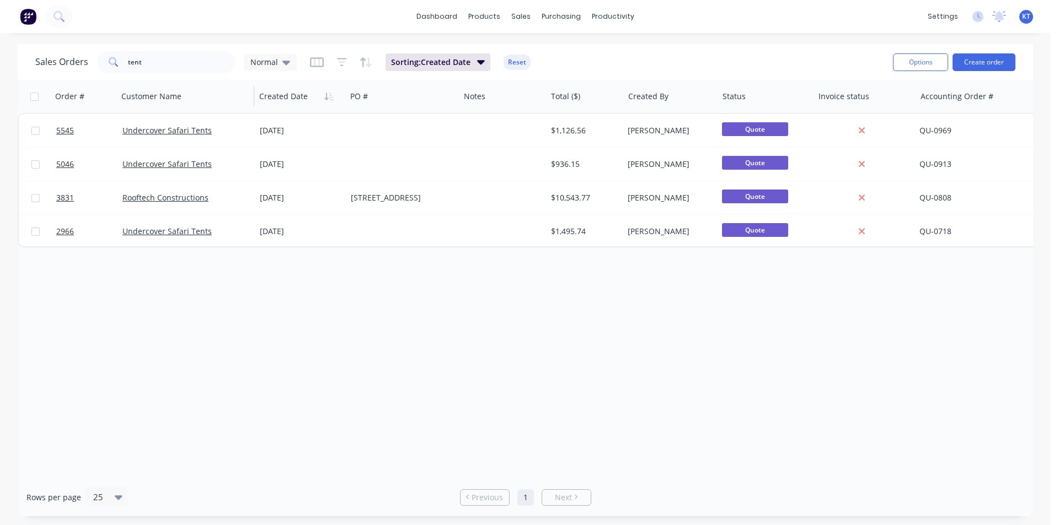
click at [184, 84] on div "Customer Name" at bounding box center [186, 96] width 138 height 33
click at [174, 63] on input "tent" at bounding box center [182, 62] width 108 height 22
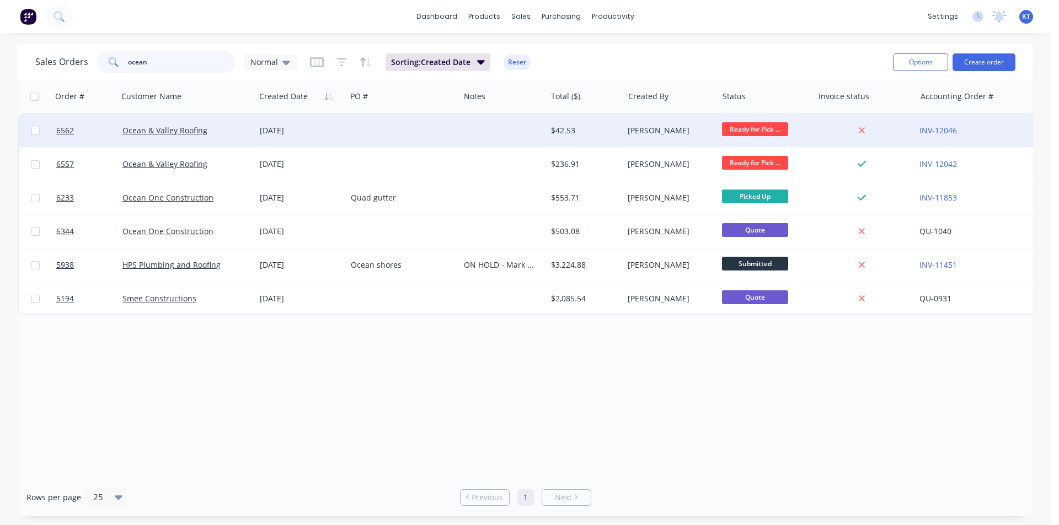
type input "ocean"
click at [330, 128] on div "[DATE]" at bounding box center [301, 130] width 82 height 11
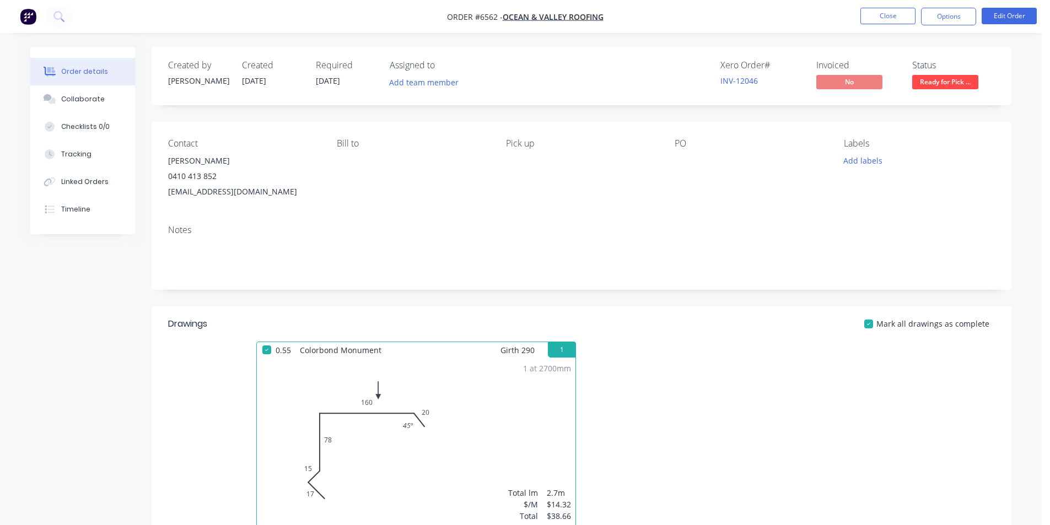
drag, startPoint x: 919, startPoint y: 46, endPoint x: 962, endPoint y: 31, distance: 45.0
click at [968, 25] on nav "Order #6562 - Ocean & Valley Roofing Close Options Edit Order" at bounding box center [525, 16] width 1050 height 33
click at [936, 14] on button "Options" at bounding box center [948, 17] width 55 height 18
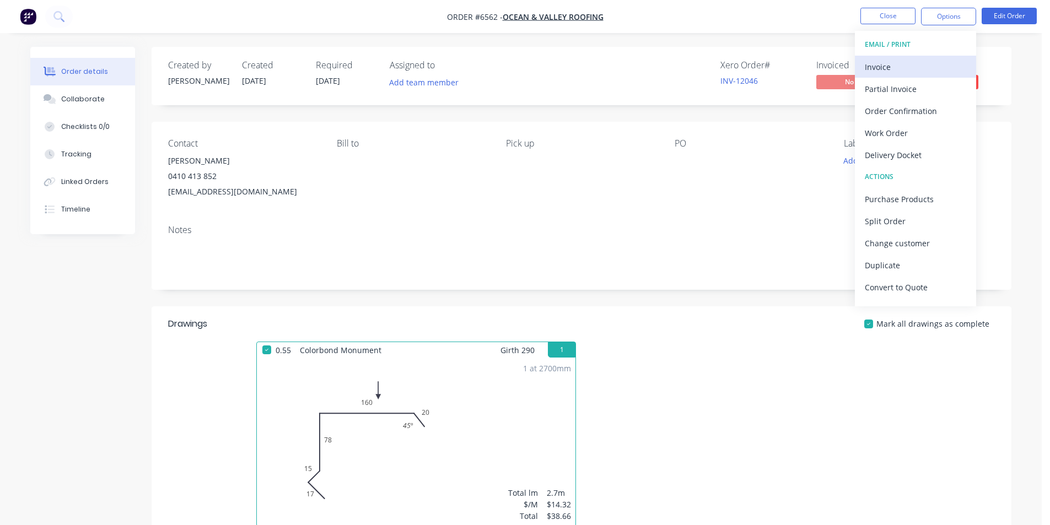
click at [900, 63] on div "Invoice" at bounding box center [915, 67] width 101 height 16
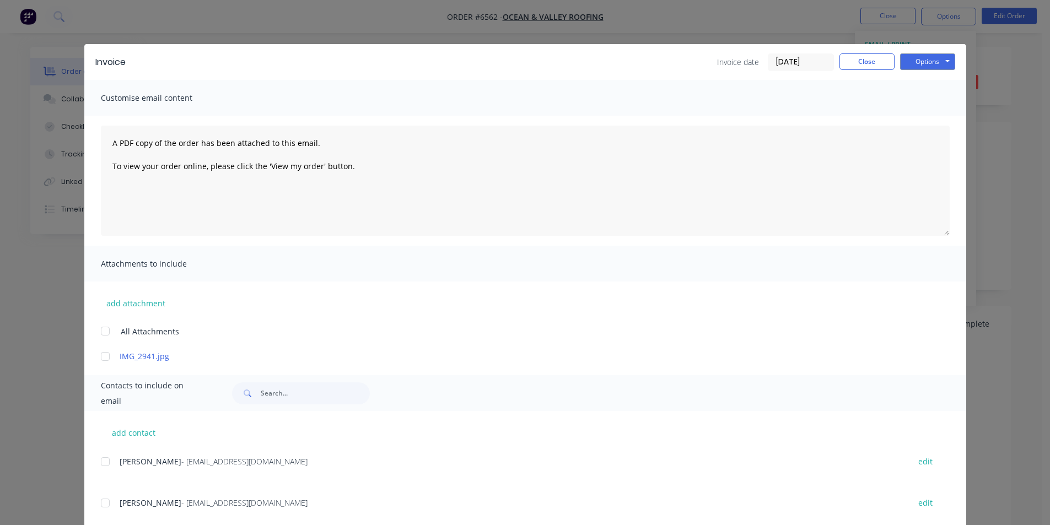
click at [95, 465] on div "add contact Jason Titjen - info@oceanvalleyroofing.com edit Colin - info@oceanv…" at bounding box center [525, 474] width 882 height 126
click at [105, 507] on div at bounding box center [105, 503] width 22 height 22
click at [932, 67] on button "Options" at bounding box center [927, 61] width 55 height 17
click at [916, 116] on button "Email" at bounding box center [935, 118] width 71 height 18
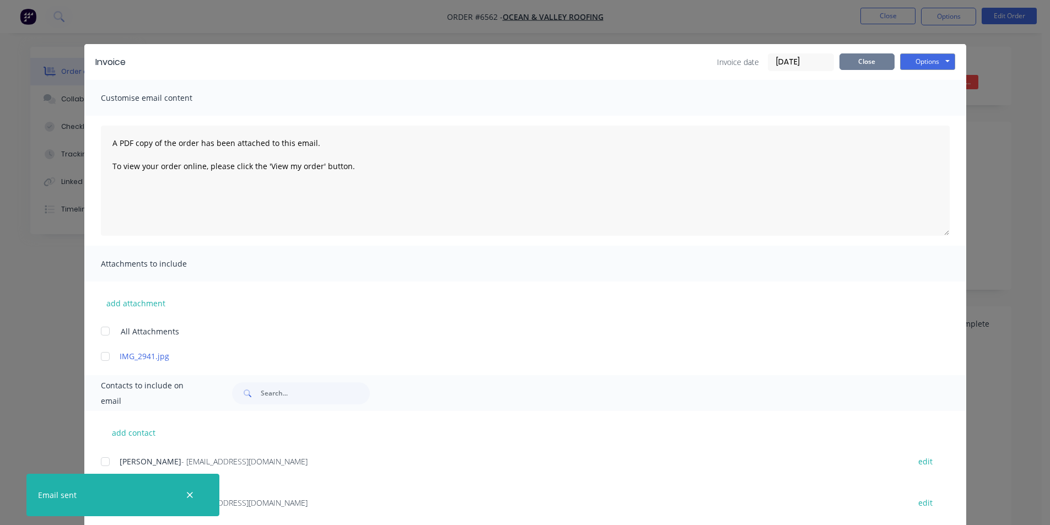
click at [872, 63] on button "Close" at bounding box center [867, 61] width 55 height 17
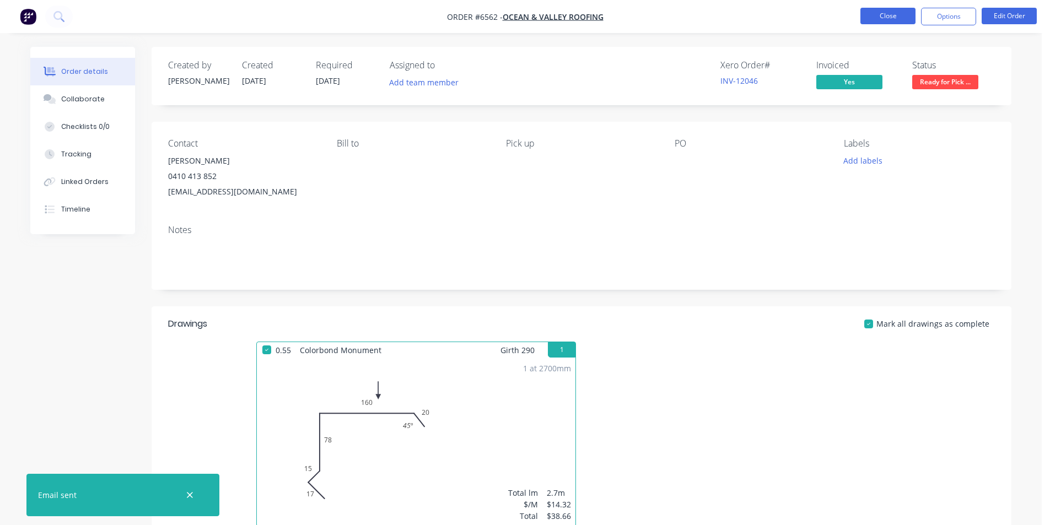
click at [888, 10] on button "Close" at bounding box center [888, 16] width 55 height 17
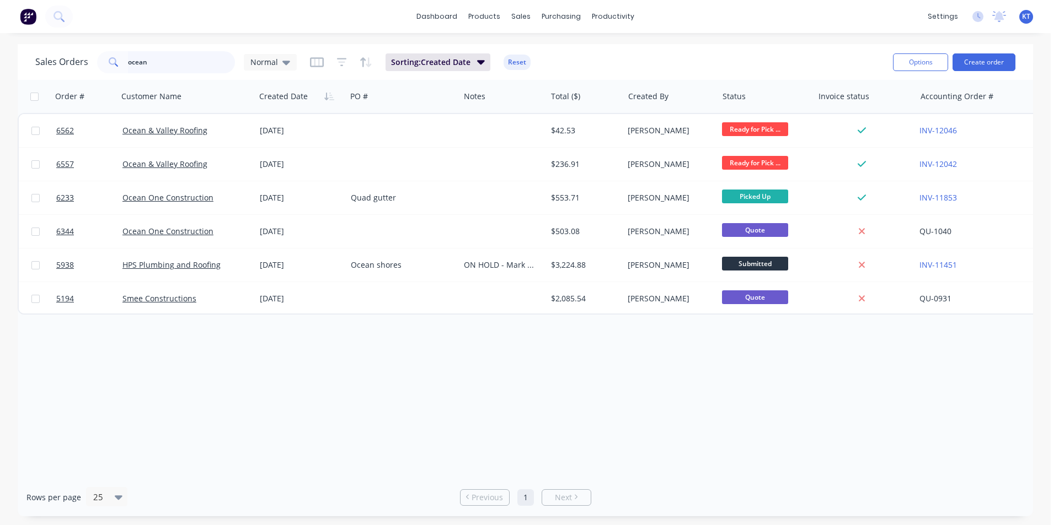
click at [138, 57] on input "ocean" at bounding box center [182, 62] width 108 height 22
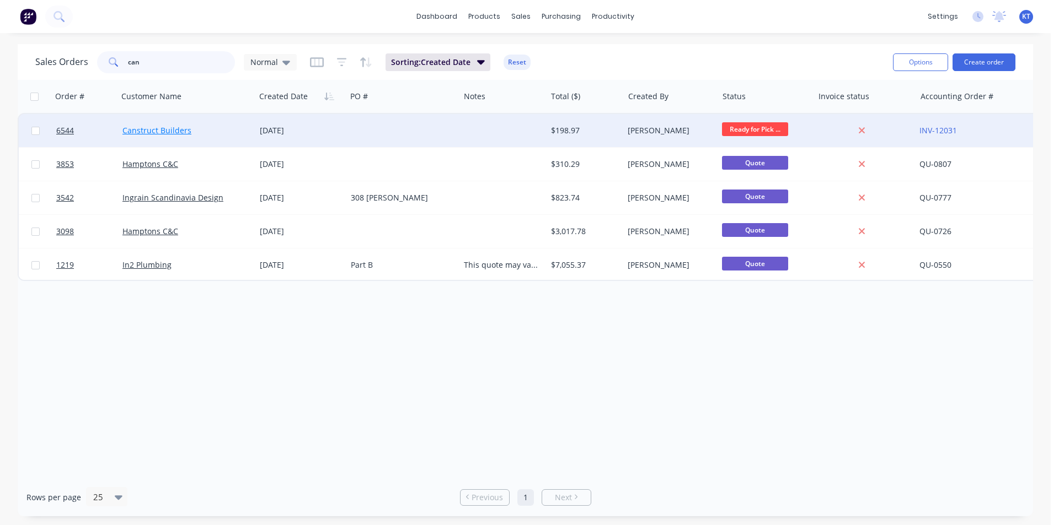
type input "can"
click at [175, 132] on link "Canstruct Builders" at bounding box center [156, 130] width 69 height 10
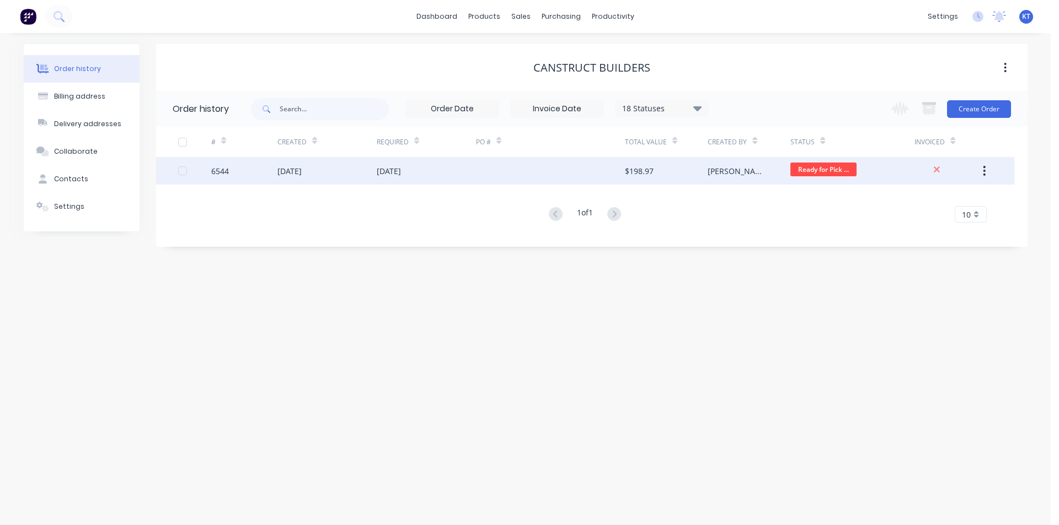
click at [634, 160] on div "$198.97" at bounding box center [666, 171] width 83 height 28
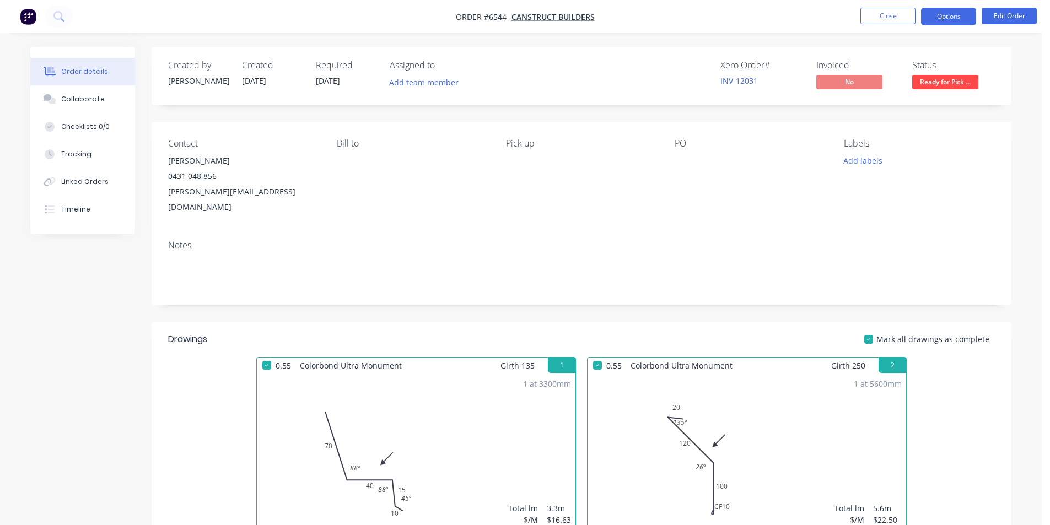
click at [964, 14] on button "Options" at bounding box center [948, 17] width 55 height 18
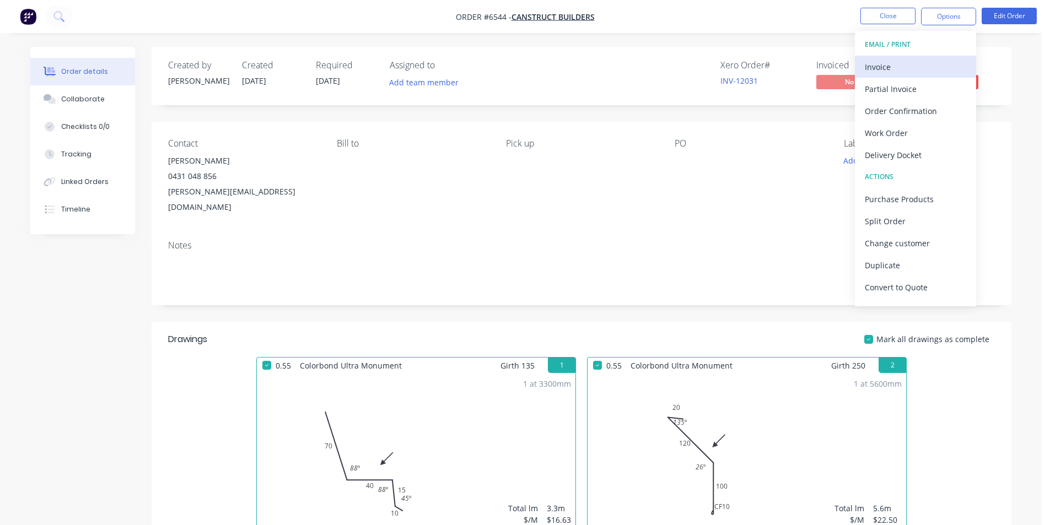
click at [921, 68] on div "Invoice" at bounding box center [915, 67] width 101 height 16
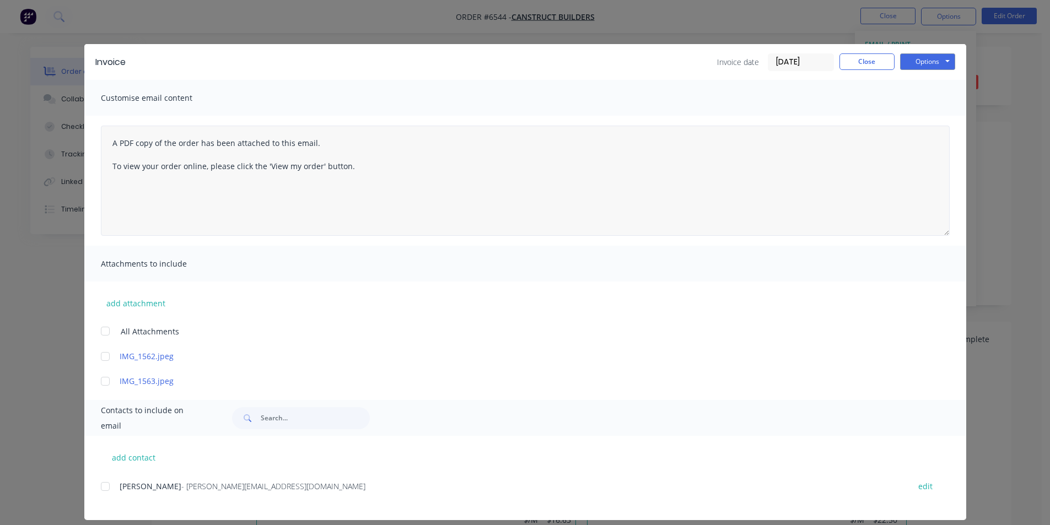
click at [106, 488] on div at bounding box center [105, 487] width 22 height 22
click at [915, 62] on button "Options" at bounding box center [927, 61] width 55 height 17
click at [900, 124] on button "Email" at bounding box center [935, 118] width 71 height 18
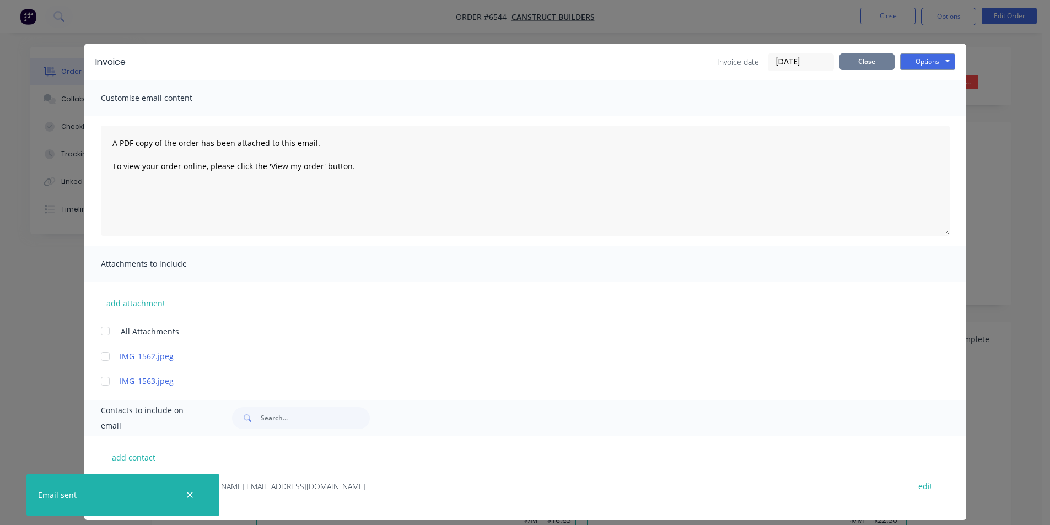
click at [879, 67] on button "Close" at bounding box center [867, 61] width 55 height 17
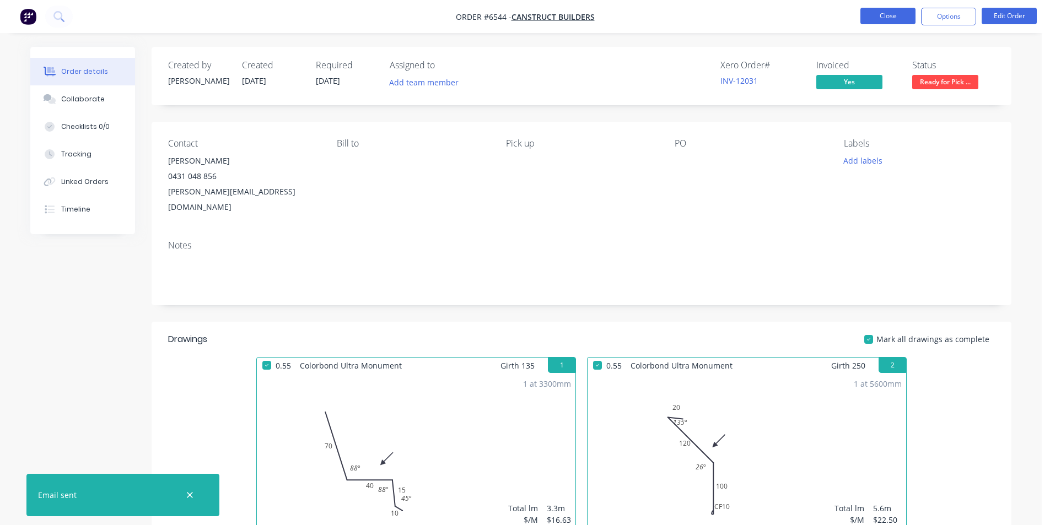
click at [902, 9] on button "Close" at bounding box center [888, 16] width 55 height 17
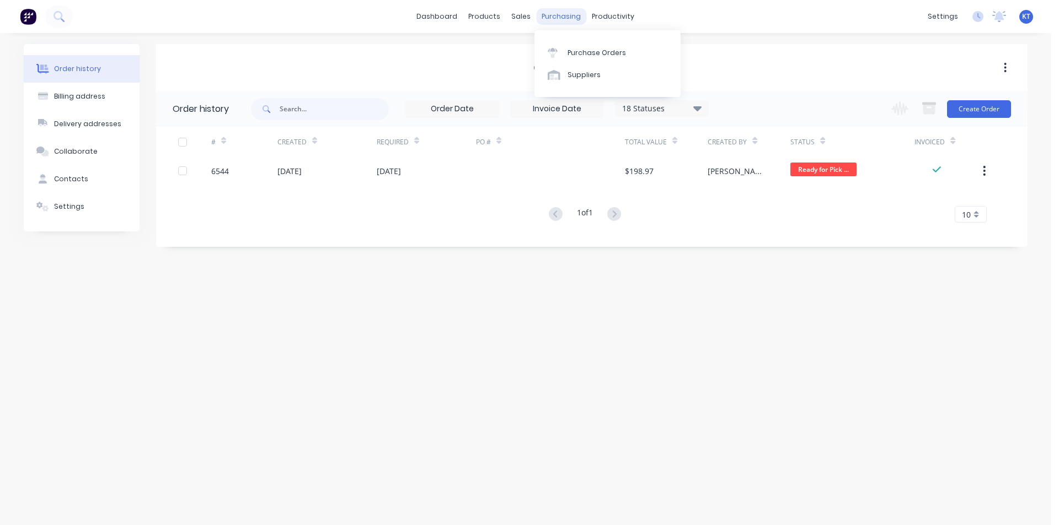
click at [541, 19] on div "purchasing" at bounding box center [561, 16] width 50 height 17
click at [522, 16] on div "sales" at bounding box center [521, 16] width 30 height 17
click at [535, 61] on link "Sales Orders" at bounding box center [579, 52] width 146 height 22
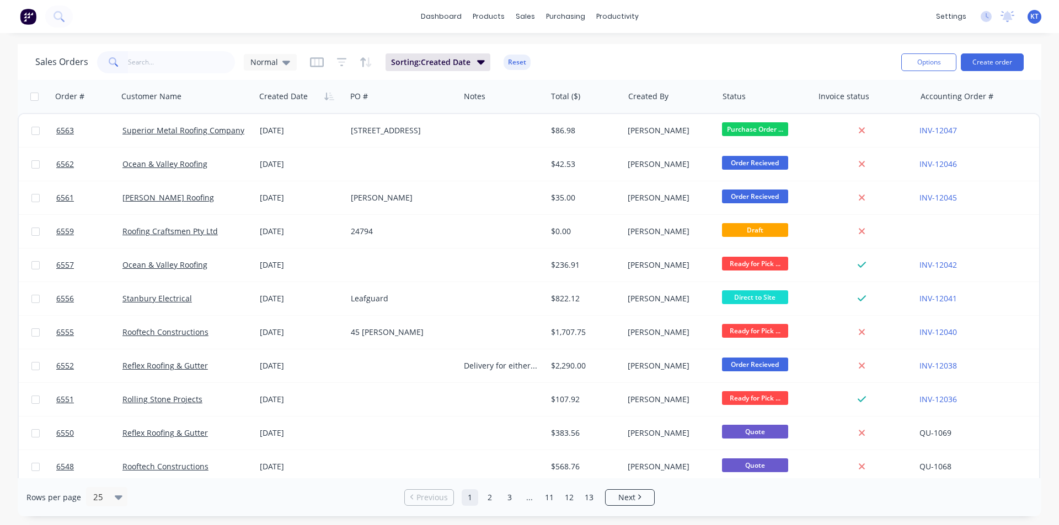
click at [155, 72] on input "text" at bounding box center [182, 62] width 108 height 22
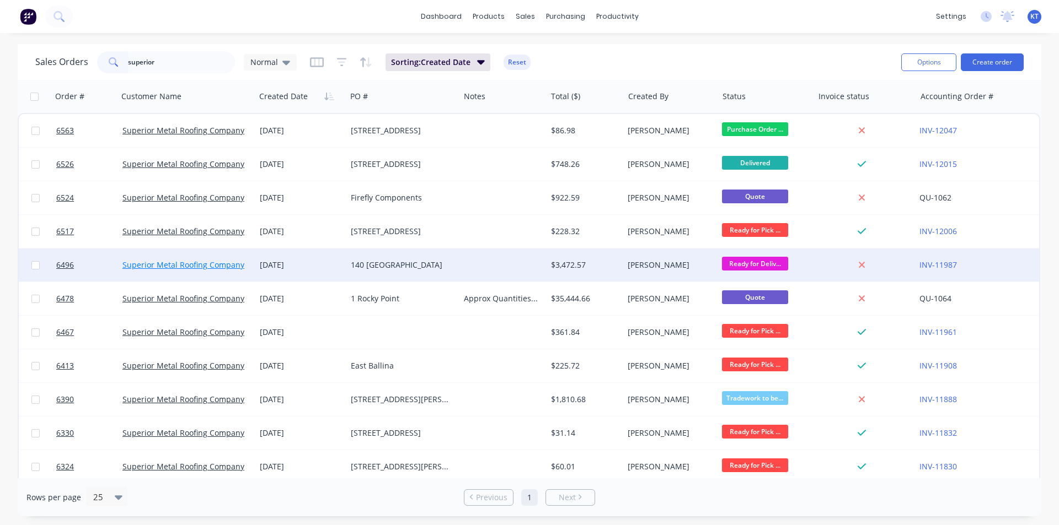
type input "superior"
click at [173, 260] on link "Superior Metal Roofing Company Pty Ltd" at bounding box center [196, 265] width 149 height 10
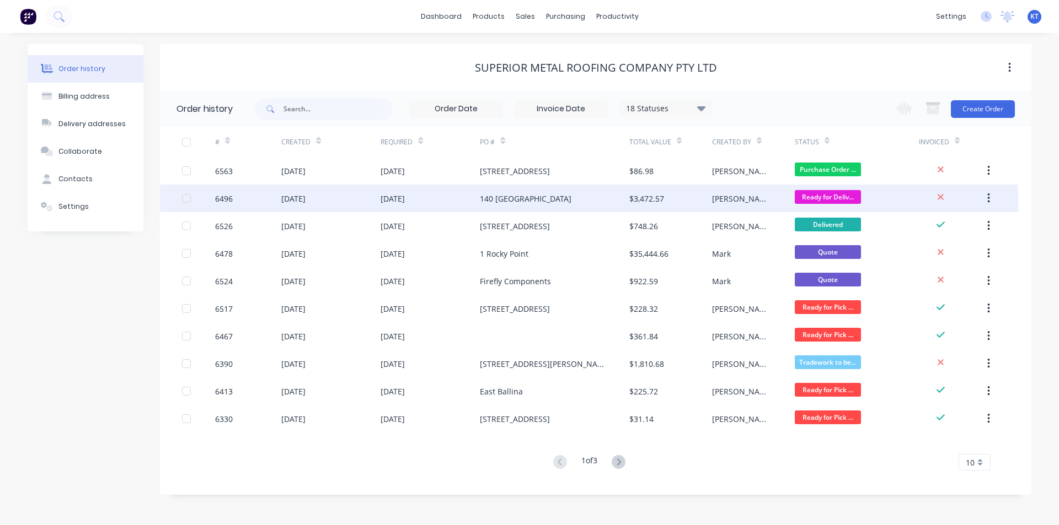
click at [833, 198] on span "Ready for Deliv..." at bounding box center [828, 197] width 66 height 14
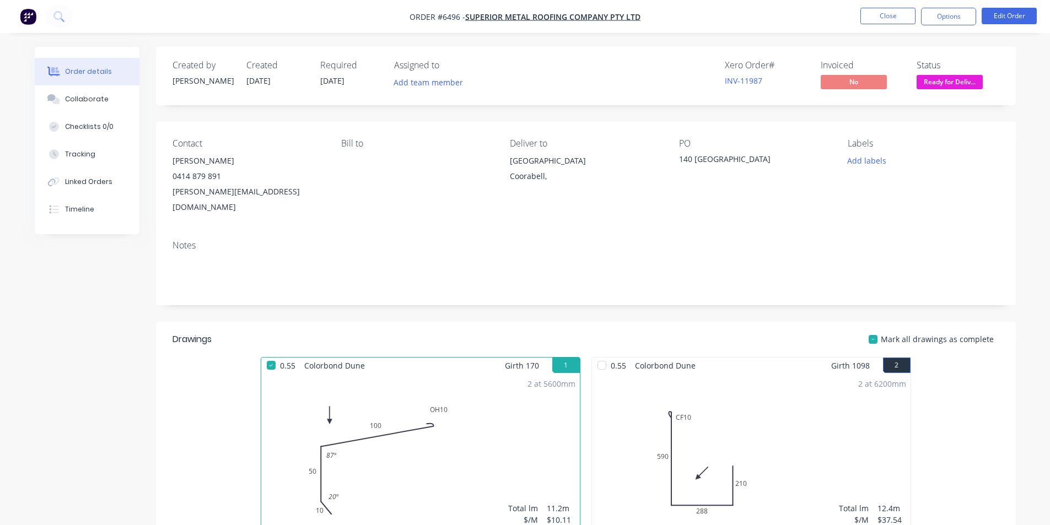
click at [957, 95] on div "Created by Katie Created 12/08/25 Required 12/08/25 Assigned to Add team member…" at bounding box center [586, 76] width 860 height 58
click at [962, 12] on button "Options" at bounding box center [948, 17] width 55 height 18
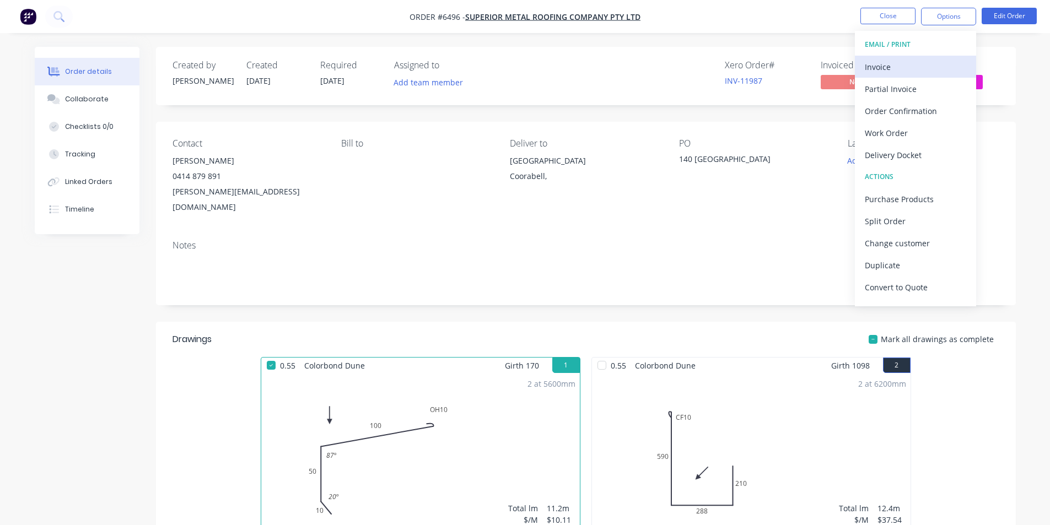
click at [880, 65] on div "Invoice" at bounding box center [915, 67] width 101 height 16
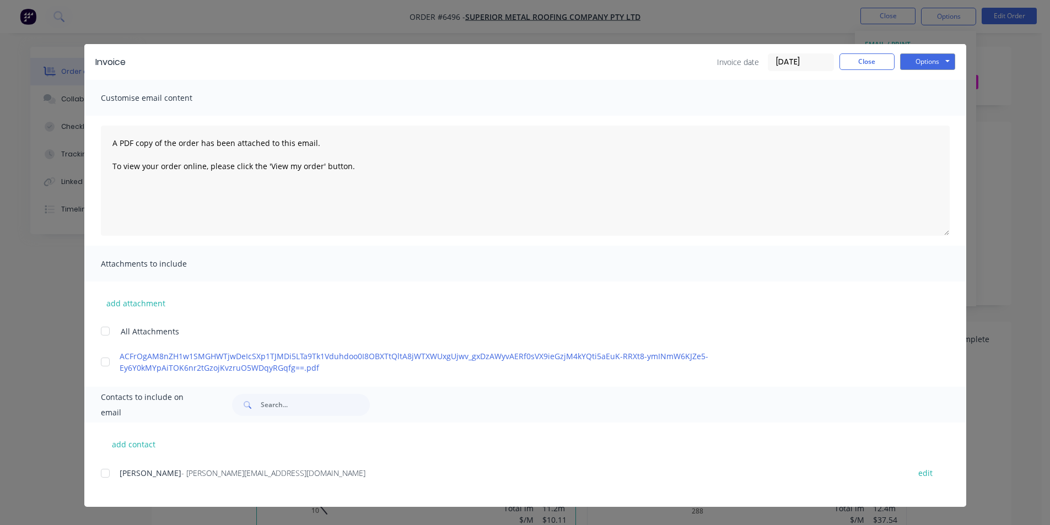
click at [109, 463] on div at bounding box center [105, 474] width 22 height 22
click at [953, 65] on button "Options" at bounding box center [927, 61] width 55 height 17
click at [916, 123] on button "Email" at bounding box center [935, 118] width 71 height 18
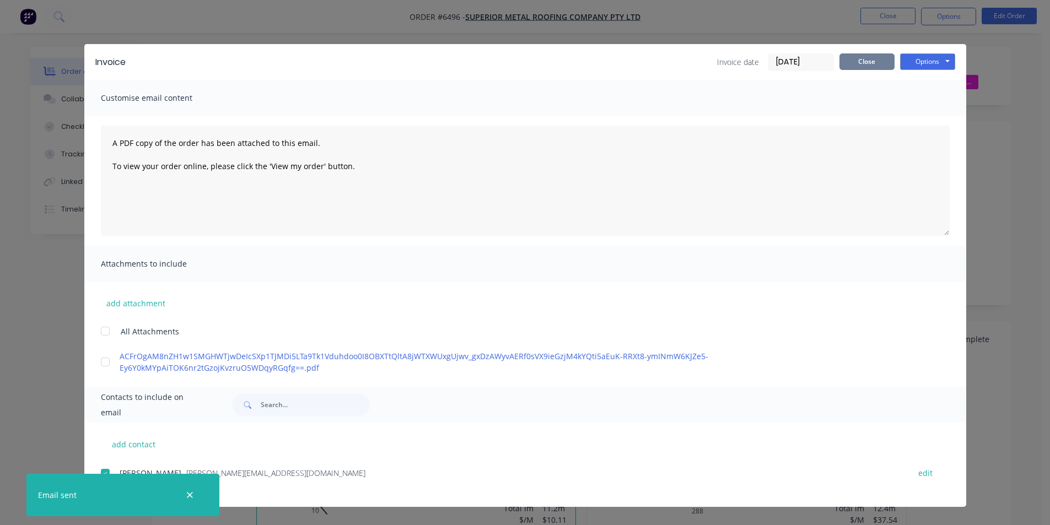
click at [865, 62] on button "Close" at bounding box center [867, 61] width 55 height 17
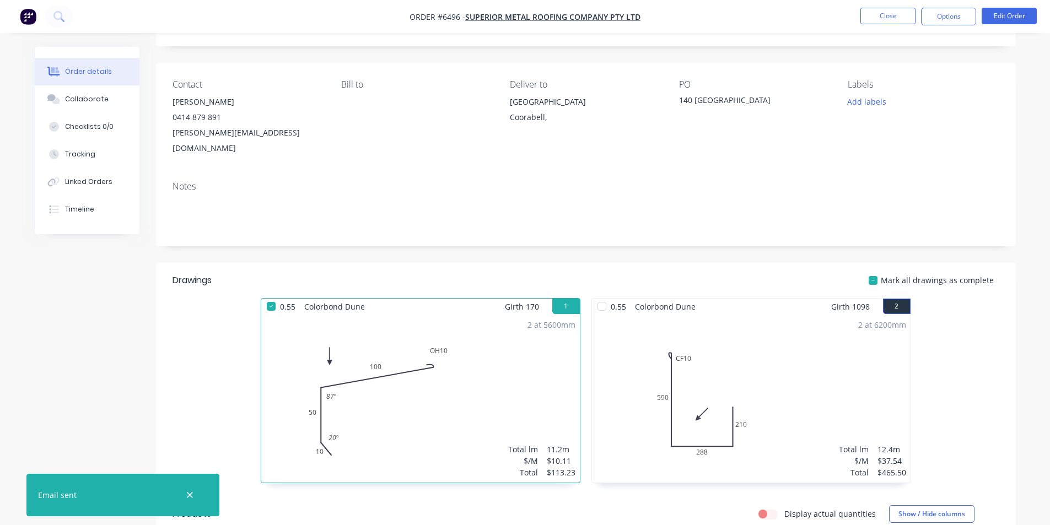
scroll to position [44, 0]
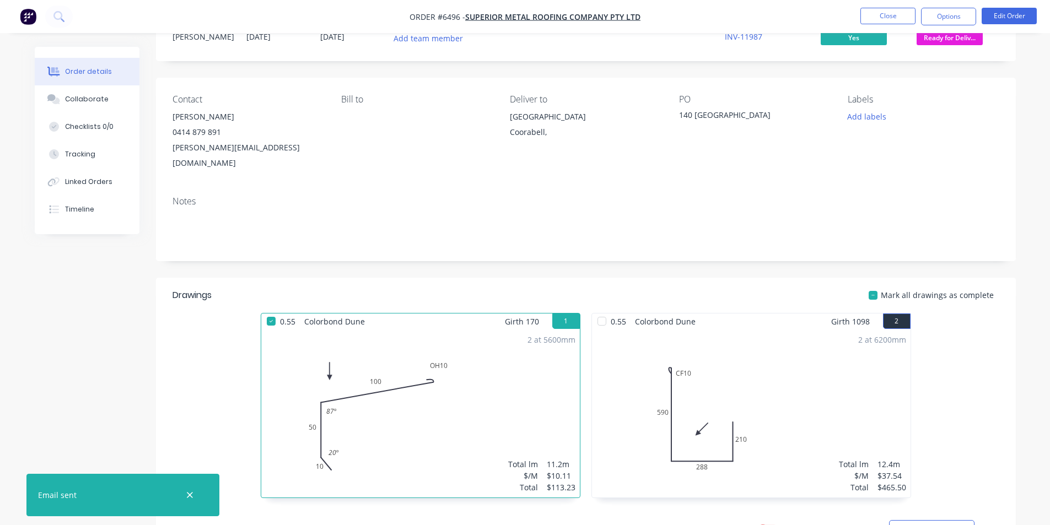
click at [600, 311] on div at bounding box center [602, 321] width 22 height 22
drag, startPoint x: 884, startPoint y: 3, endPoint x: 885, endPoint y: 13, distance: 10.5
click at [884, 10] on nav "Order #6496 - Superior Metal Roofing Company Pty Ltd Close Options Edit Order" at bounding box center [525, 16] width 1050 height 33
click at [886, 17] on button "Close" at bounding box center [888, 16] width 55 height 17
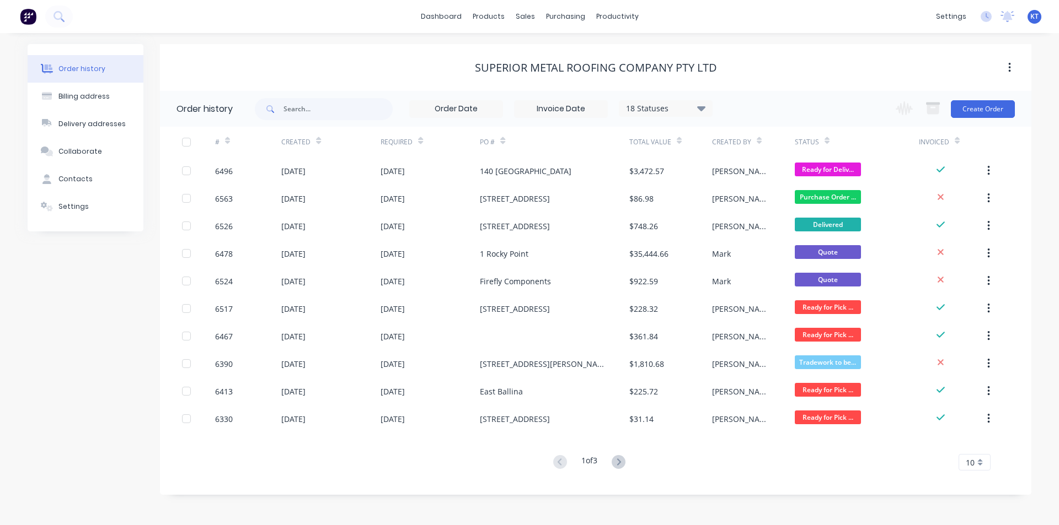
click at [528, 42] on div "Order history Billing address Delivery addresses Collaborate Contacts Settings …" at bounding box center [529, 279] width 1059 height 492
click at [534, 52] on div at bounding box center [531, 53] width 17 height 10
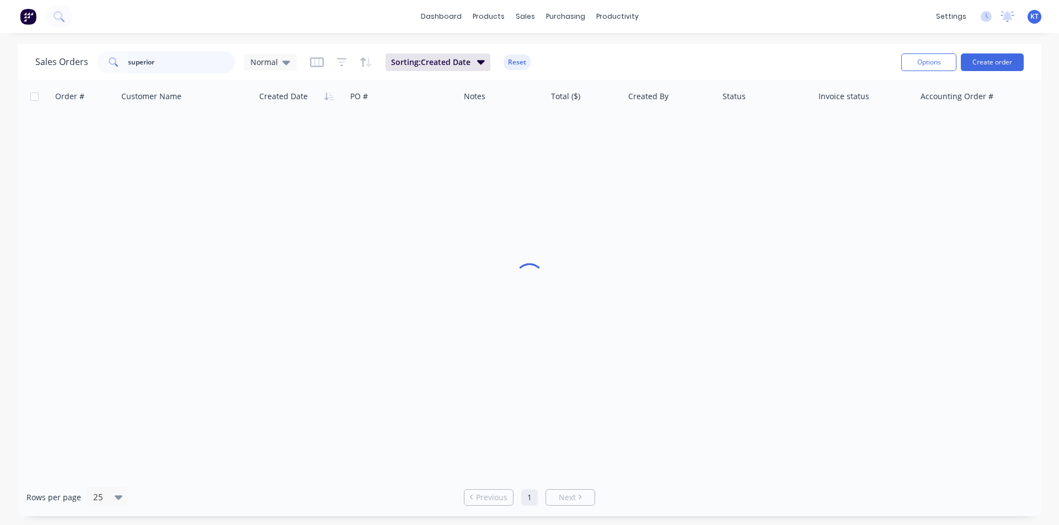
click at [184, 71] on input "superior" at bounding box center [182, 62] width 108 height 22
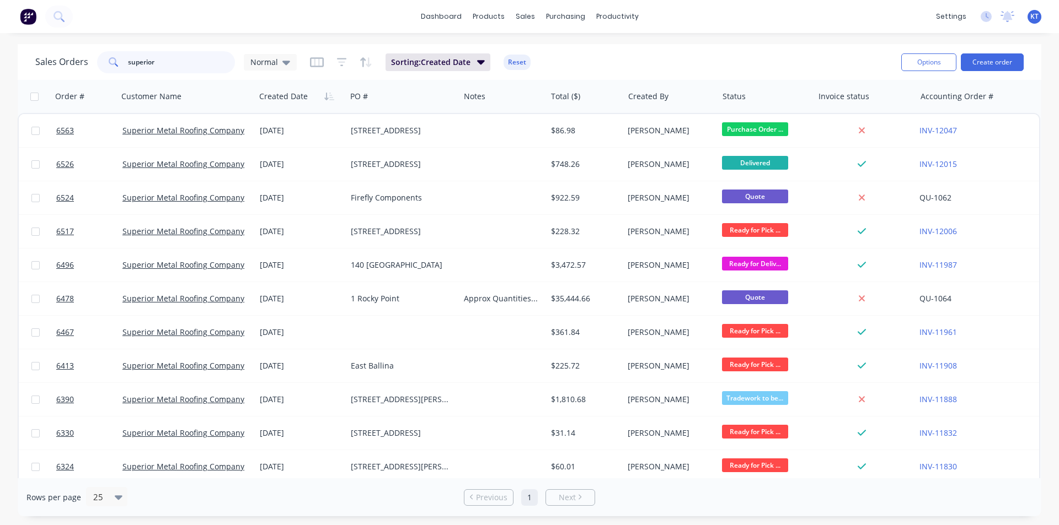
click at [184, 71] on input "superior" at bounding box center [182, 62] width 108 height 22
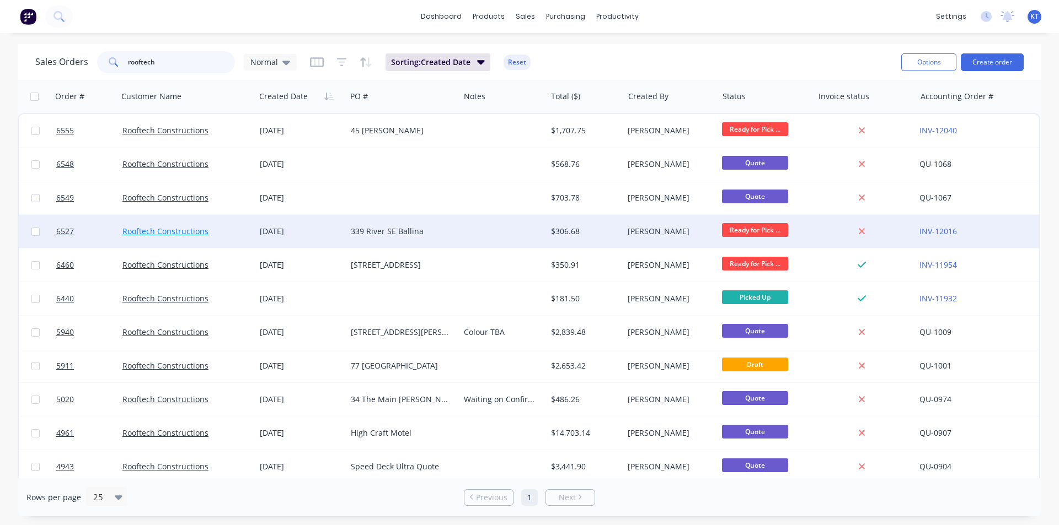
type input "rooftech"
click at [161, 230] on link "Rooftech Constructions" at bounding box center [165, 231] width 86 height 10
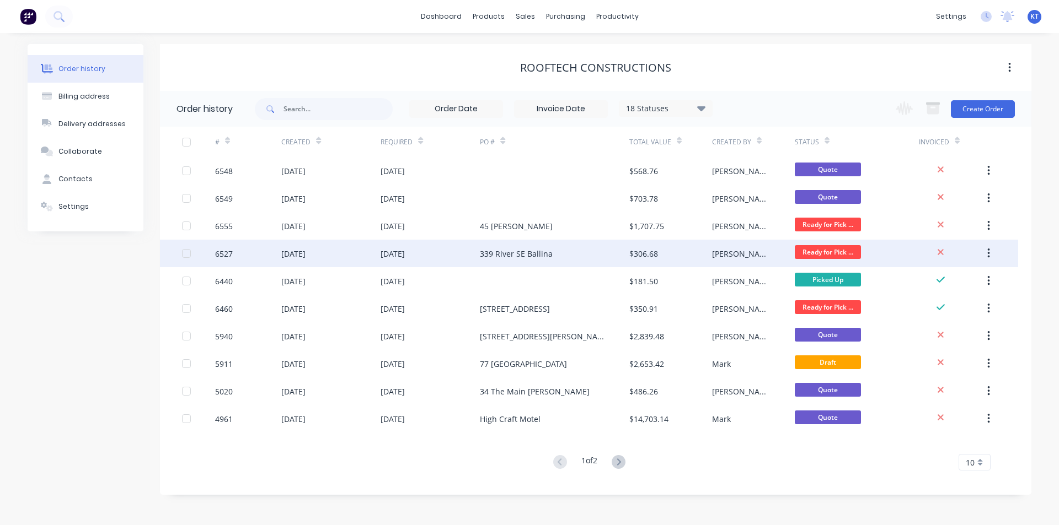
click at [411, 265] on div "[DATE]" at bounding box center [429, 254] width 99 height 28
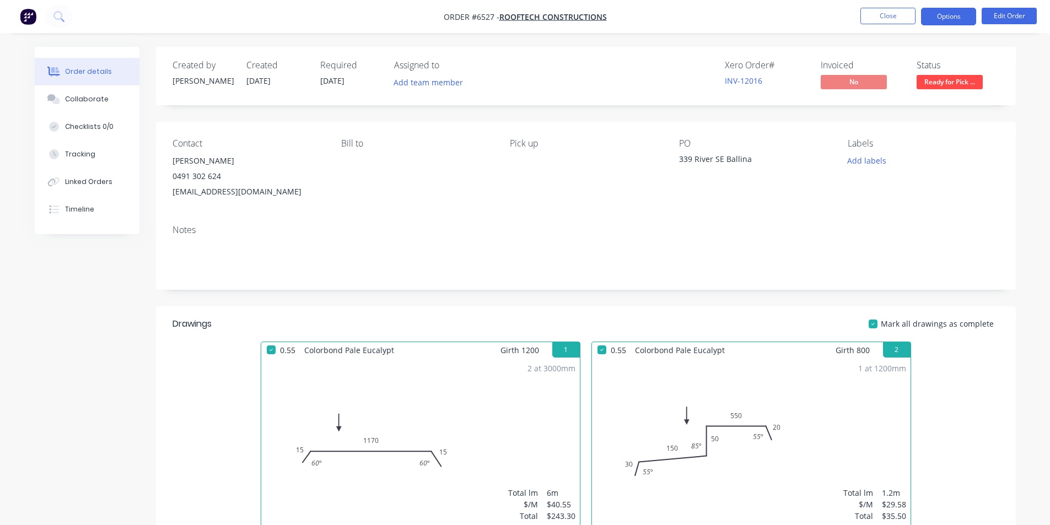
click at [942, 20] on button "Options" at bounding box center [948, 17] width 55 height 18
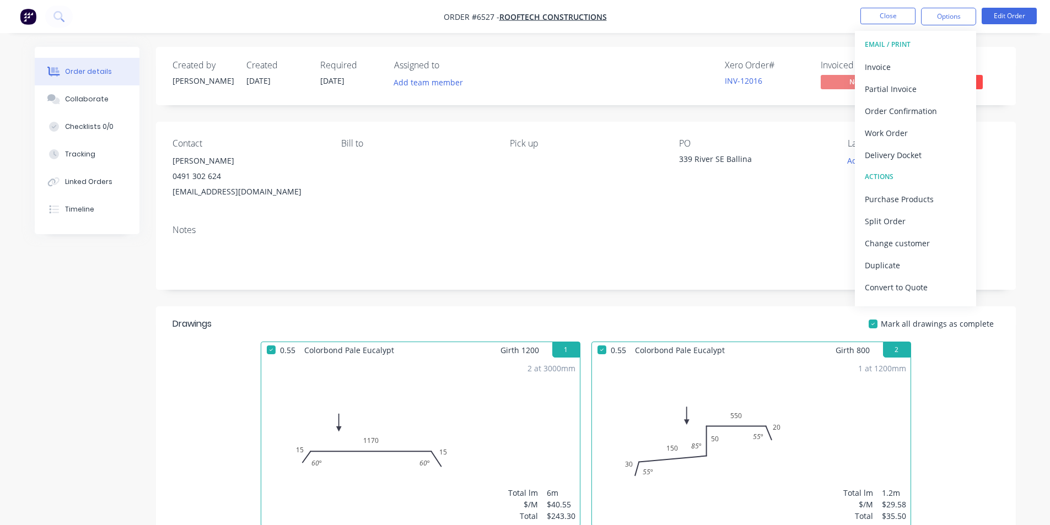
click at [903, 54] on button "EMAIL / PRINT" at bounding box center [915, 45] width 121 height 22
click at [899, 63] on div "Invoice" at bounding box center [915, 67] width 101 height 16
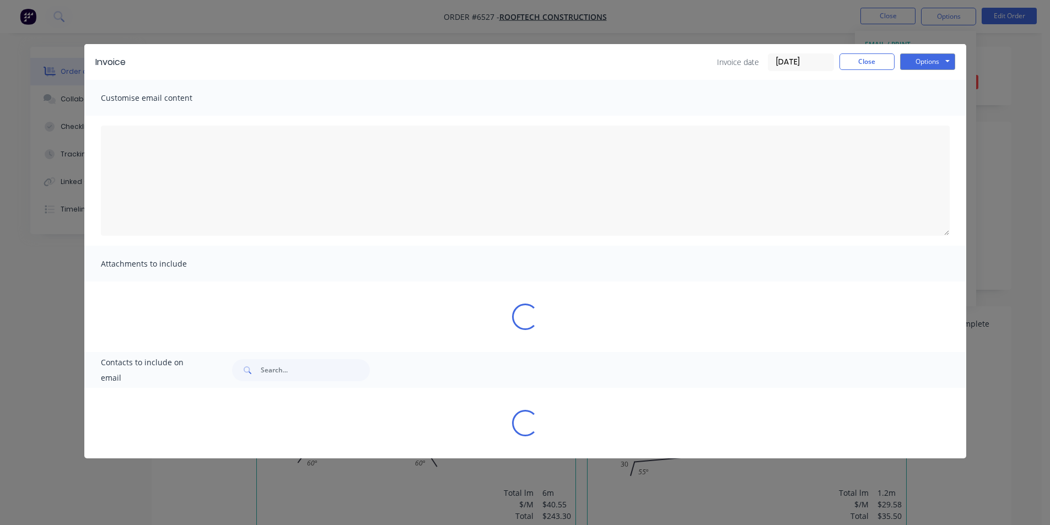
type textarea "A PDF copy of the order has been attached to this email. To view your order onl…"
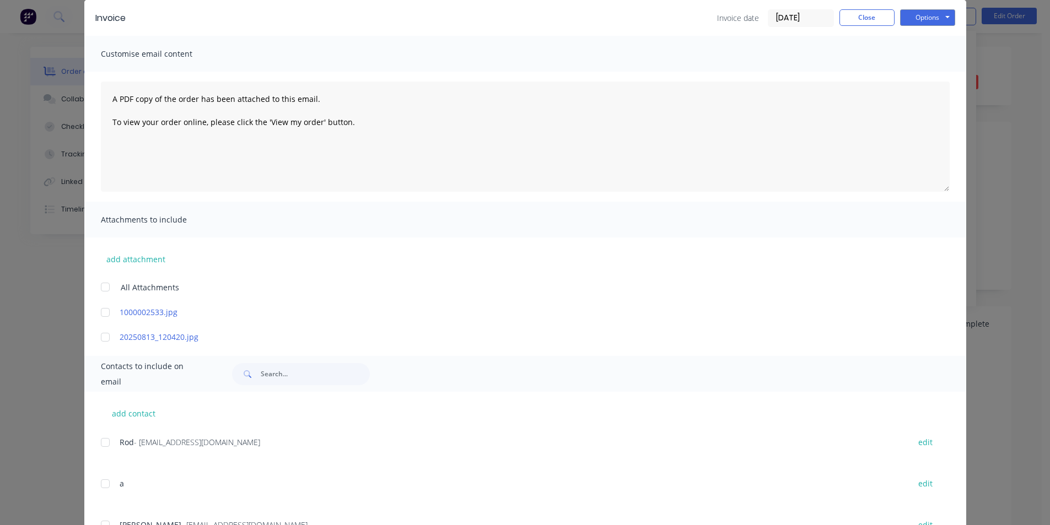
scroll to position [110, 0]
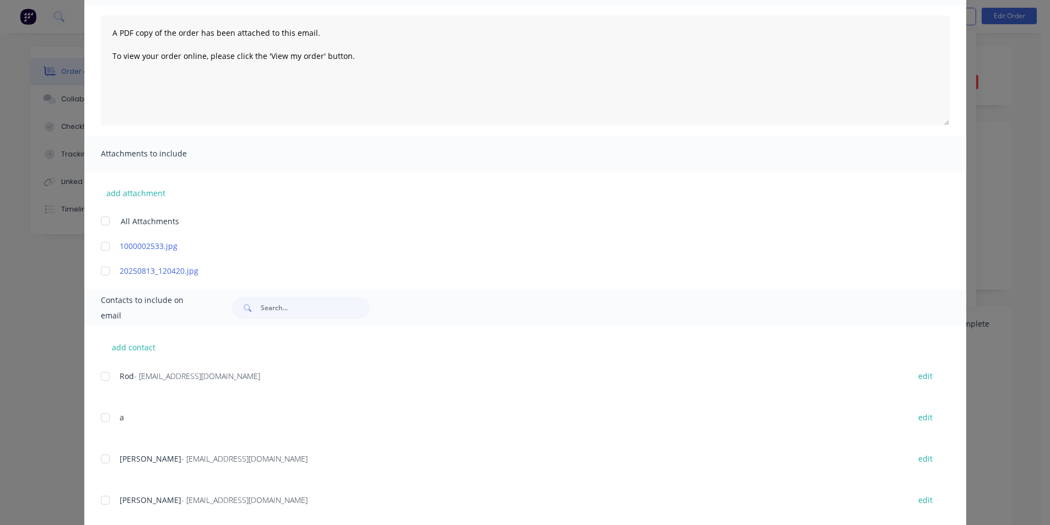
click at [104, 457] on div at bounding box center [105, 459] width 22 height 22
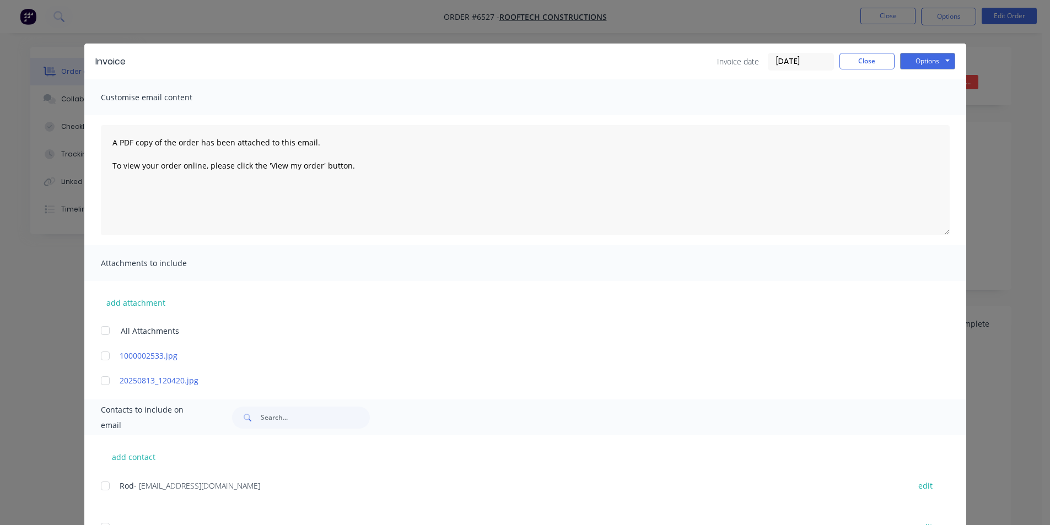
scroll to position [0, 0]
click at [916, 62] on button "Options" at bounding box center [927, 61] width 55 height 17
click at [931, 122] on button "Email" at bounding box center [935, 118] width 71 height 18
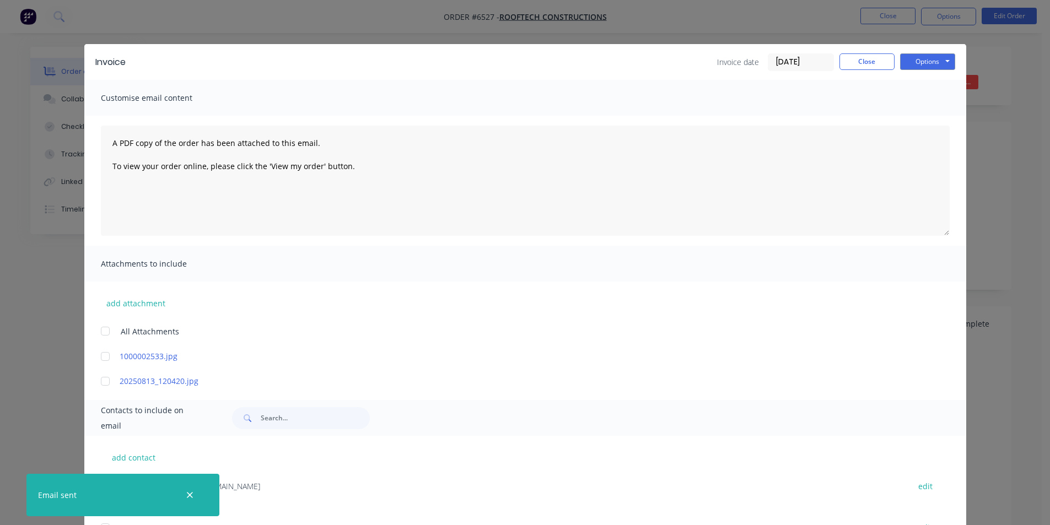
click at [879, 72] on div "Invoice Invoice date 15/08/25 Close Options Preview Print Email" at bounding box center [525, 62] width 882 height 36
click at [873, 62] on button "Close" at bounding box center [867, 61] width 55 height 17
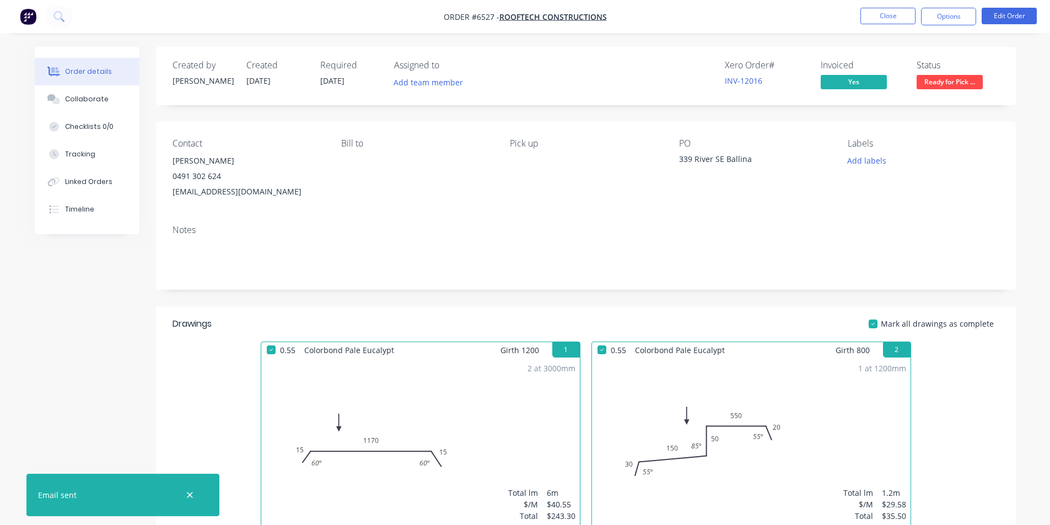
click at [936, 93] on div "Created by Katie Created 13/08/25 Required 13/08/25 Assigned to Add team member…" at bounding box center [586, 76] width 860 height 58
drag, startPoint x: 929, startPoint y: 75, endPoint x: 927, endPoint y: 93, distance: 17.8
click at [928, 76] on span "Ready for Pick ..." at bounding box center [950, 82] width 66 height 14
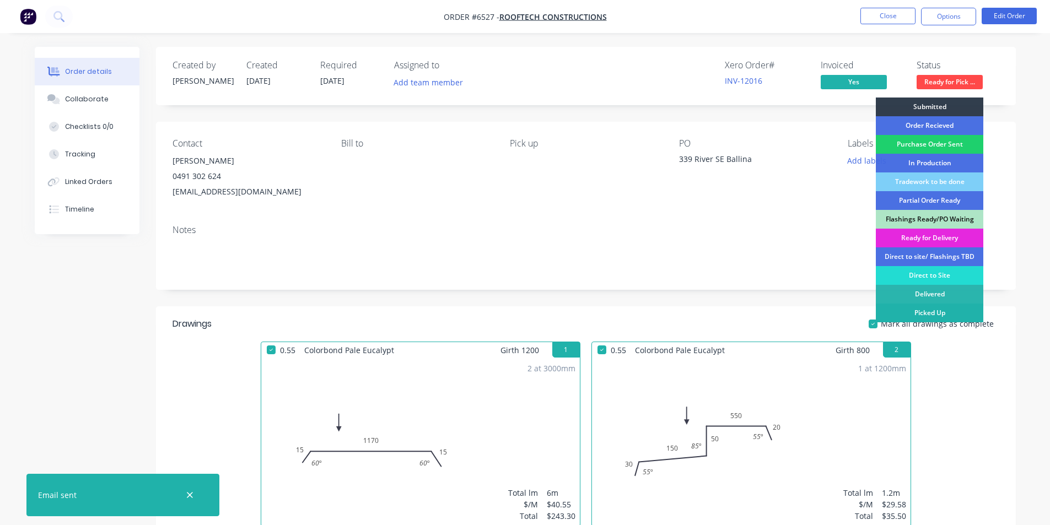
click at [934, 314] on div "Picked Up" at bounding box center [930, 313] width 108 height 19
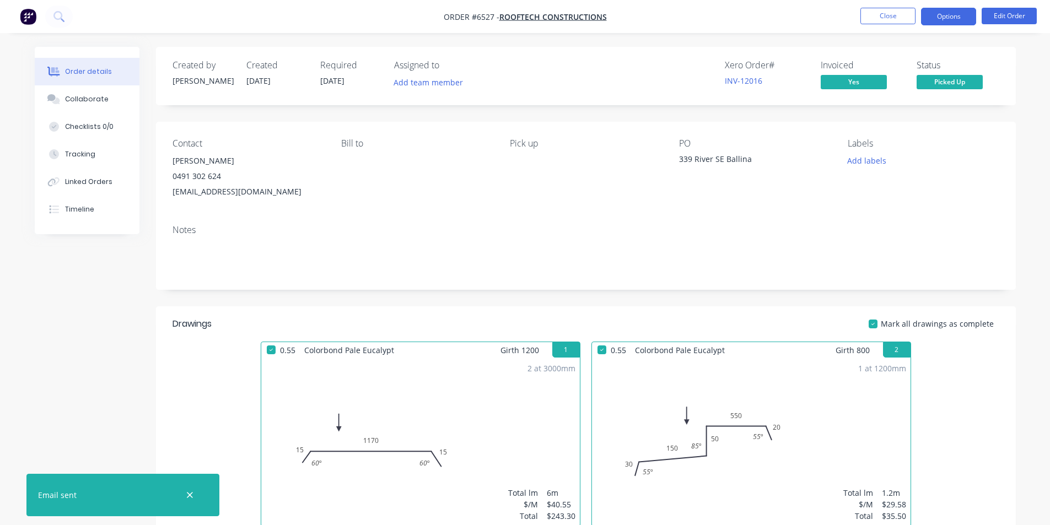
click at [927, 16] on button "Options" at bounding box center [948, 17] width 55 height 18
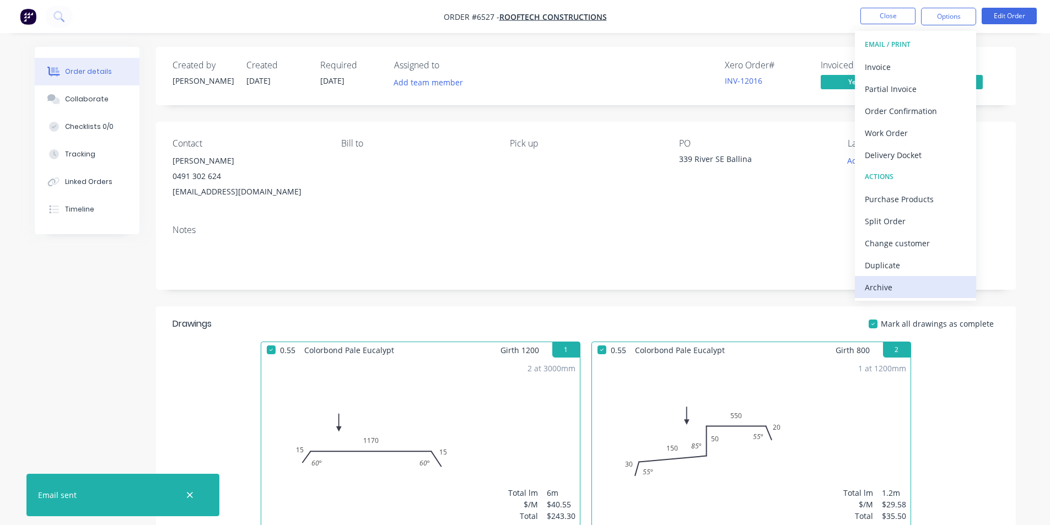
click at [894, 285] on div "Archive" at bounding box center [915, 288] width 101 height 16
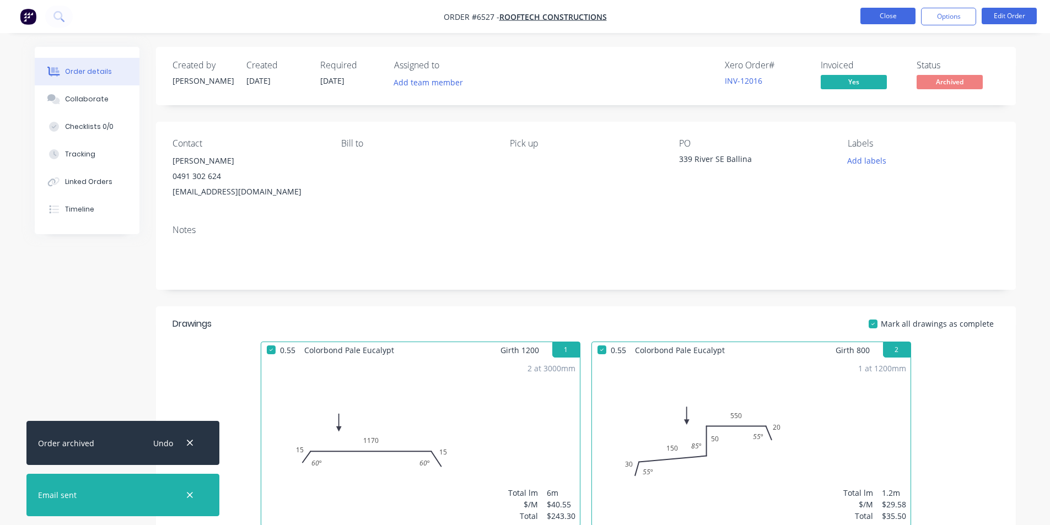
click at [895, 9] on button "Close" at bounding box center [888, 16] width 55 height 17
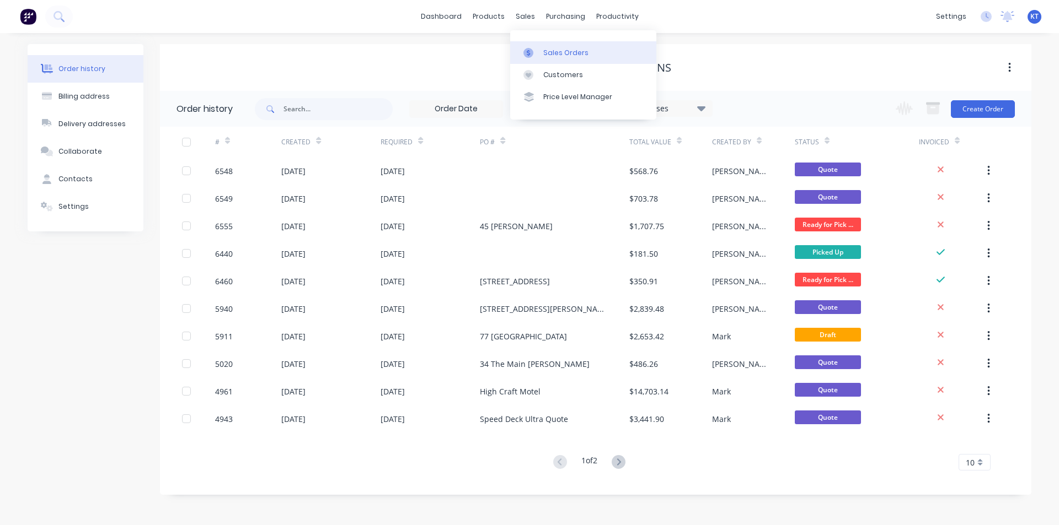
drag, startPoint x: 523, startPoint y: 40, endPoint x: 535, endPoint y: 52, distance: 17.9
click at [524, 42] on div "Sales Orders Customers Price Level Manager" at bounding box center [583, 74] width 146 height 89
click at [537, 55] on div at bounding box center [531, 53] width 17 height 10
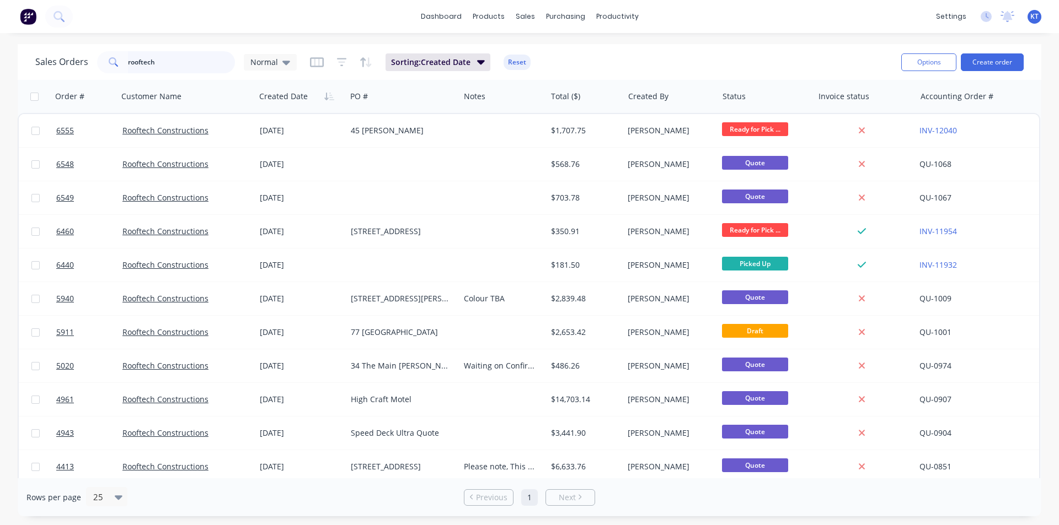
click at [144, 60] on input "rooftech" at bounding box center [182, 62] width 108 height 22
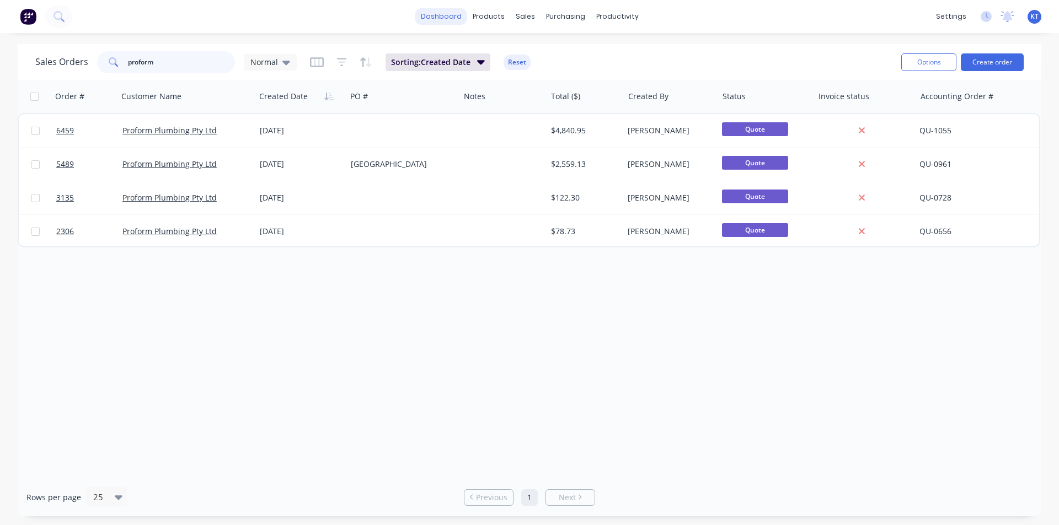
type input "proform"
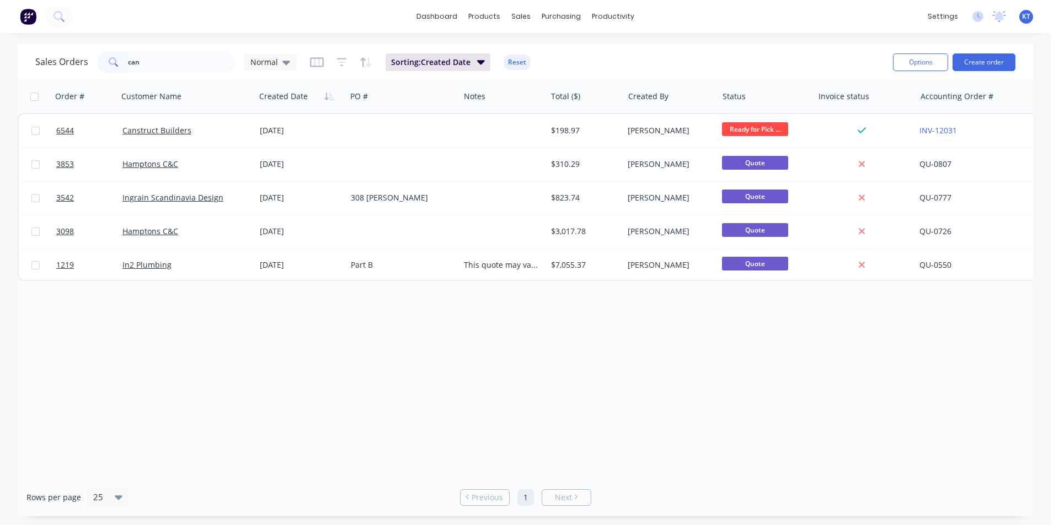
click at [185, 55] on input "can" at bounding box center [182, 62] width 108 height 22
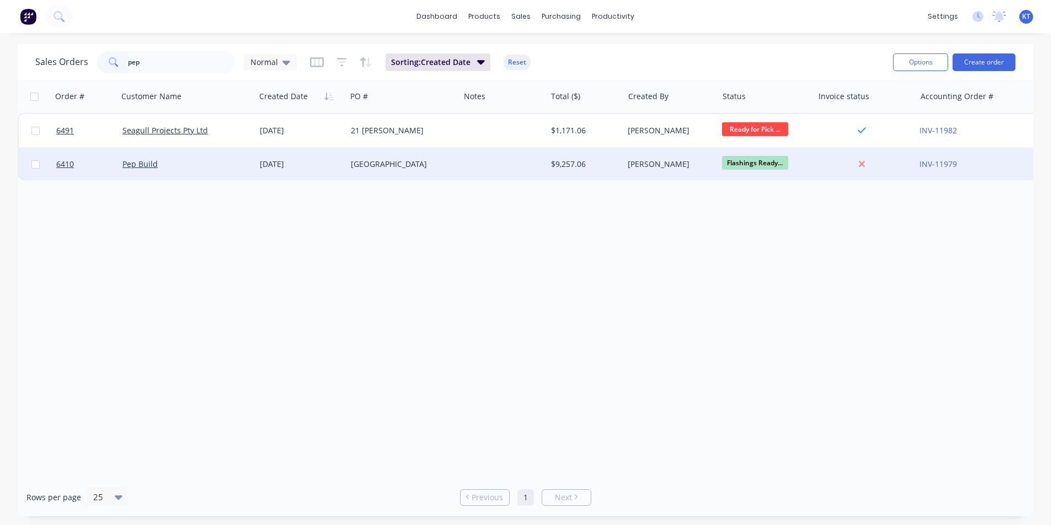
type input "pep"
click at [186, 160] on div "Pep Build" at bounding box center [183, 164] width 122 height 11
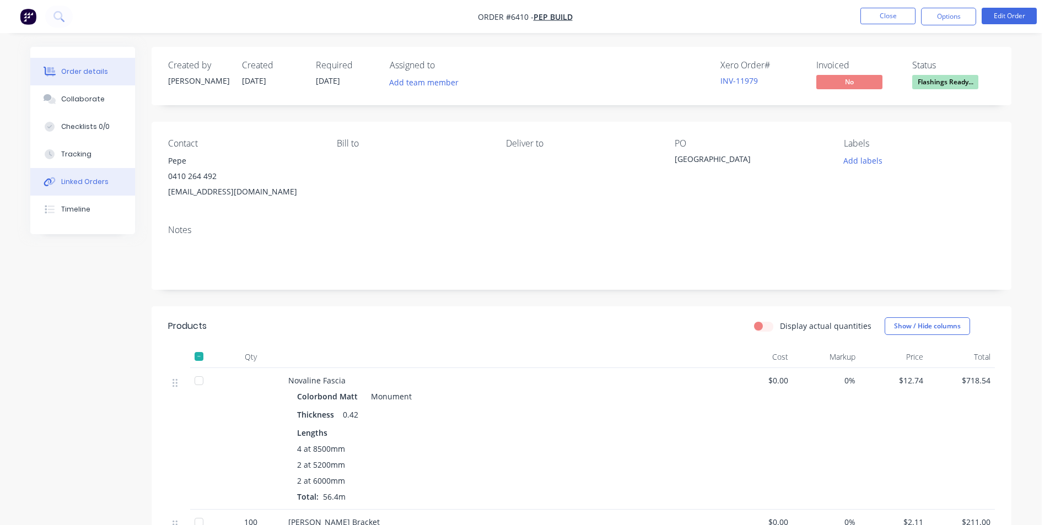
click at [114, 178] on button "Linked Orders" at bounding box center [82, 182] width 105 height 28
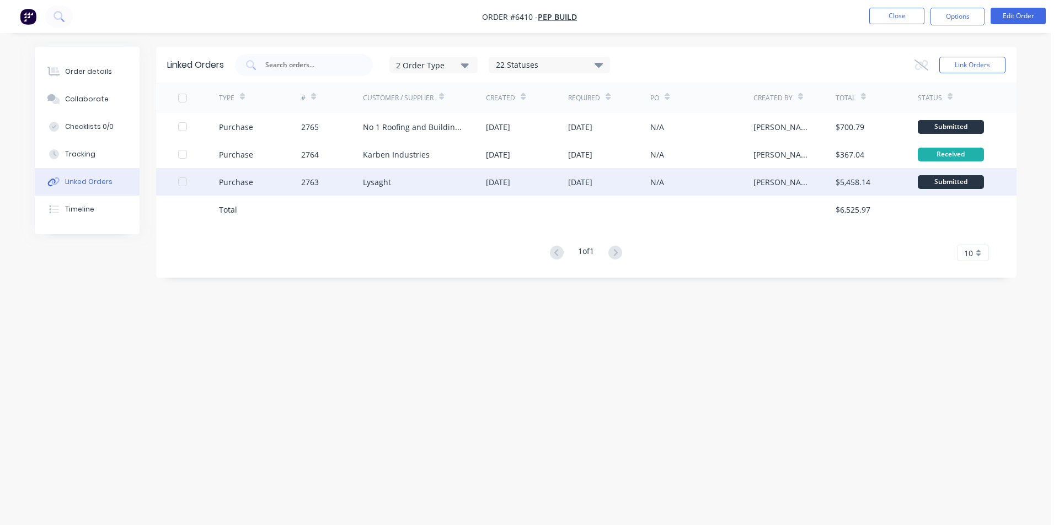
click at [480, 190] on div "Lysaght" at bounding box center [425, 182] width 124 height 28
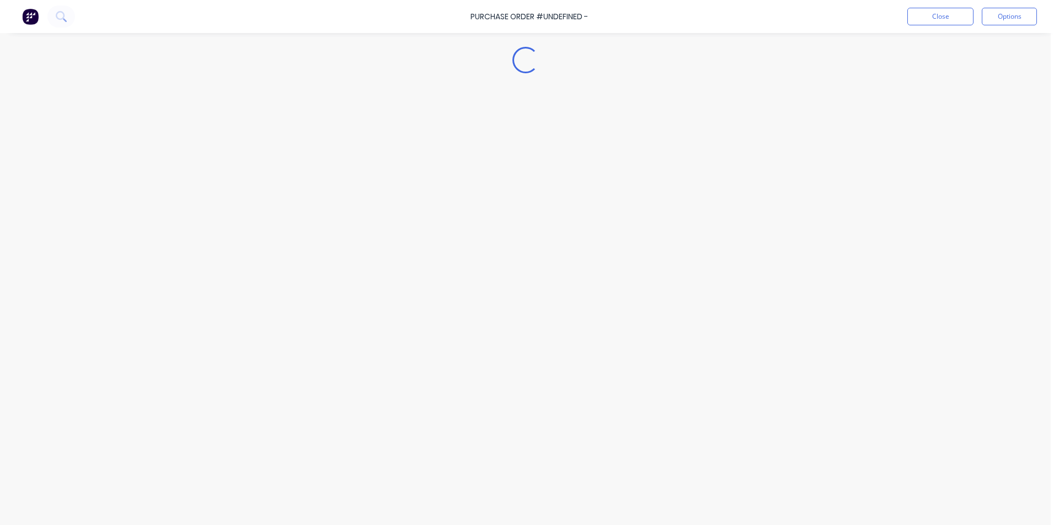
type textarea "x"
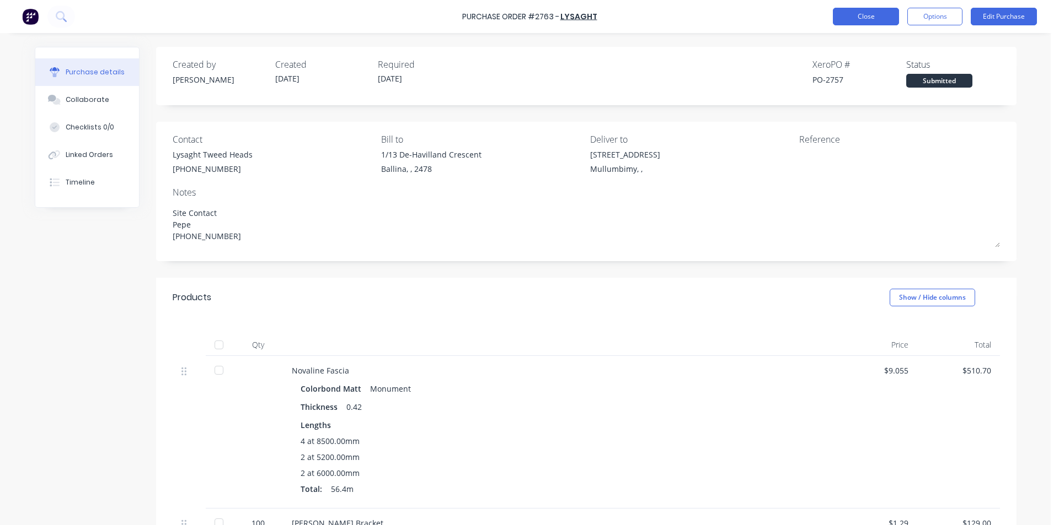
click at [889, 23] on button "Close" at bounding box center [866, 17] width 66 height 18
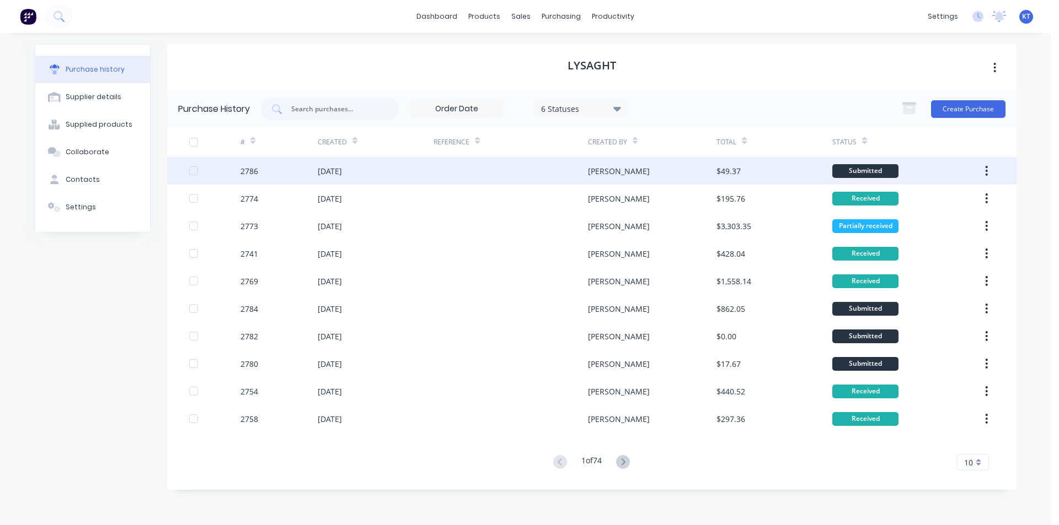
click at [337, 176] on div "[DATE]" at bounding box center [330, 171] width 24 height 12
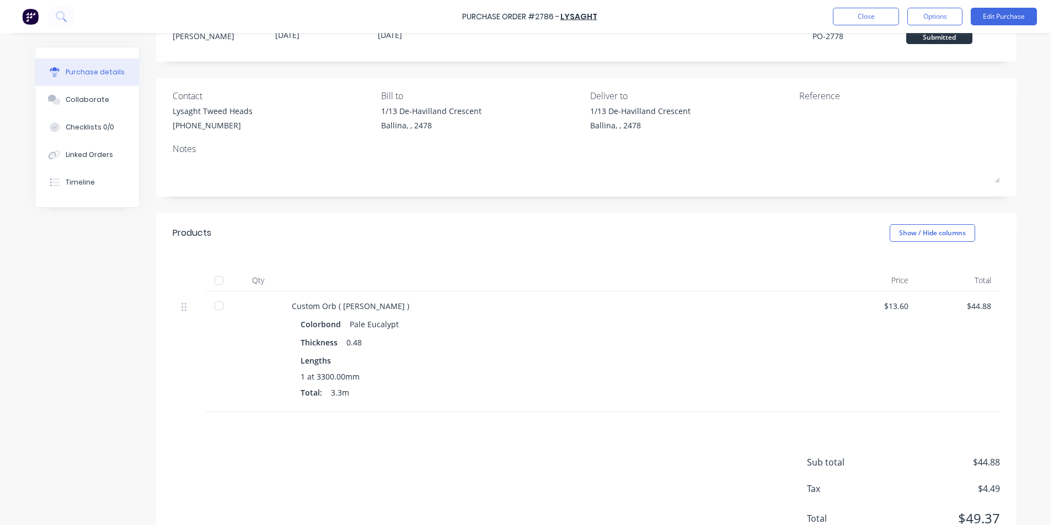
scroll to position [88, 0]
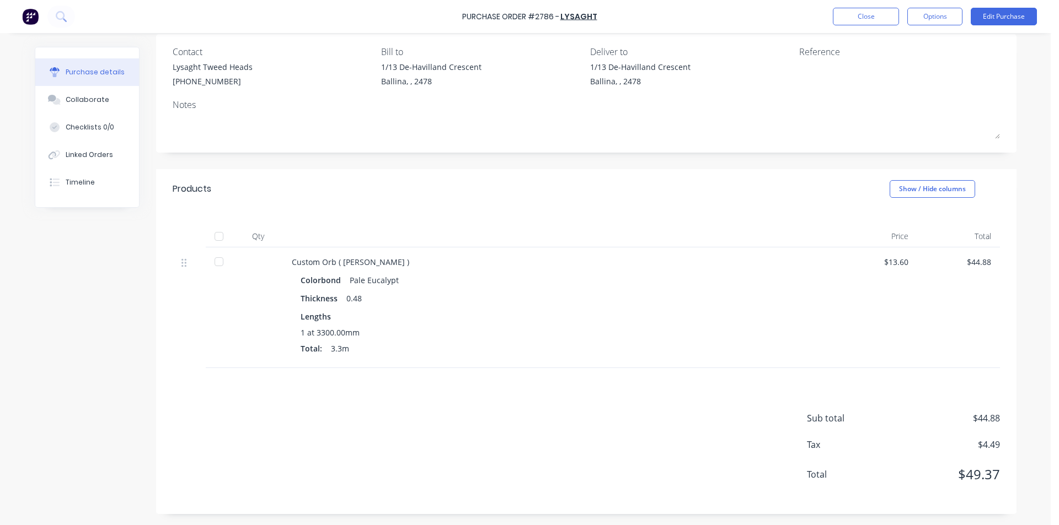
drag, startPoint x: 96, startPoint y: 99, endPoint x: 250, endPoint y: 111, distance: 154.9
click at [97, 100] on div "Collaborate" at bounding box center [88, 100] width 44 height 10
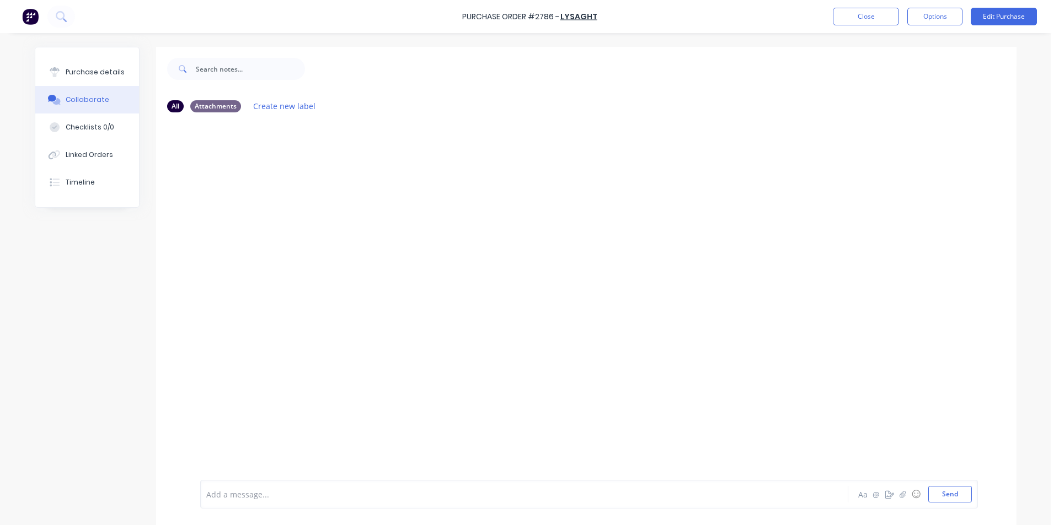
click at [1050, 517] on div at bounding box center [1050, 517] width 0 height 0
click at [902, 498] on button "button" at bounding box center [902, 494] width 13 height 13
click at [954, 500] on button "Send" at bounding box center [950, 494] width 44 height 17
click at [857, 22] on button "Close" at bounding box center [866, 17] width 66 height 18
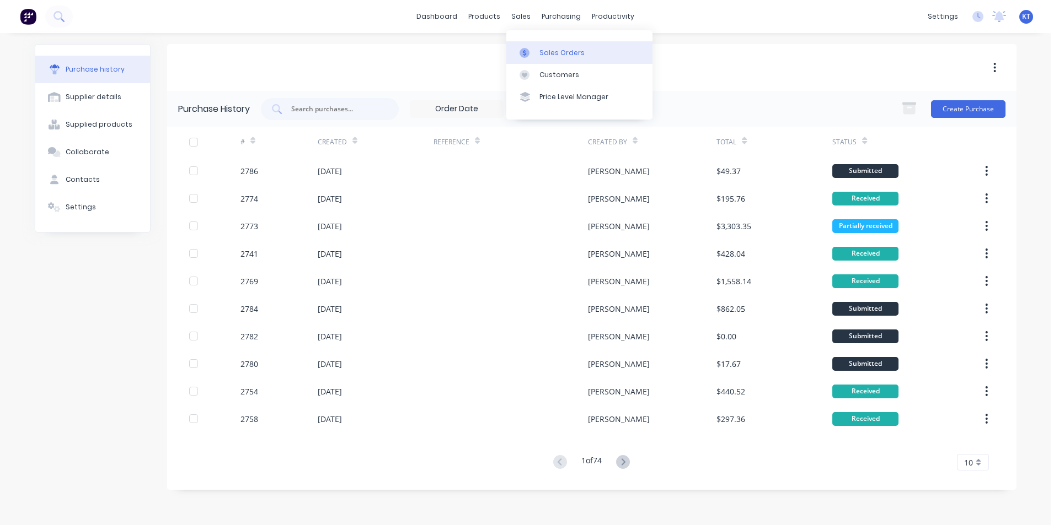
click at [549, 56] on div "Sales Orders" at bounding box center [561, 53] width 45 height 10
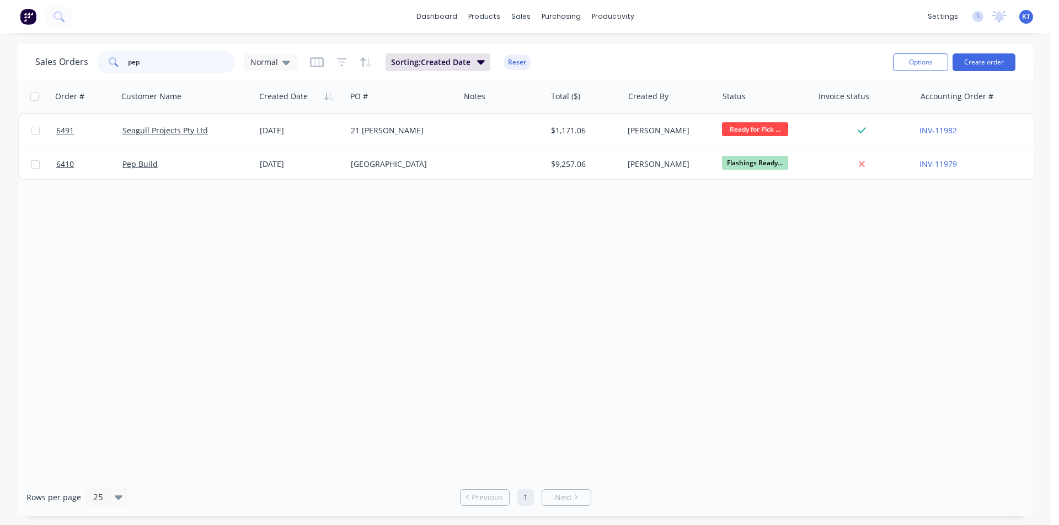
click at [134, 56] on input "pep" at bounding box center [182, 62] width 108 height 22
click at [540, 58] on link "Sales Orders" at bounding box center [579, 52] width 146 height 22
click at [548, 60] on link "Sales Orders" at bounding box center [579, 52] width 146 height 22
click at [212, 53] on input "pep" at bounding box center [182, 62] width 108 height 22
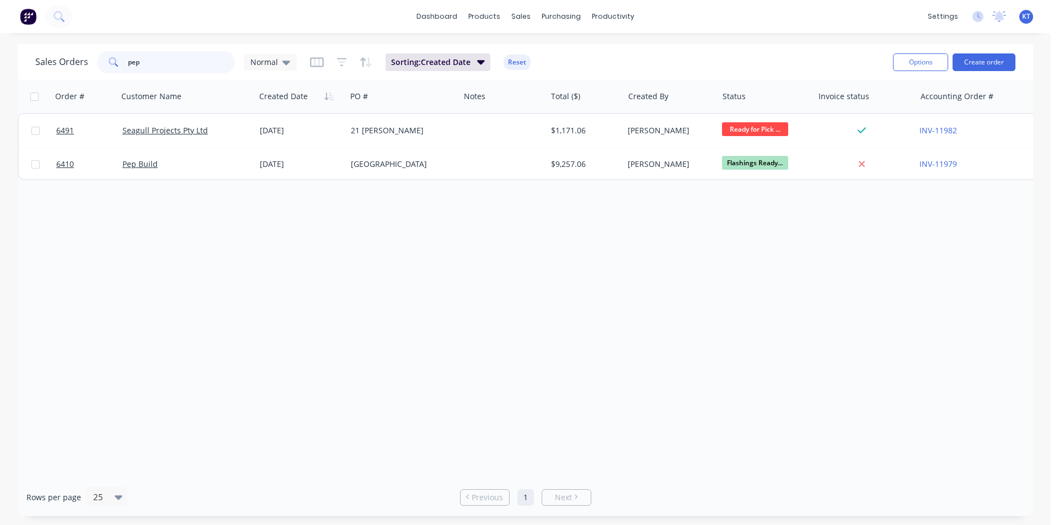
click at [212, 53] on input "pep" at bounding box center [182, 62] width 108 height 22
type input "jess"
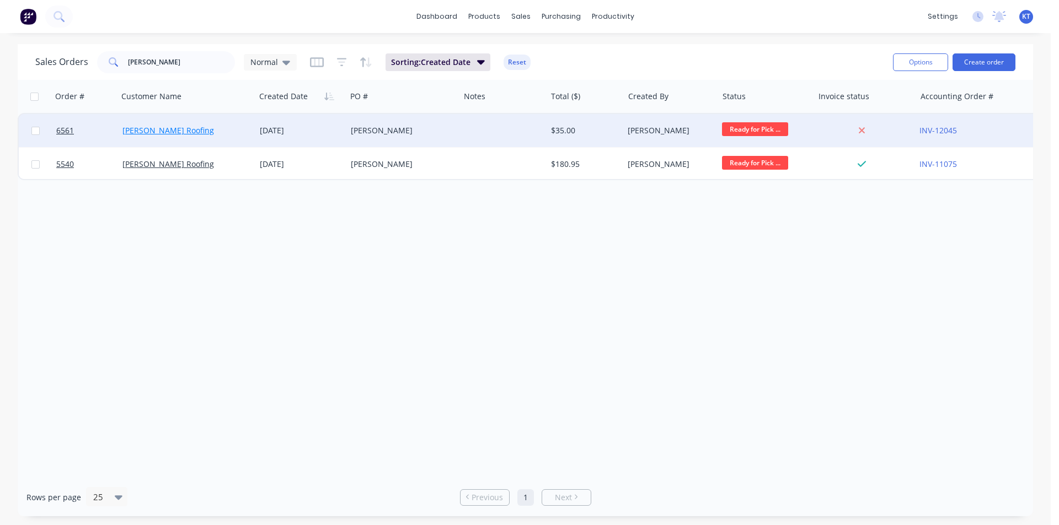
click at [173, 130] on link "[PERSON_NAME] Roofing" at bounding box center [168, 130] width 92 height 10
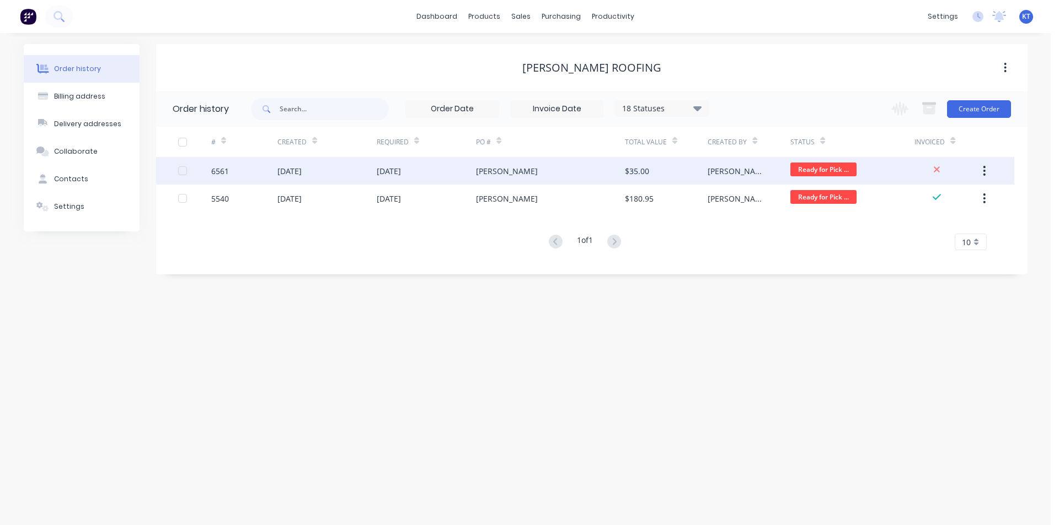
click at [619, 169] on div "[PERSON_NAME]" at bounding box center [550, 171] width 149 height 28
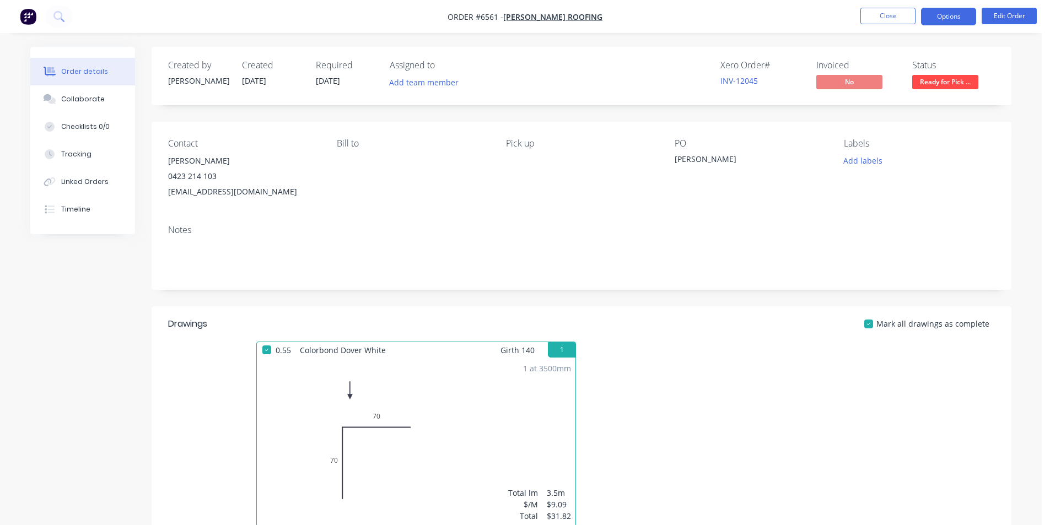
click at [943, 16] on button "Options" at bounding box center [948, 17] width 55 height 18
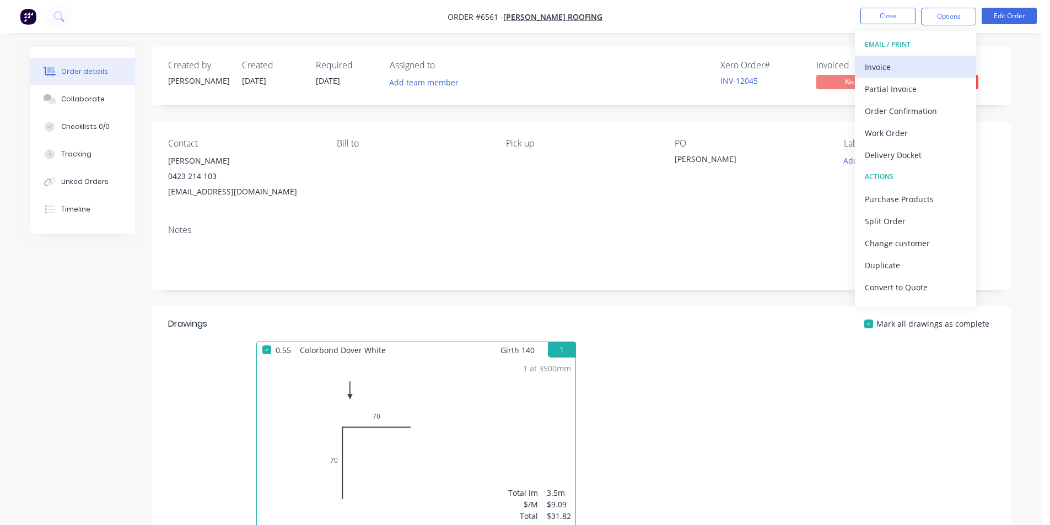
click at [926, 69] on div "Invoice" at bounding box center [915, 67] width 101 height 16
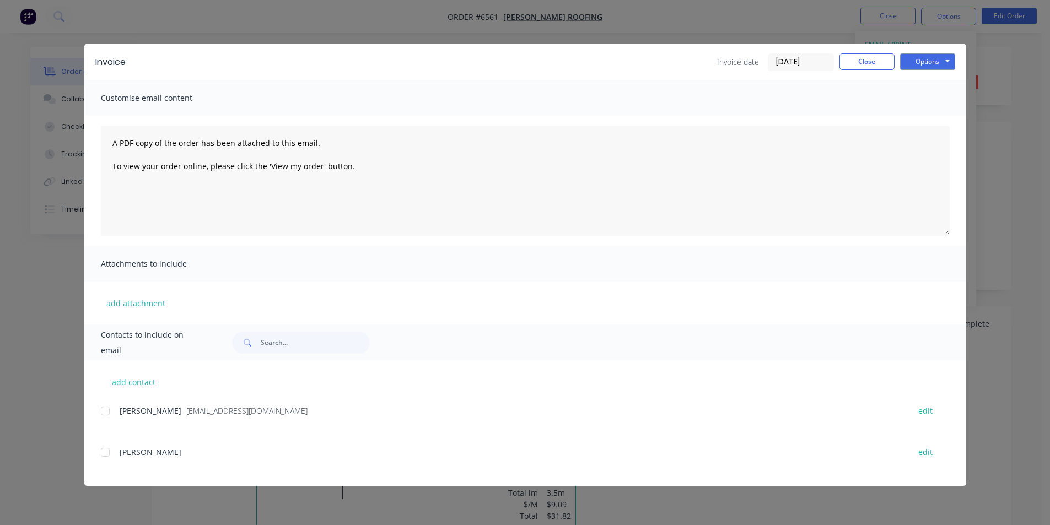
click at [108, 409] on div at bounding box center [105, 411] width 22 height 22
click at [929, 59] on button "Options" at bounding box center [927, 61] width 55 height 17
click at [932, 122] on button "Email" at bounding box center [935, 118] width 71 height 18
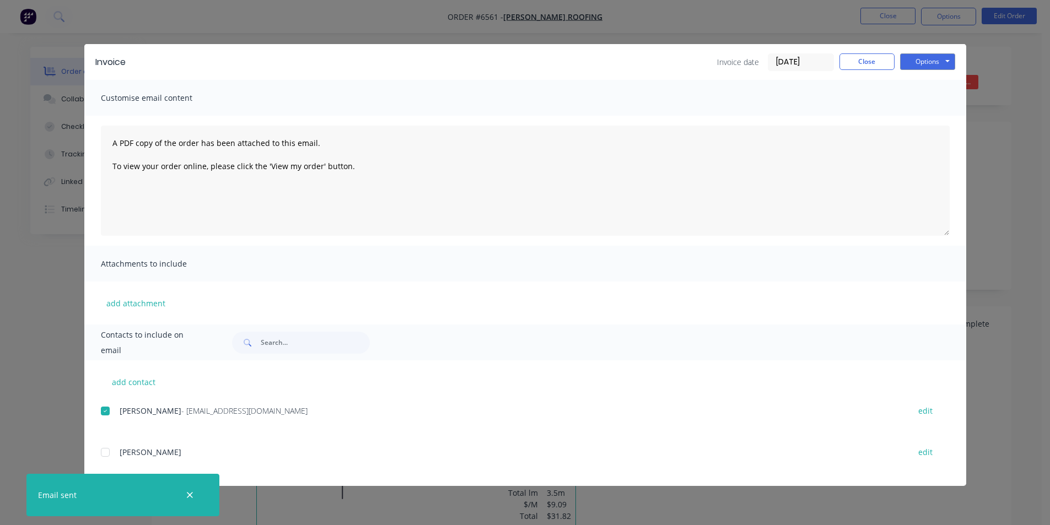
click at [871, 51] on div "Invoice Invoice date 15/08/25 Close Options Preview Print Email" at bounding box center [525, 62] width 882 height 36
click at [865, 69] on button "Close" at bounding box center [867, 61] width 55 height 17
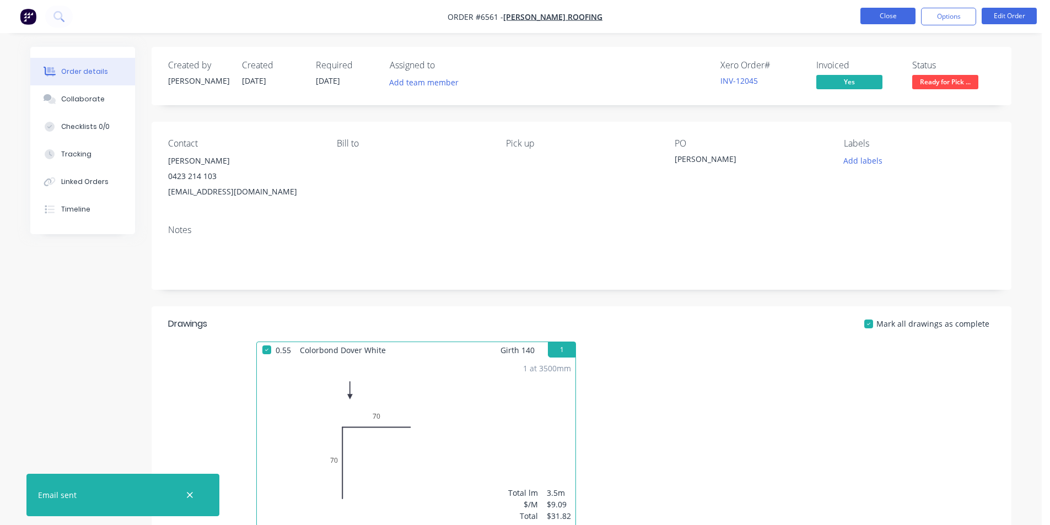
click at [872, 19] on button "Close" at bounding box center [888, 16] width 55 height 17
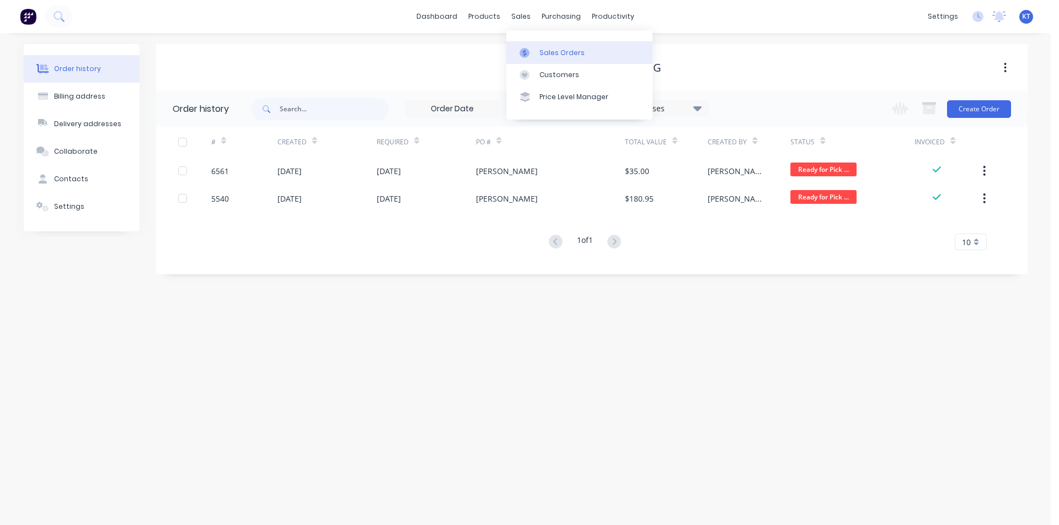
click at [535, 60] on link "Sales Orders" at bounding box center [579, 52] width 146 height 22
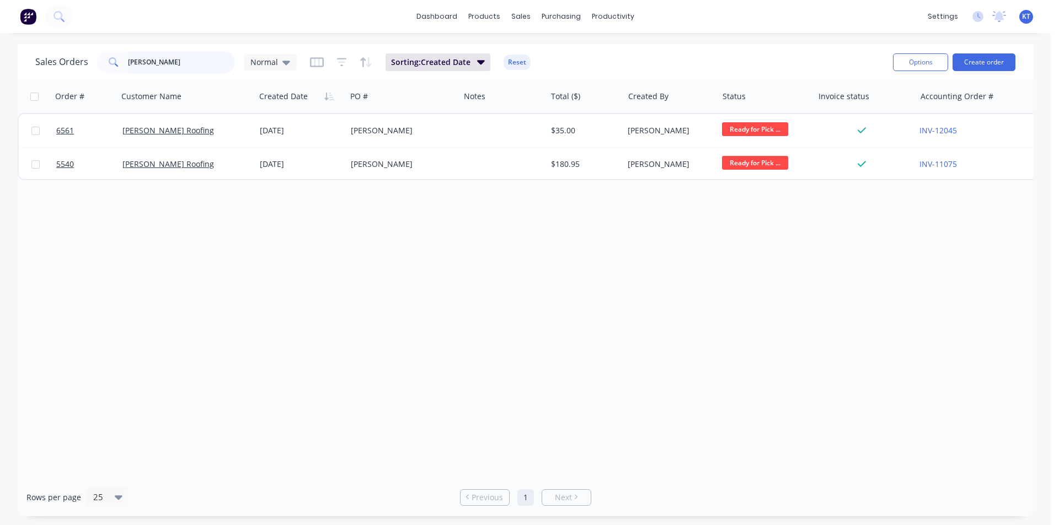
click at [186, 72] on input "jess" at bounding box center [182, 62] width 108 height 22
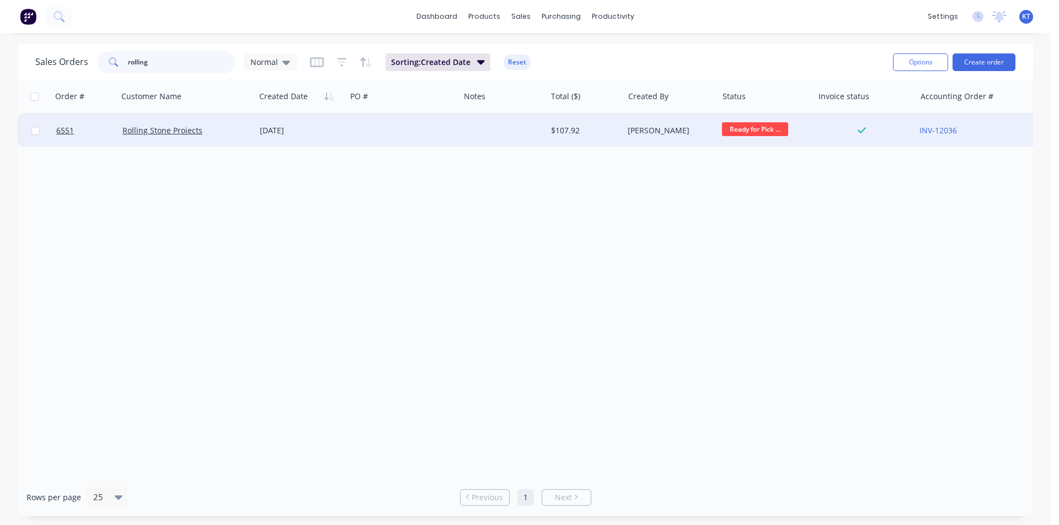
type input "rolling"
click at [187, 136] on div "Rolling Stone Projects" at bounding box center [183, 130] width 122 height 11
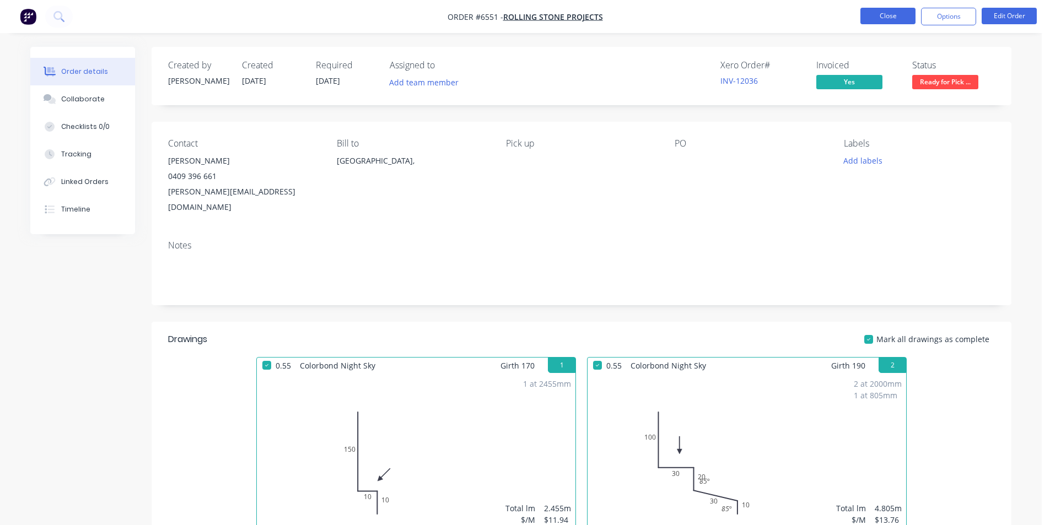
click at [914, 13] on button "Close" at bounding box center [888, 16] width 55 height 17
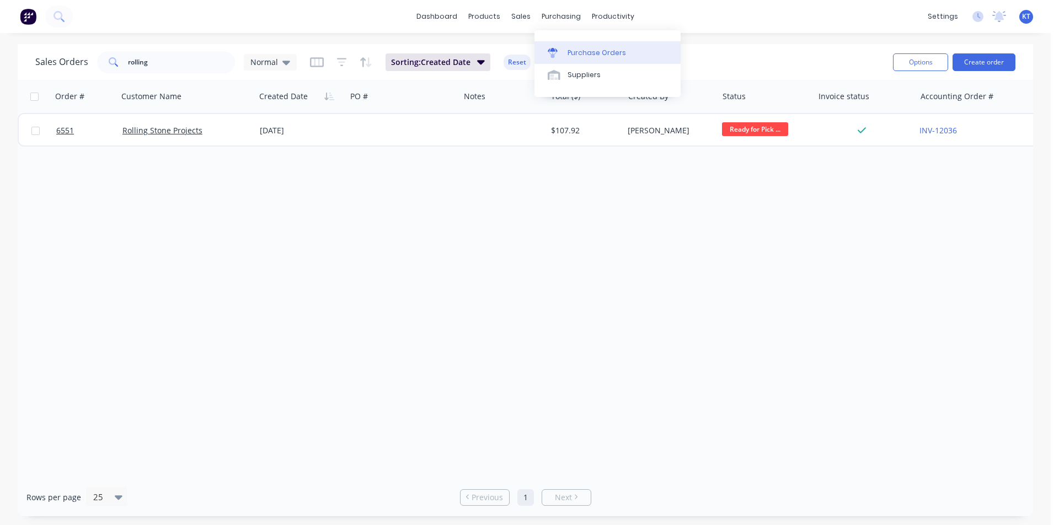
click at [599, 52] on div "Purchase Orders" at bounding box center [596, 53] width 58 height 10
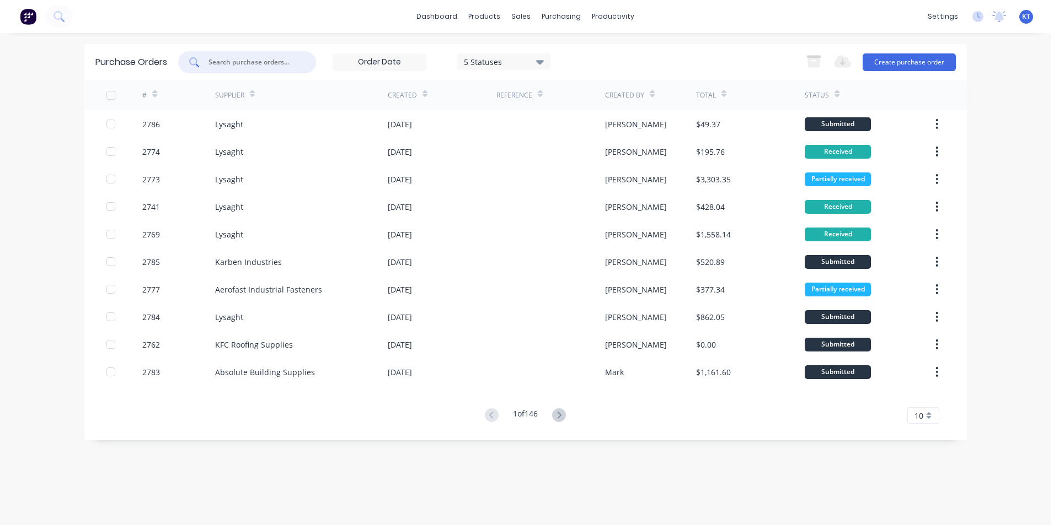
click at [228, 61] on input "text" at bounding box center [253, 62] width 92 height 11
type input "2763"
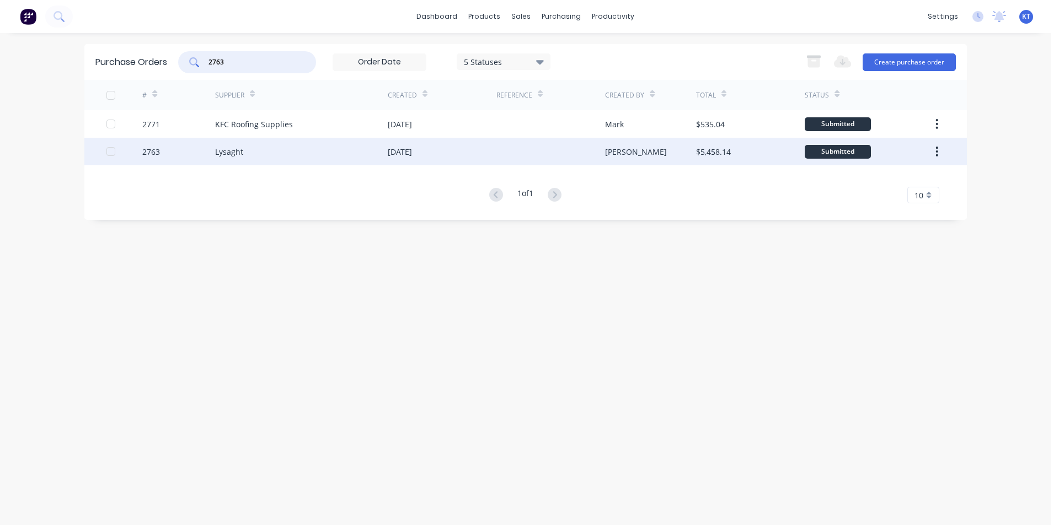
click at [240, 164] on div "Lysaght" at bounding box center [301, 152] width 173 height 28
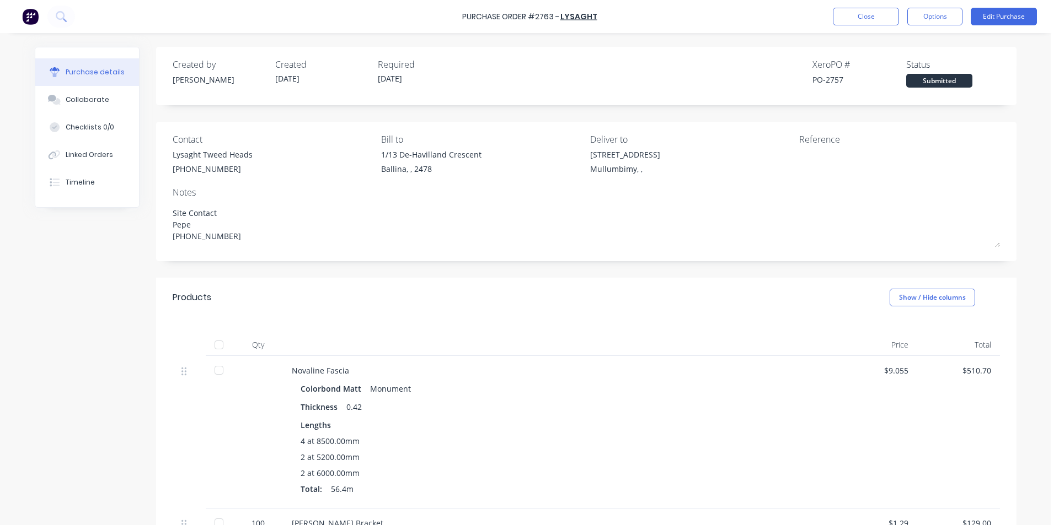
click at [219, 342] on div at bounding box center [219, 345] width 22 height 22
type textarea "x"
click at [116, 154] on button "Linked Orders" at bounding box center [87, 155] width 104 height 28
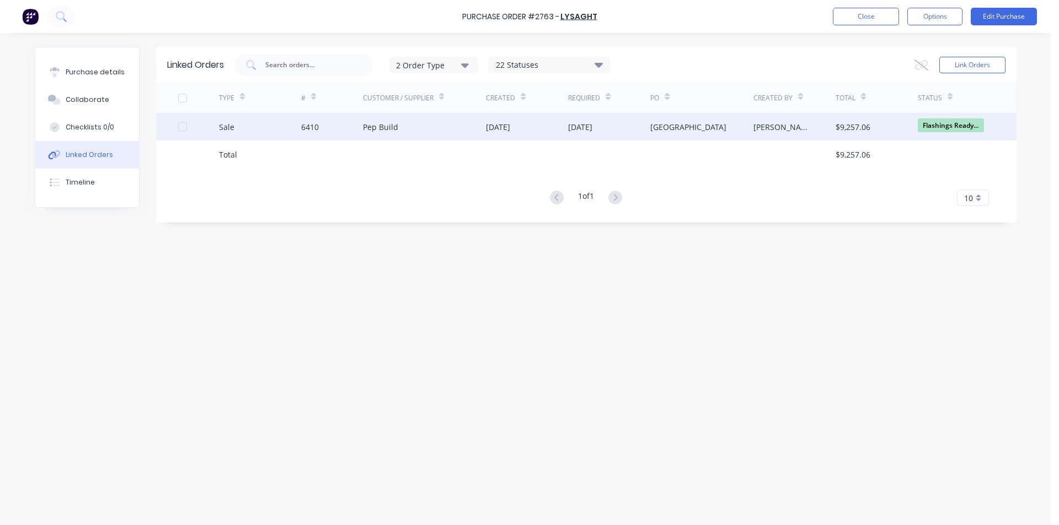
click at [383, 121] on div "Pep Build" at bounding box center [380, 127] width 35 height 12
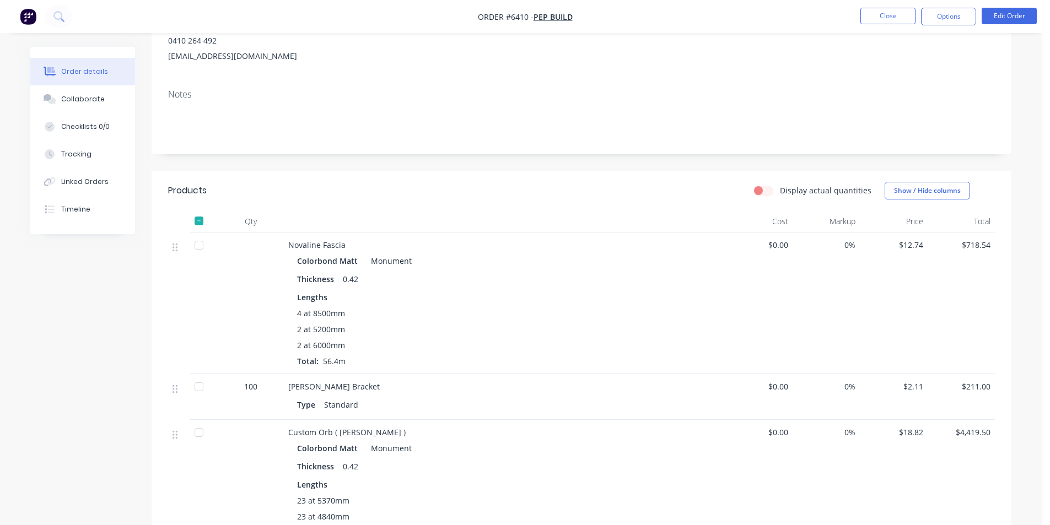
scroll to position [165, 0]
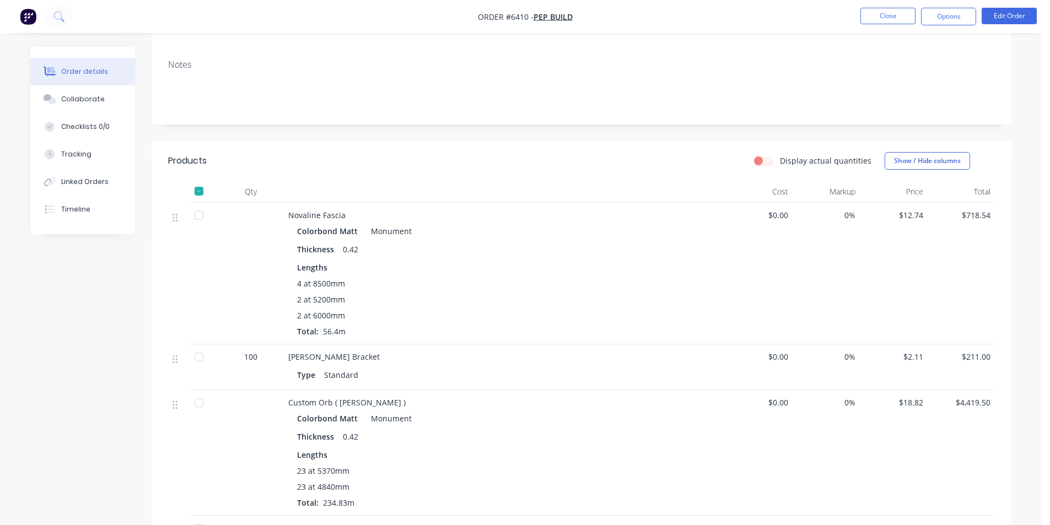
click at [206, 223] on div at bounding box center [199, 216] width 22 height 22
click at [205, 355] on div at bounding box center [199, 357] width 22 height 22
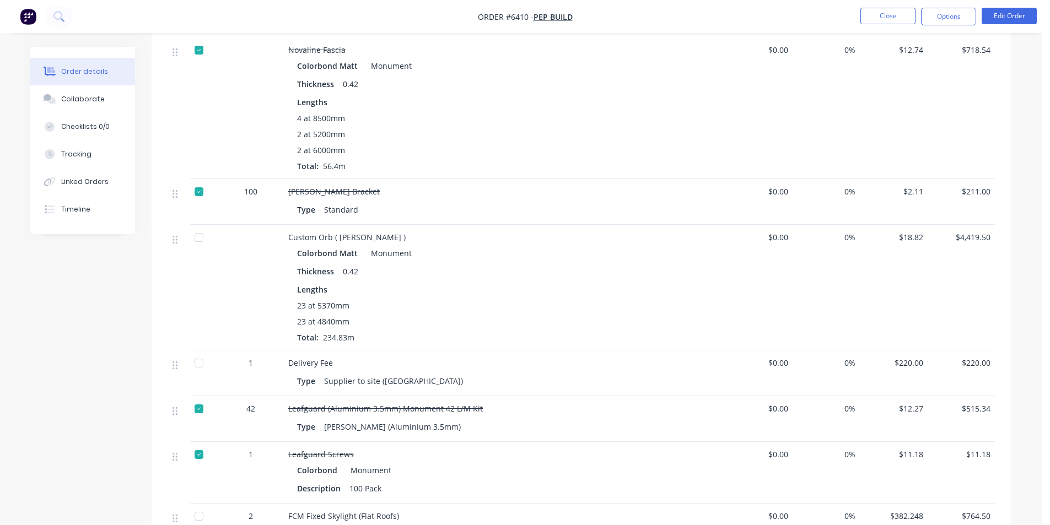
click at [211, 232] on div at bounding box center [204, 288] width 28 height 126
click at [202, 237] on div at bounding box center [199, 238] width 22 height 22
click at [197, 363] on div at bounding box center [199, 363] width 22 height 22
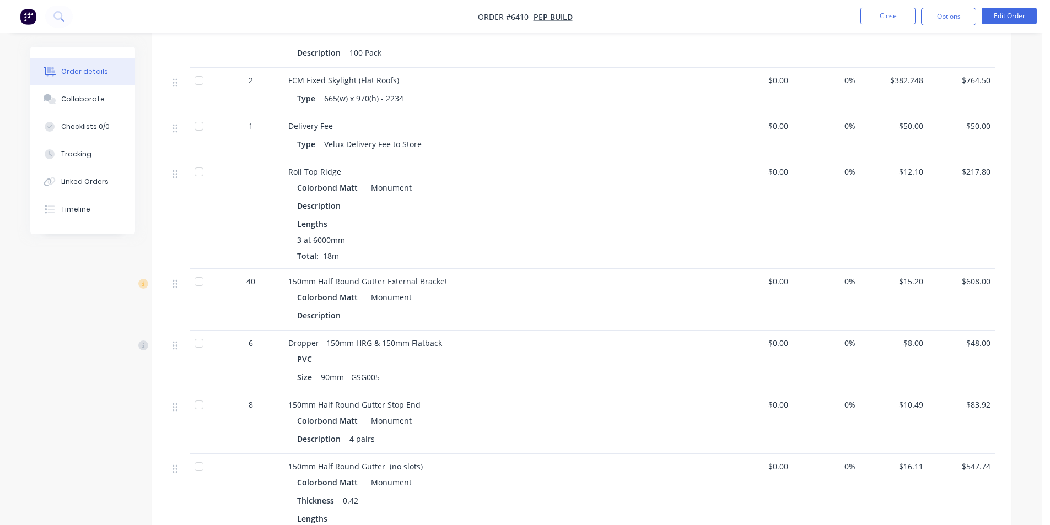
scroll to position [772, 0]
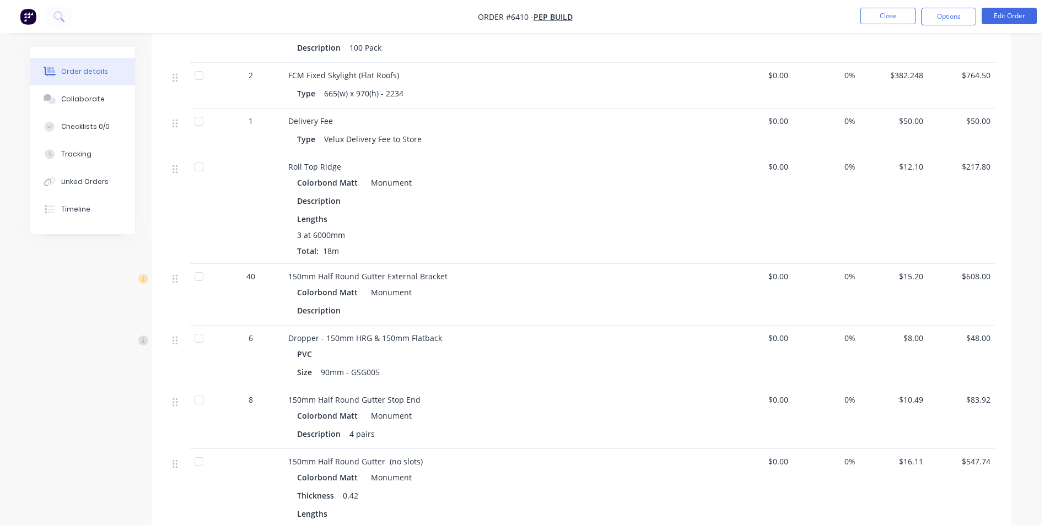
drag, startPoint x: 198, startPoint y: 170, endPoint x: 212, endPoint y: 198, distance: 31.6
click at [197, 170] on div at bounding box center [199, 167] width 22 height 22
click at [188, 277] on div at bounding box center [199, 277] width 22 height 22
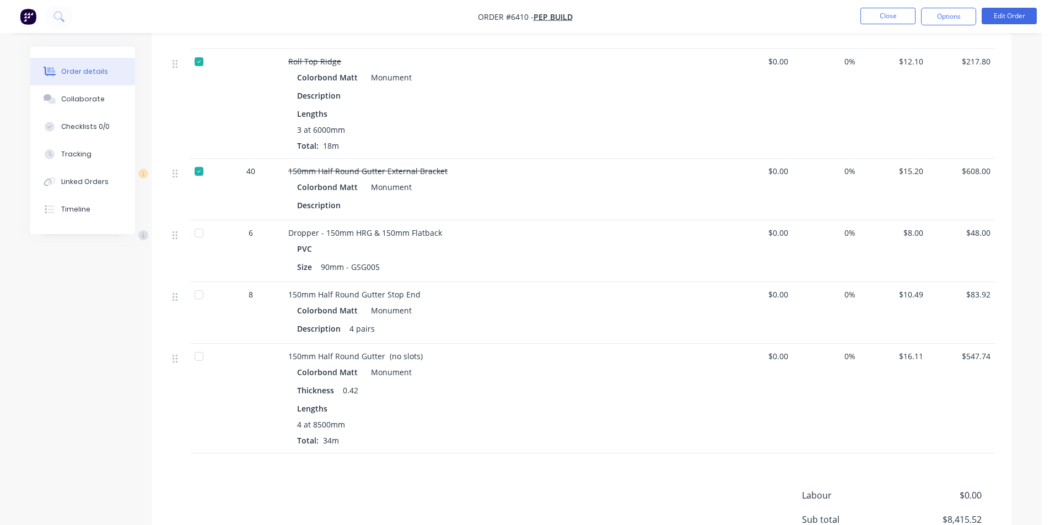
scroll to position [882, 0]
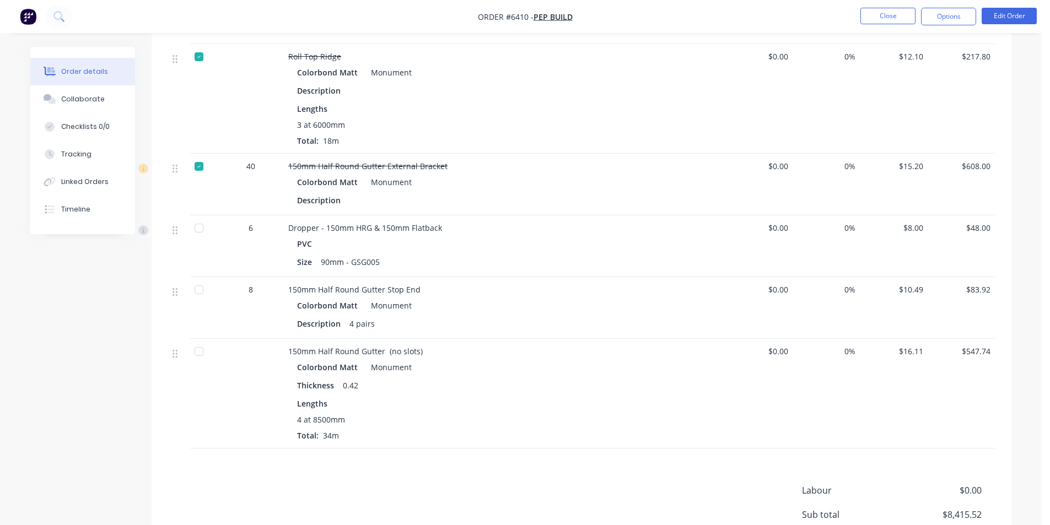
click at [192, 299] on div at bounding box center [199, 290] width 22 height 22
click at [192, 351] on div at bounding box center [199, 352] width 22 height 22
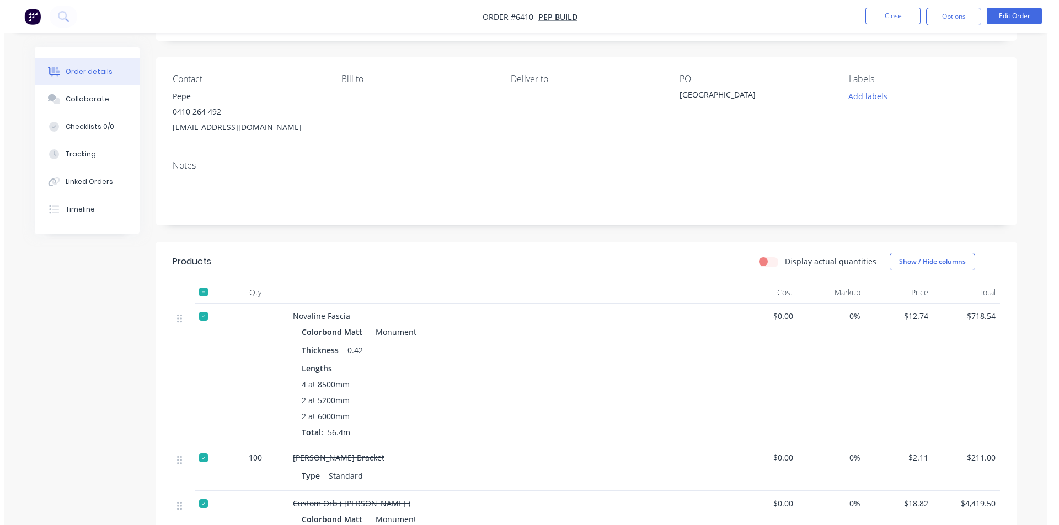
scroll to position [0, 0]
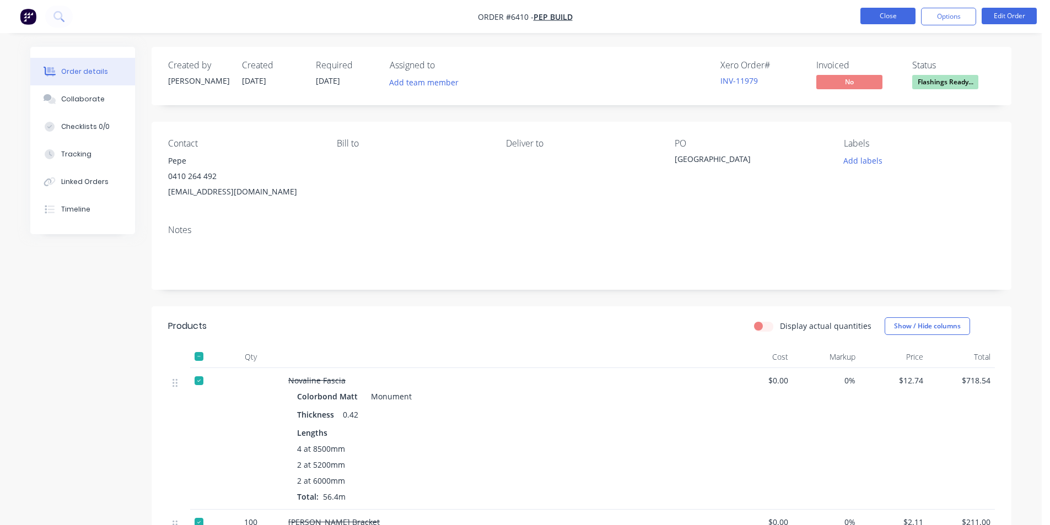
click at [885, 14] on button "Close" at bounding box center [888, 16] width 55 height 17
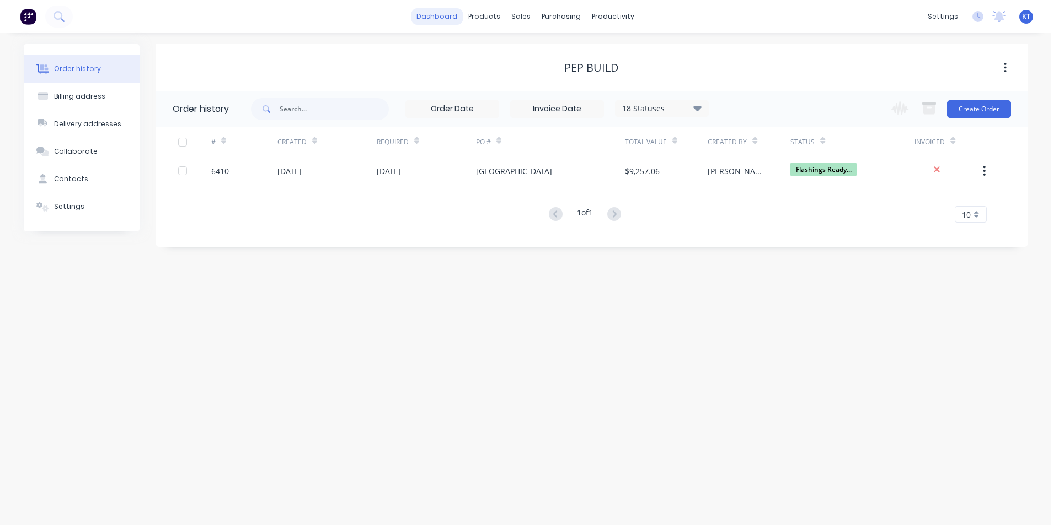
click at [462, 21] on link "dashboard" at bounding box center [437, 16] width 52 height 17
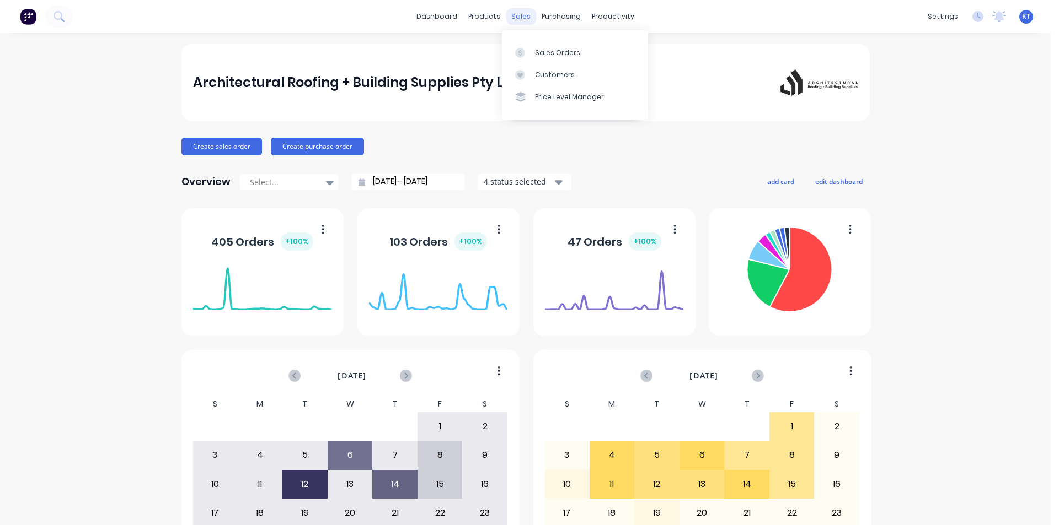
click at [517, 15] on div "sales" at bounding box center [521, 16] width 30 height 17
click at [544, 48] on div "Sales Orders" at bounding box center [557, 53] width 45 height 10
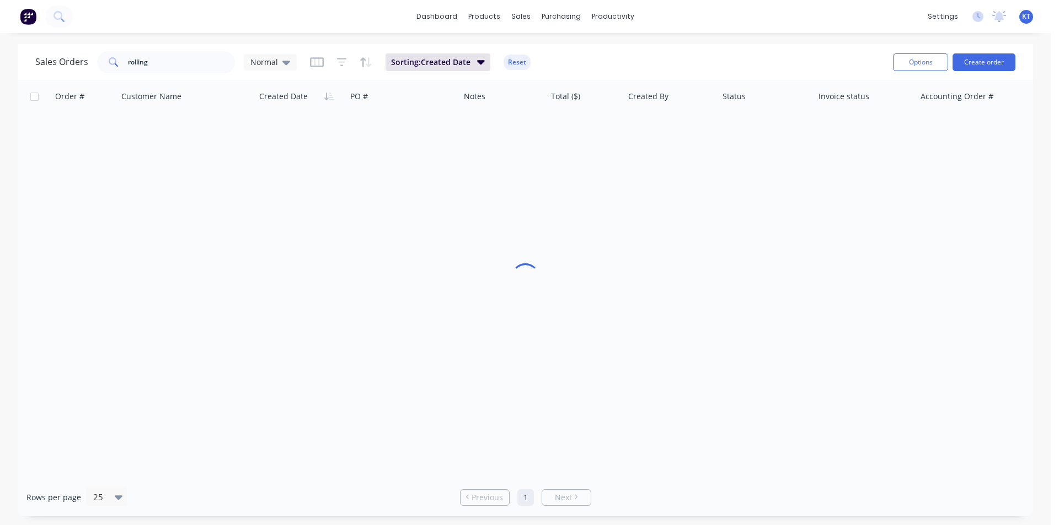
drag, startPoint x: 174, startPoint y: 80, endPoint x: 173, endPoint y: 73, distance: 6.7
click at [174, 79] on div "Sales Orders rolling Normal Sorting: Created Date Reset Options Create order Or…" at bounding box center [525, 280] width 1015 height 473
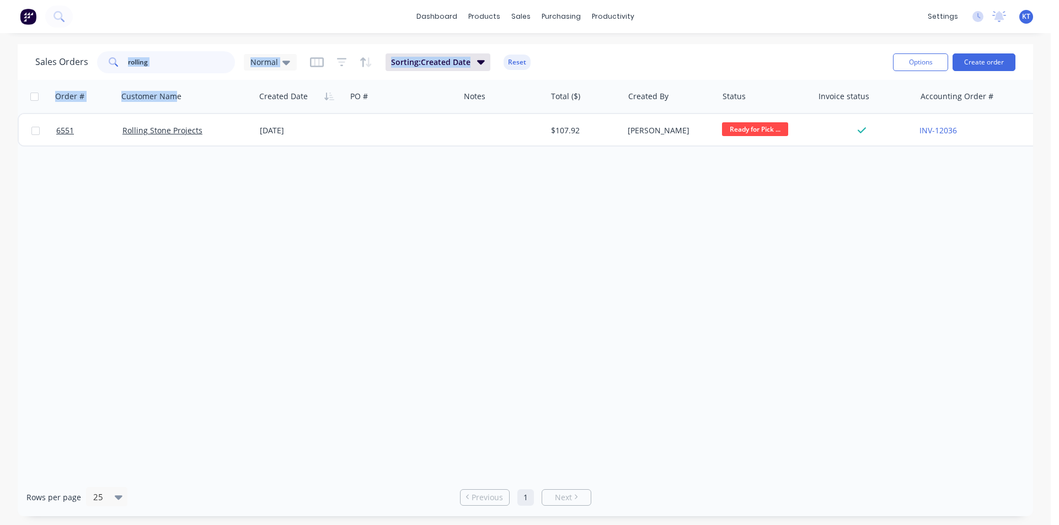
click at [170, 66] on input "rolling" at bounding box center [182, 62] width 108 height 22
click at [170, 62] on input "rolling" at bounding box center [182, 62] width 108 height 22
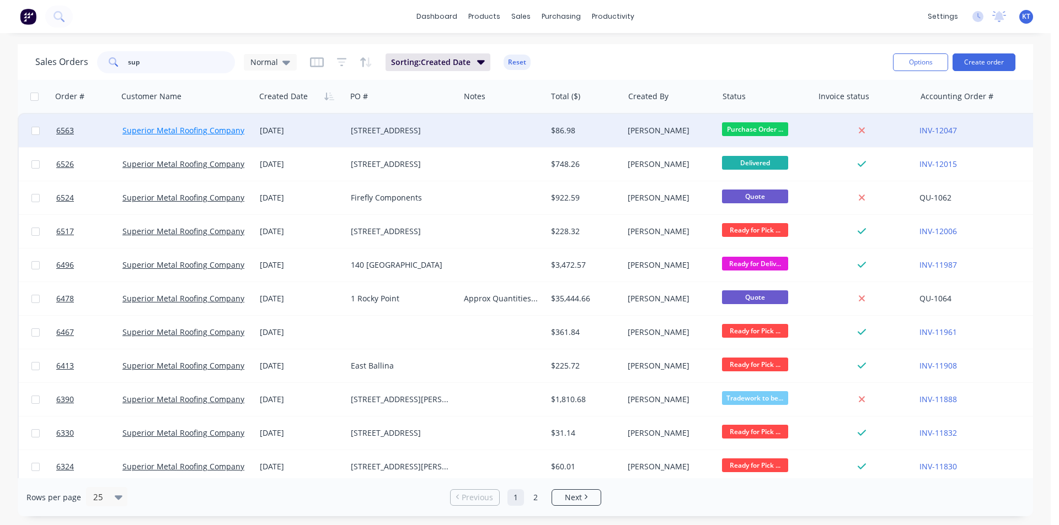
type input "sup"
click at [229, 135] on link "Superior Metal Roofing Company Pty Ltd" at bounding box center [196, 130] width 149 height 10
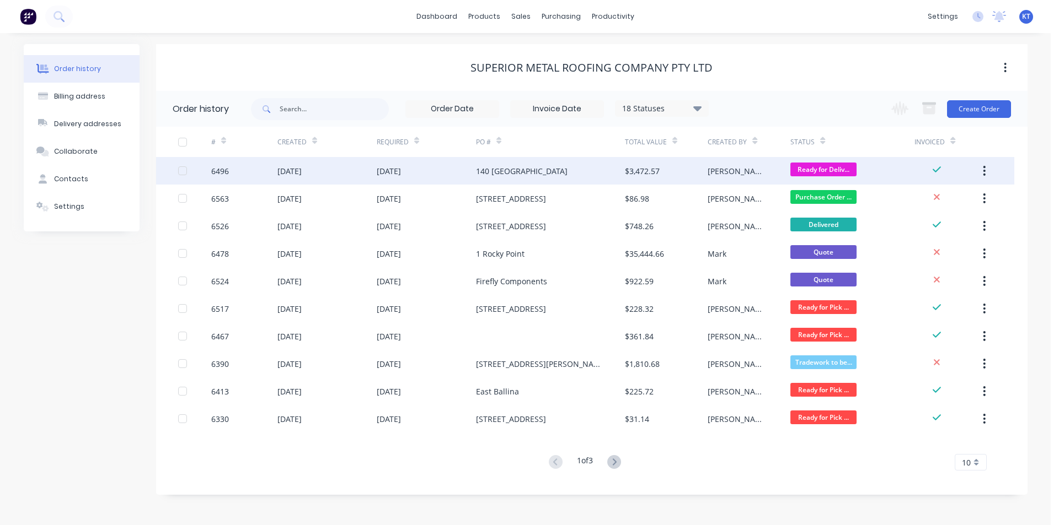
click at [368, 165] on div "[DATE]" at bounding box center [326, 171] width 99 height 28
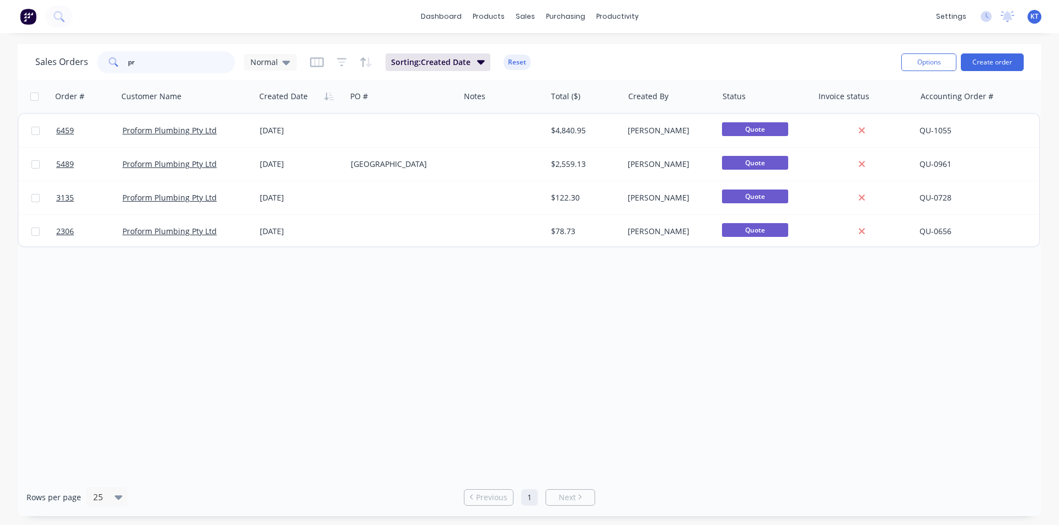
type input "p"
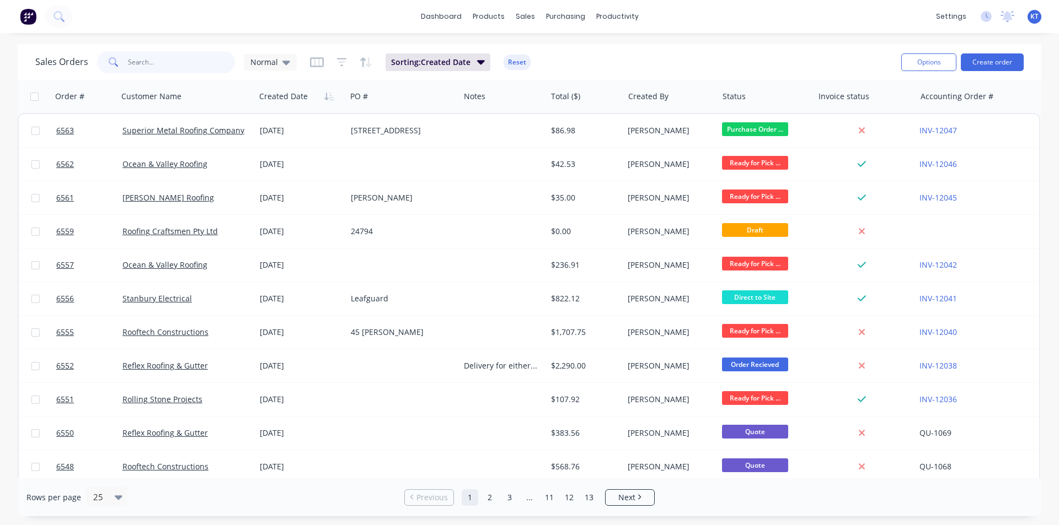
click at [141, 58] on input "text" at bounding box center [182, 62] width 108 height 22
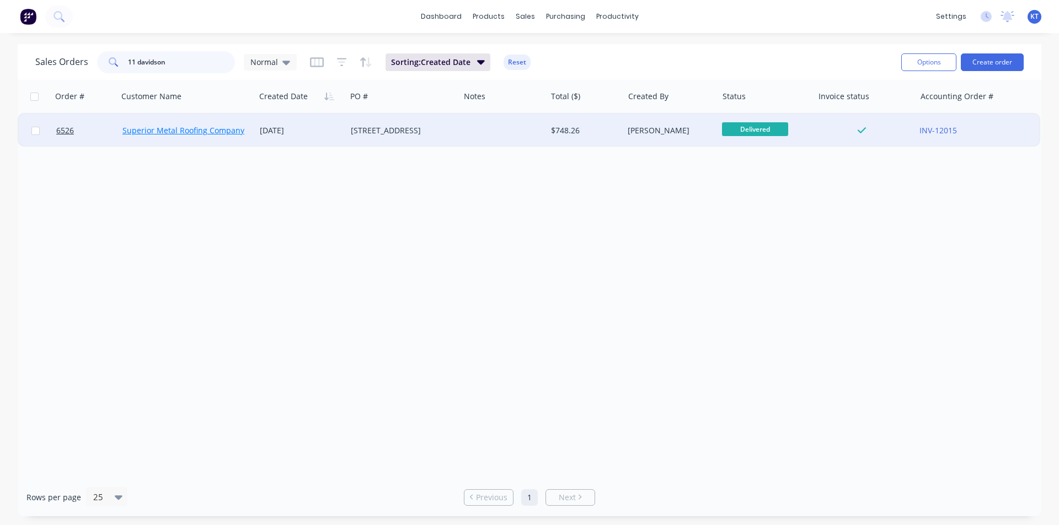
type input "11 davidson"
click at [202, 132] on link "Superior Metal Roofing Company Pty Ltd" at bounding box center [196, 130] width 149 height 10
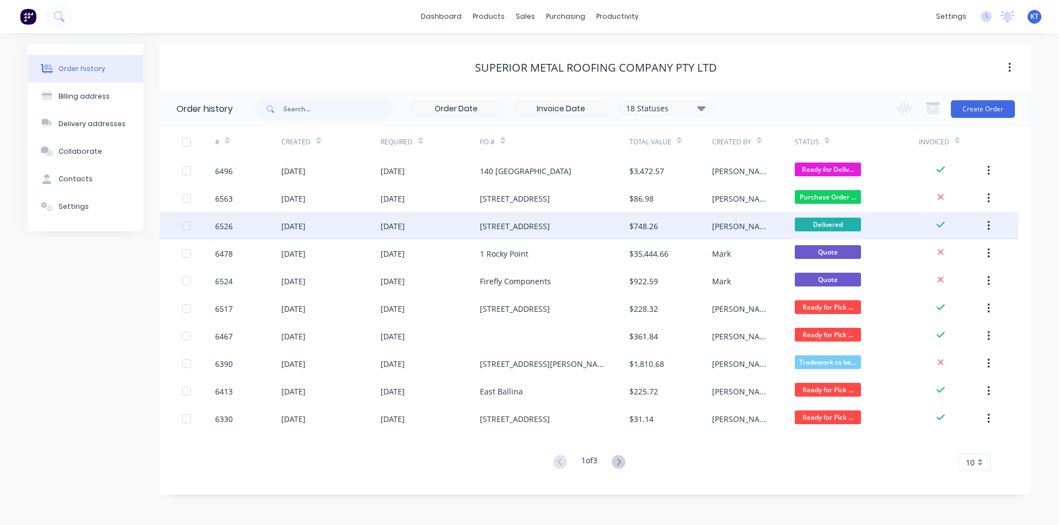
click at [347, 232] on div "[DATE]" at bounding box center [330, 226] width 99 height 28
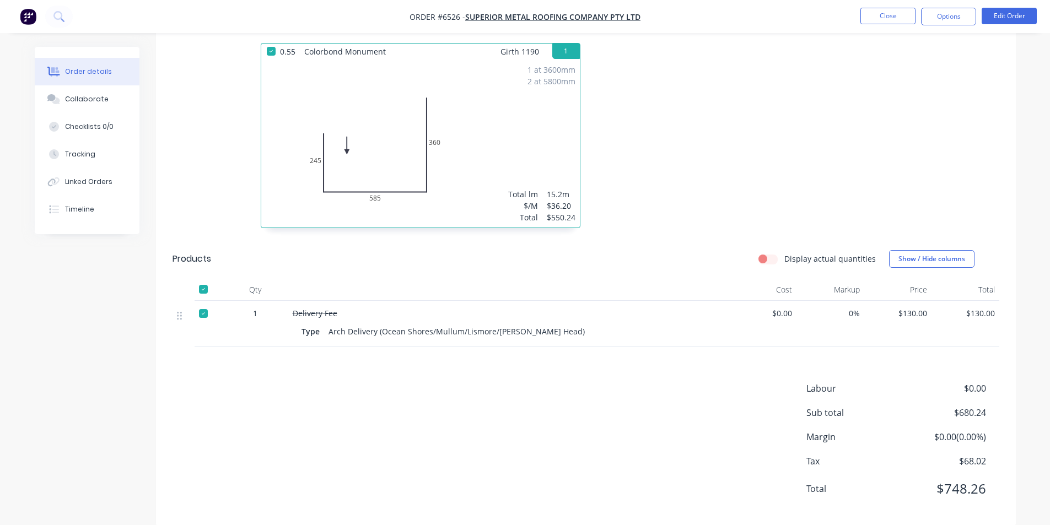
scroll to position [317, 0]
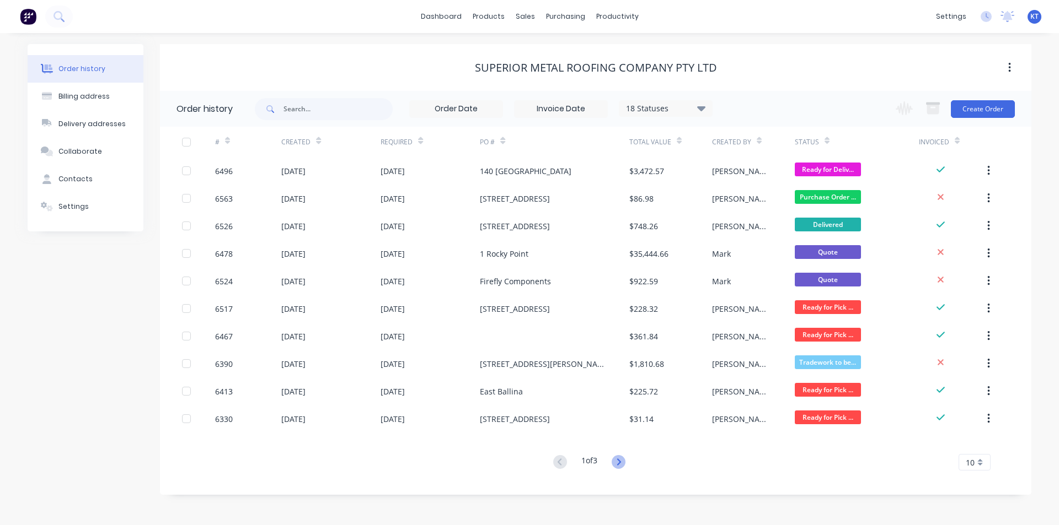
click at [622, 460] on icon at bounding box center [619, 462] width 14 height 14
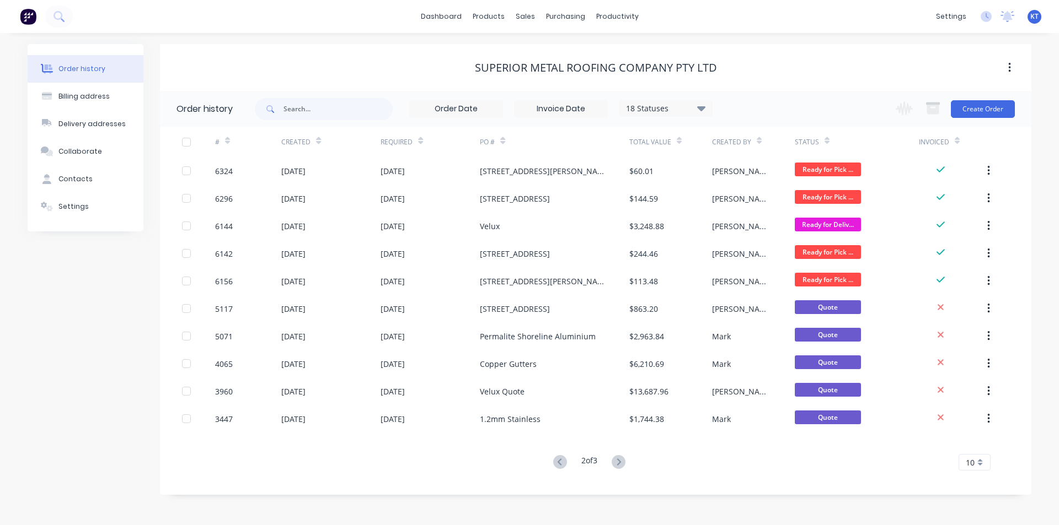
click at [696, 104] on div "18 Statuses" at bounding box center [665, 109] width 93 height 12
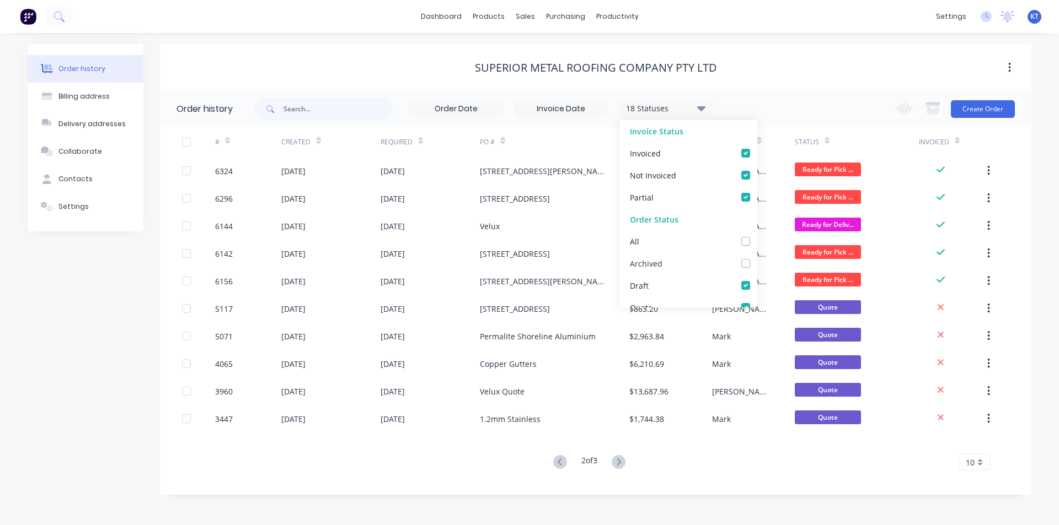
click at [757, 258] on label at bounding box center [757, 258] width 0 height 0
click at [757, 261] on input "checkbox" at bounding box center [761, 263] width 9 height 10
checkbox input "true"
click at [401, 70] on div "Superior Metal Roofing Company Pty Ltd" at bounding box center [595, 67] width 871 height 13
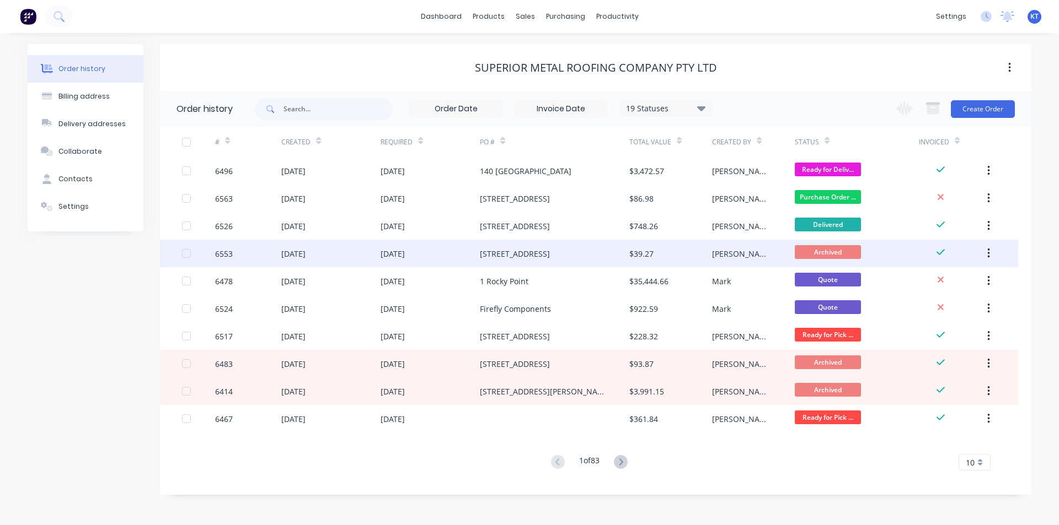
click at [572, 264] on div "[STREET_ADDRESS]" at bounding box center [554, 254] width 149 height 28
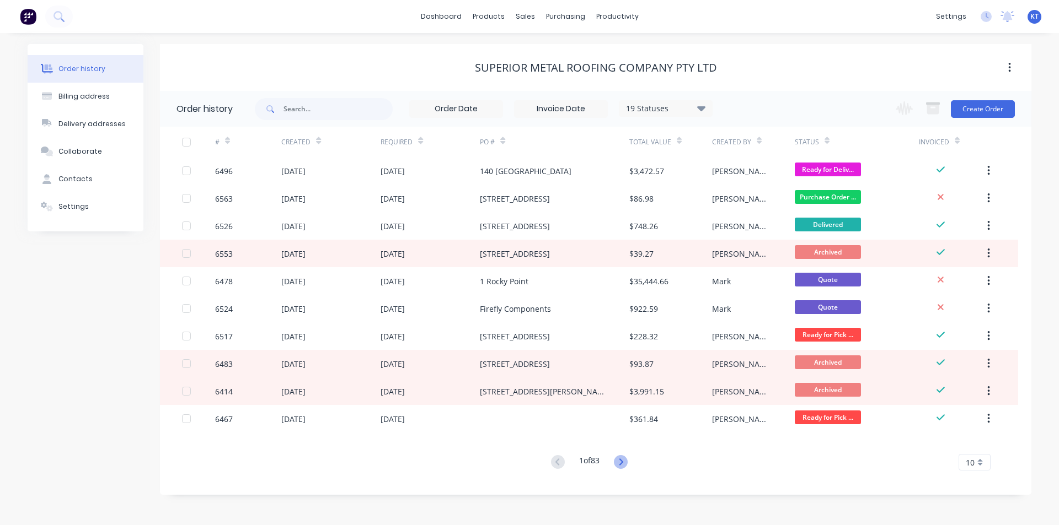
click at [624, 465] on icon at bounding box center [621, 462] width 14 height 14
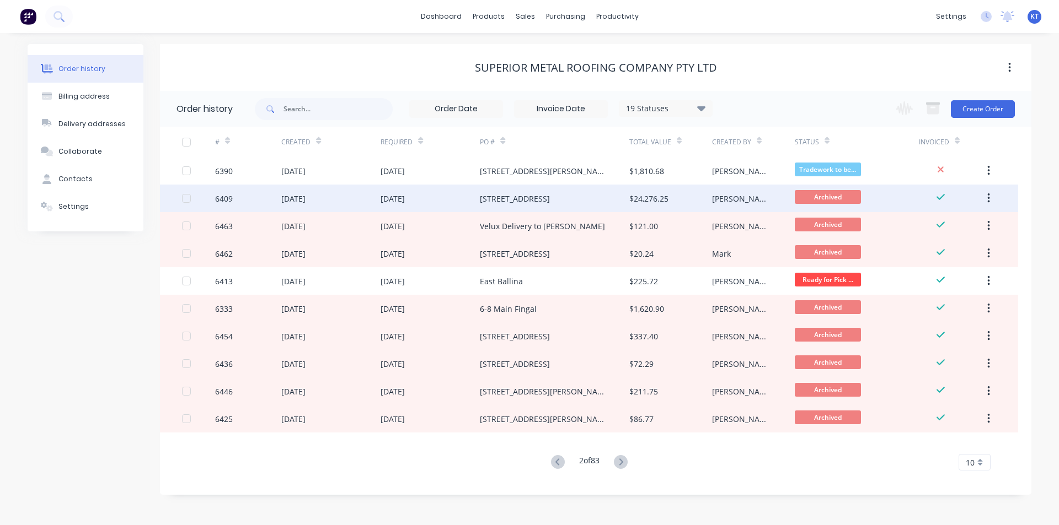
click at [542, 207] on div "[STREET_ADDRESS]" at bounding box center [554, 199] width 149 height 28
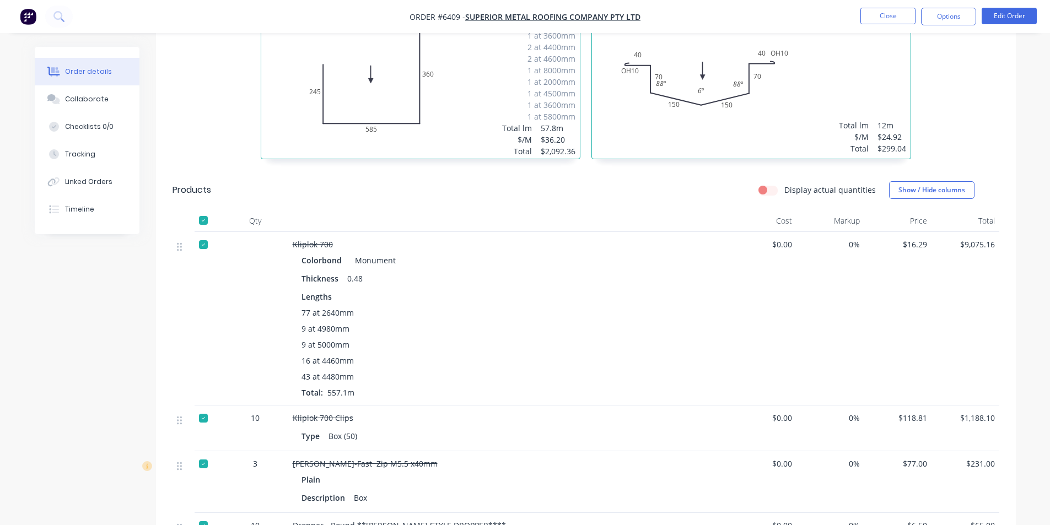
scroll to position [772, 0]
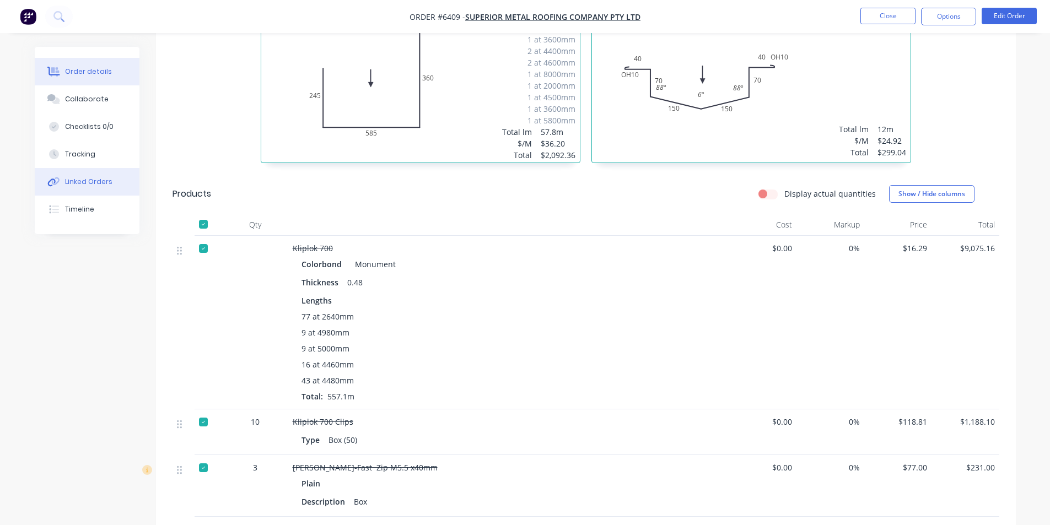
click at [87, 194] on button "Linked Orders" at bounding box center [87, 182] width 105 height 28
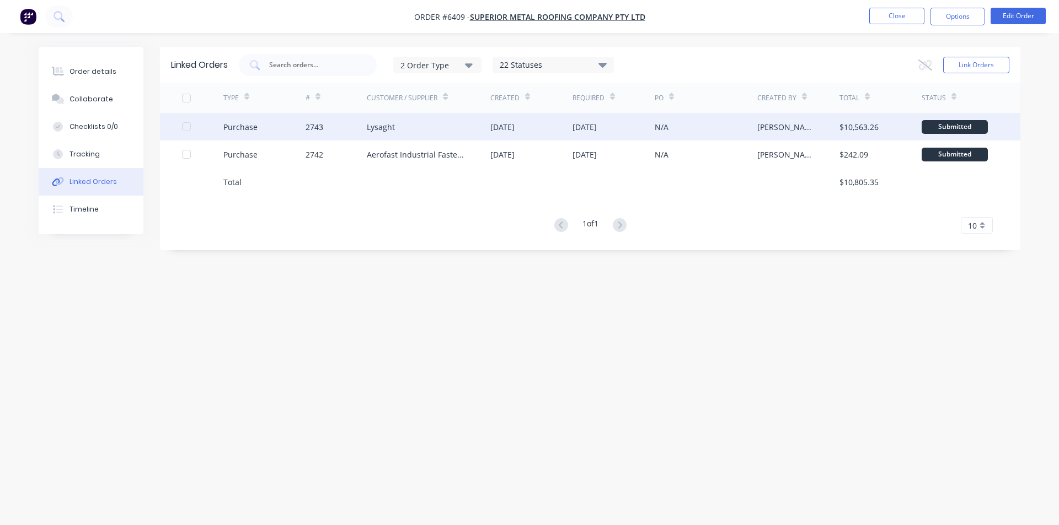
click at [333, 133] on div "2743" at bounding box center [336, 127] width 62 height 28
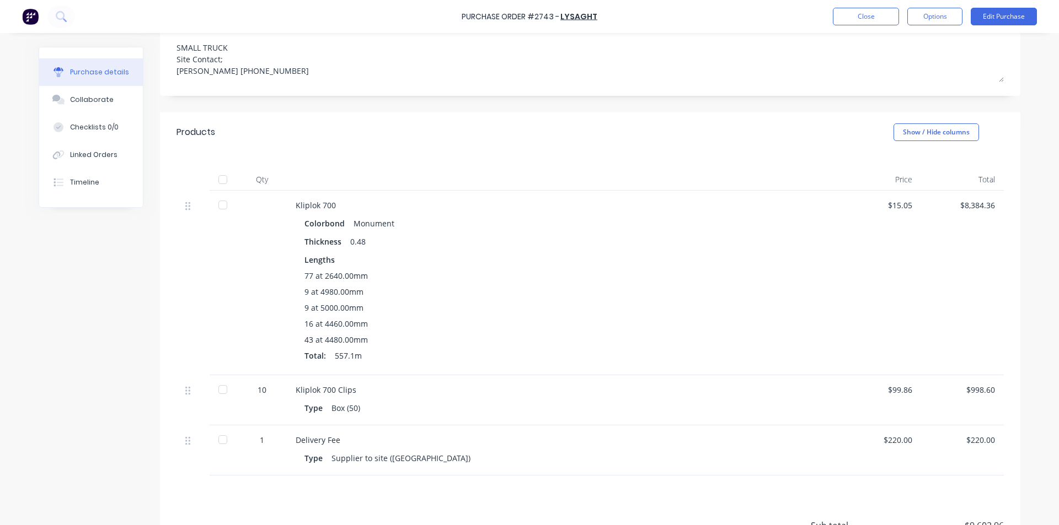
scroll to position [273, 0]
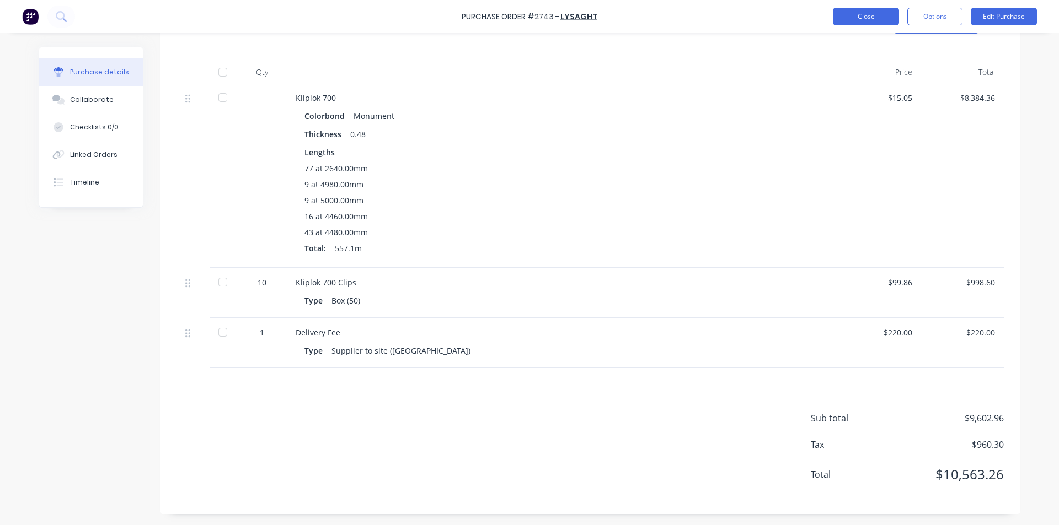
click at [871, 17] on button "Close" at bounding box center [866, 17] width 66 height 18
